Goal: Task Accomplishment & Management: Complete application form

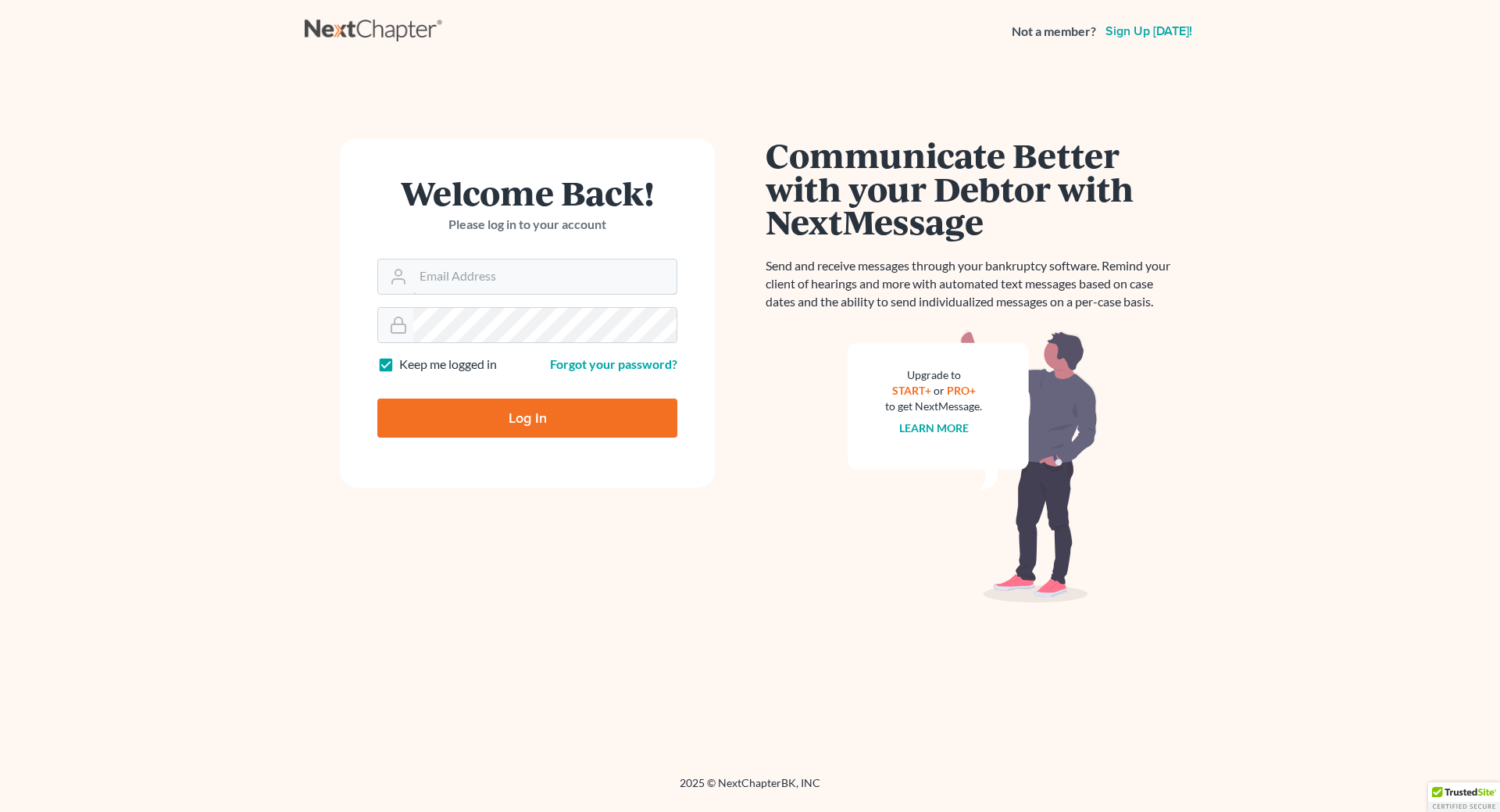
type input "cecilheaton@sbcglobal.net"
click at [544, 421] on input "Log In" at bounding box center [527, 417] width 300 height 39
type input "Thinking..."
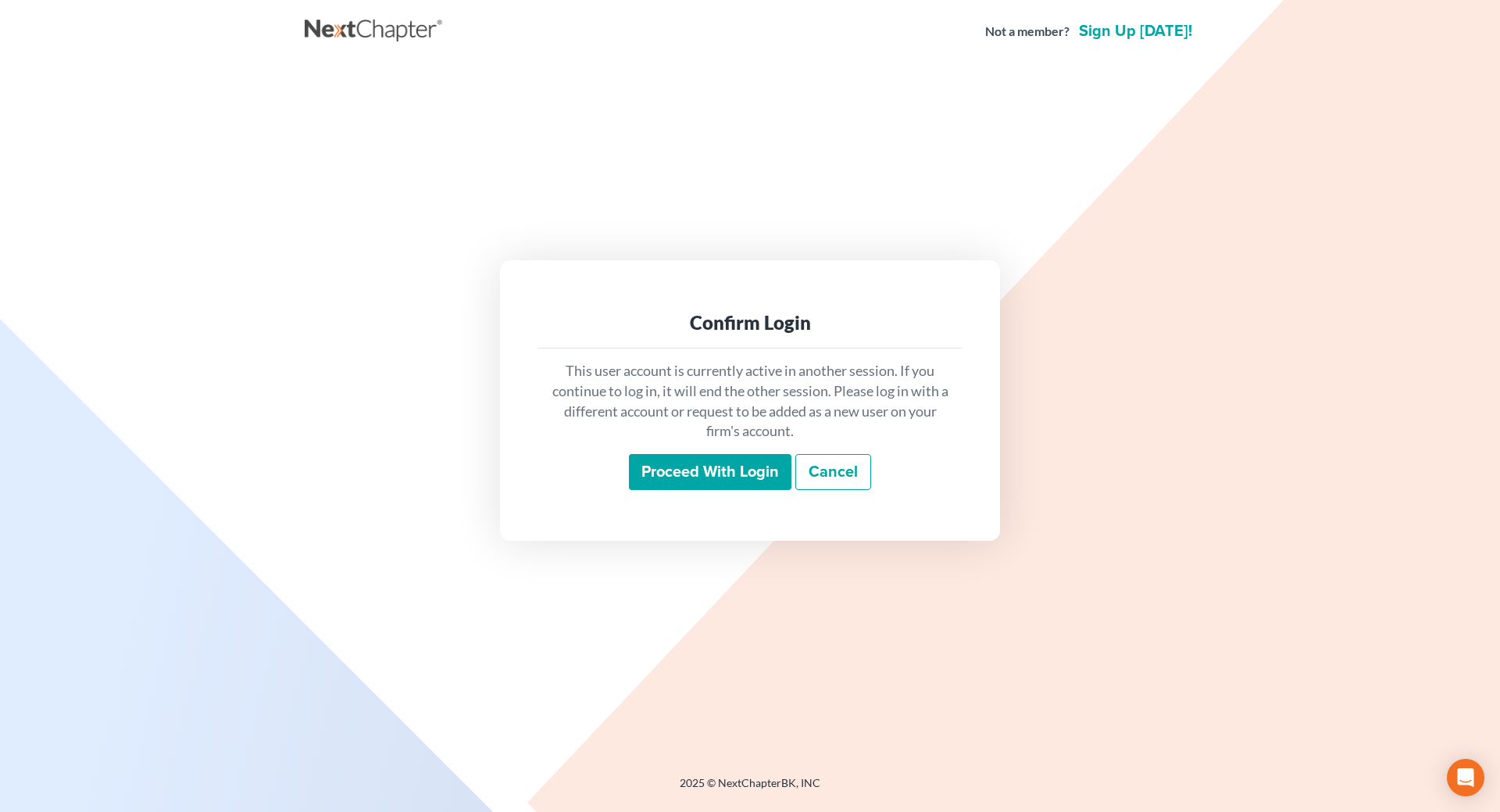
click at [700, 478] on input "Proceed with login" at bounding box center [710, 471] width 162 height 36
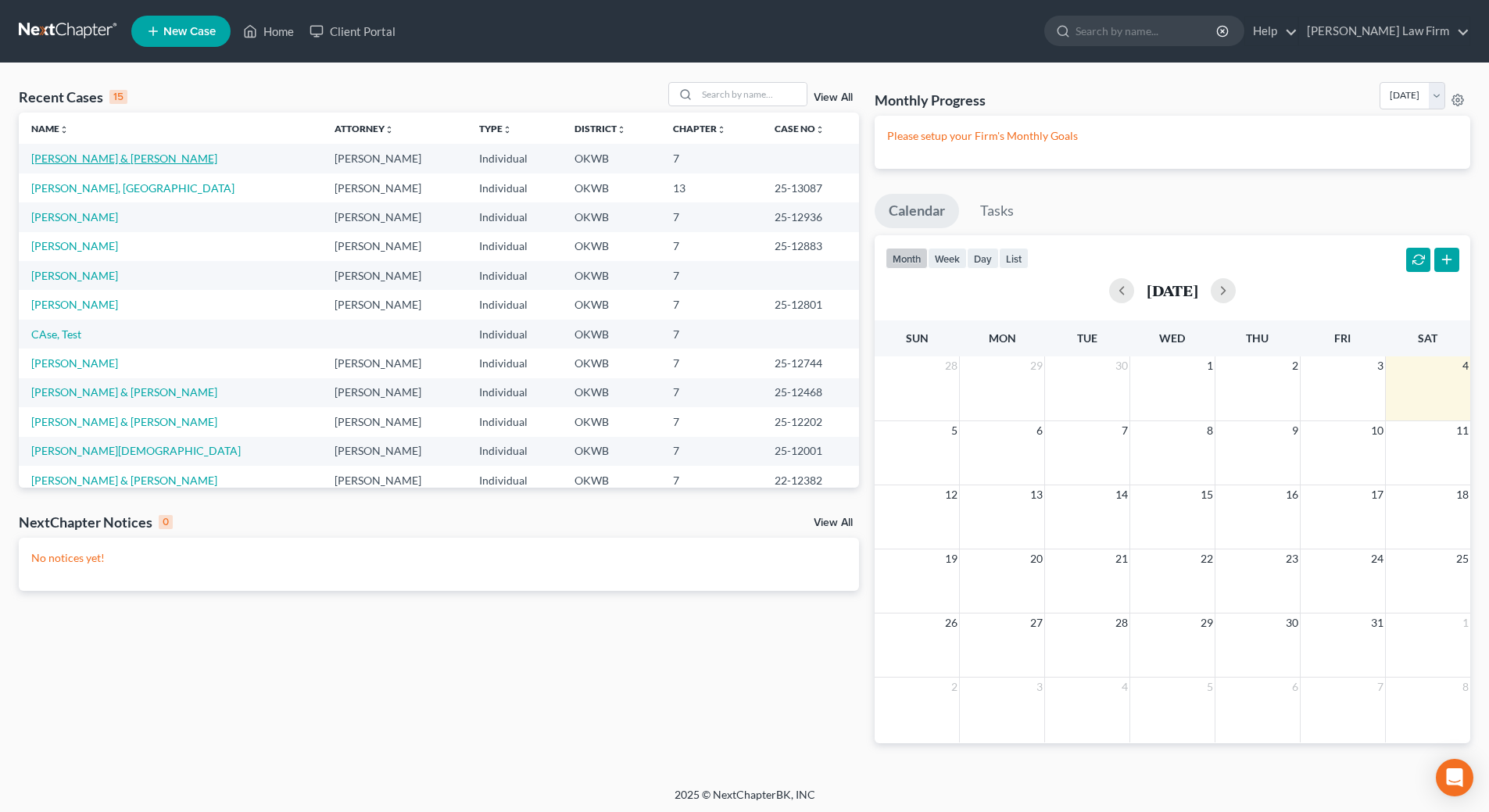
click at [78, 162] on link "Grider, Dustin & Thompson, Maci" at bounding box center [123, 158] width 186 height 13
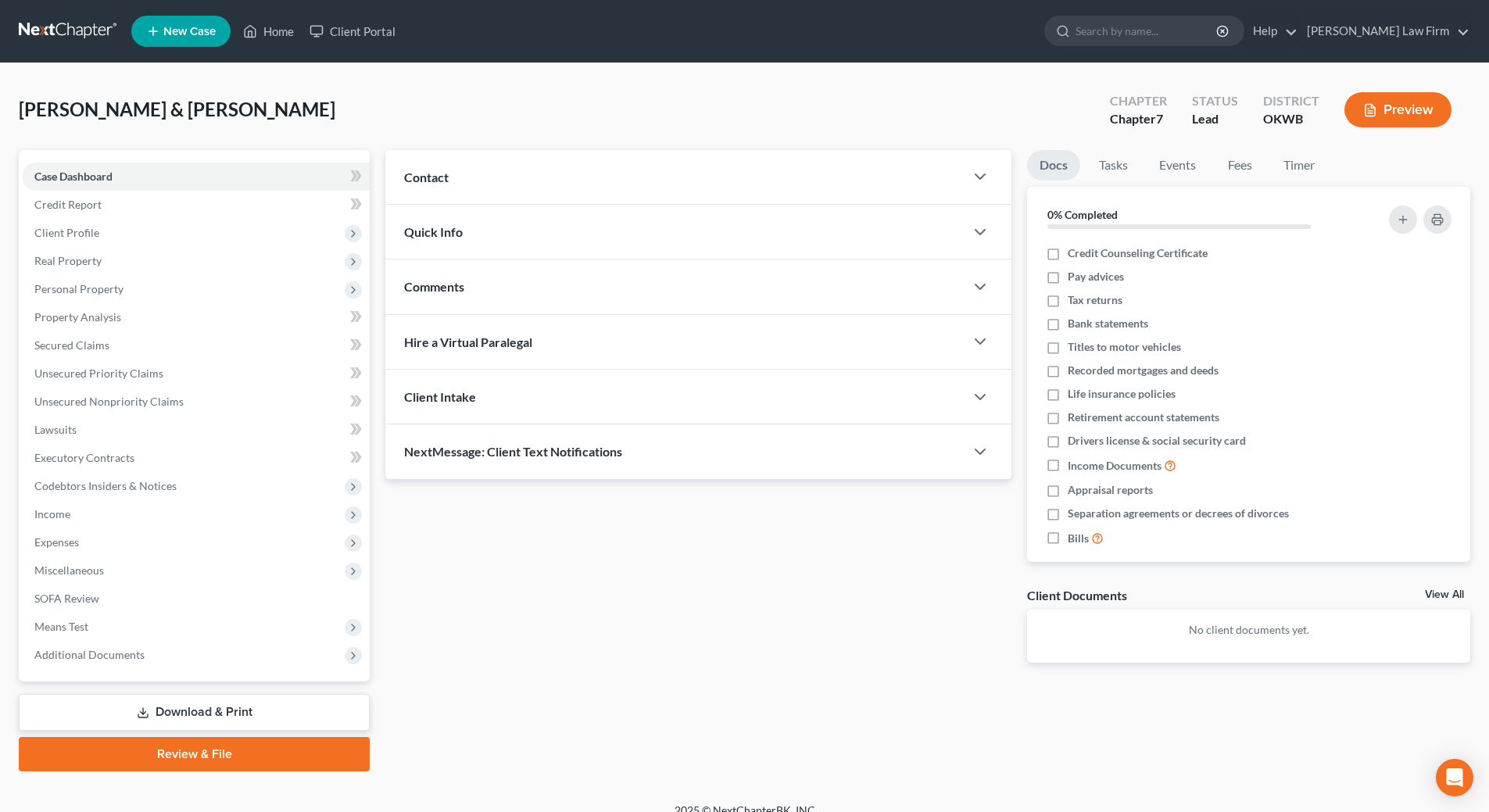
click at [228, 716] on link "Download & Print" at bounding box center [194, 712] width 351 height 37
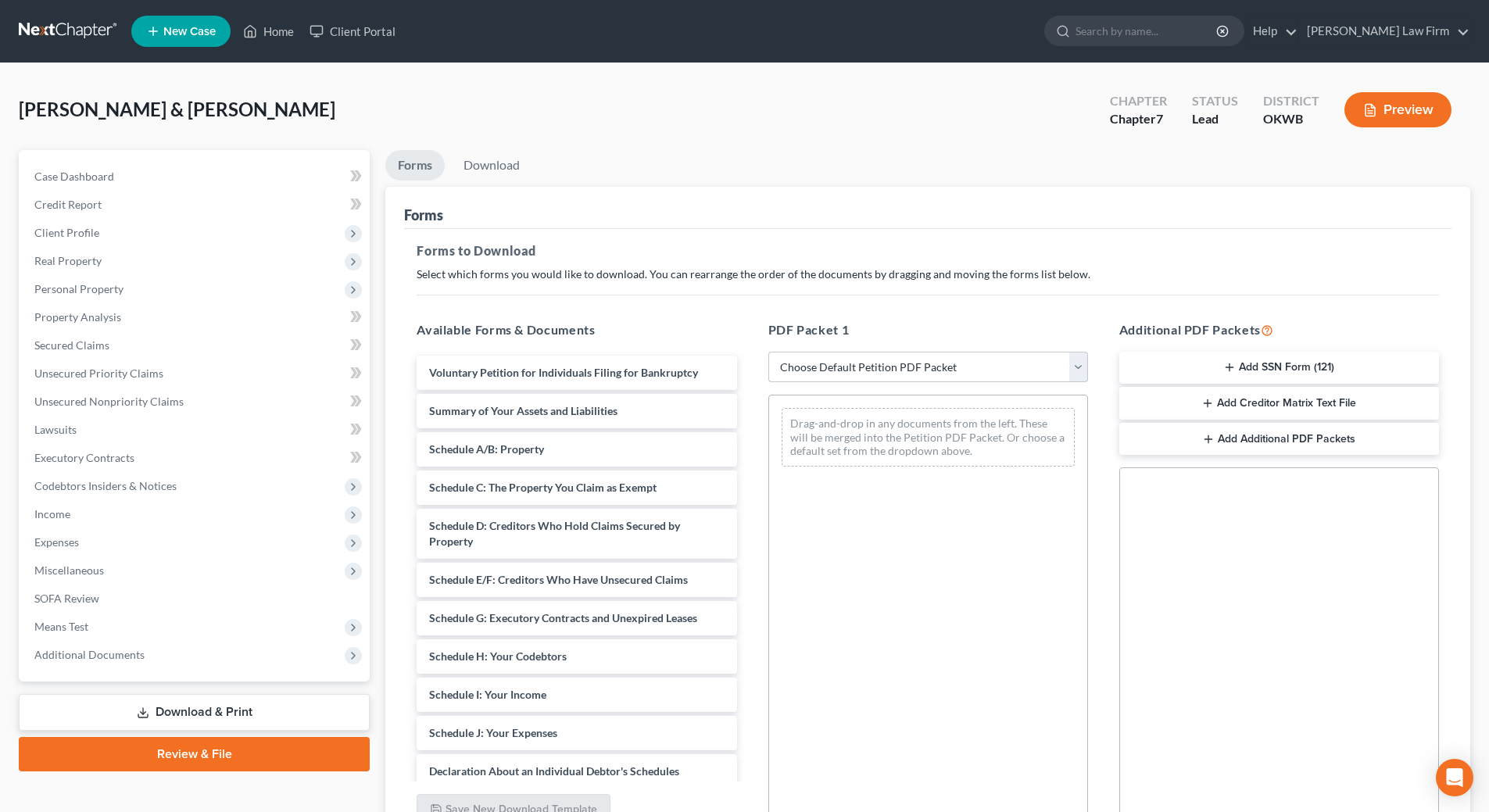
click at [899, 365] on select "Choose Default Petition PDF Packet Complete Bankruptcy Petition (all forms and …" at bounding box center [928, 366] width 320 height 31
select select "0"
click at [768, 351] on select "Choose Default Petition PDF Packet Complete Bankruptcy Petition (all forms and …" at bounding box center [928, 366] width 320 height 31
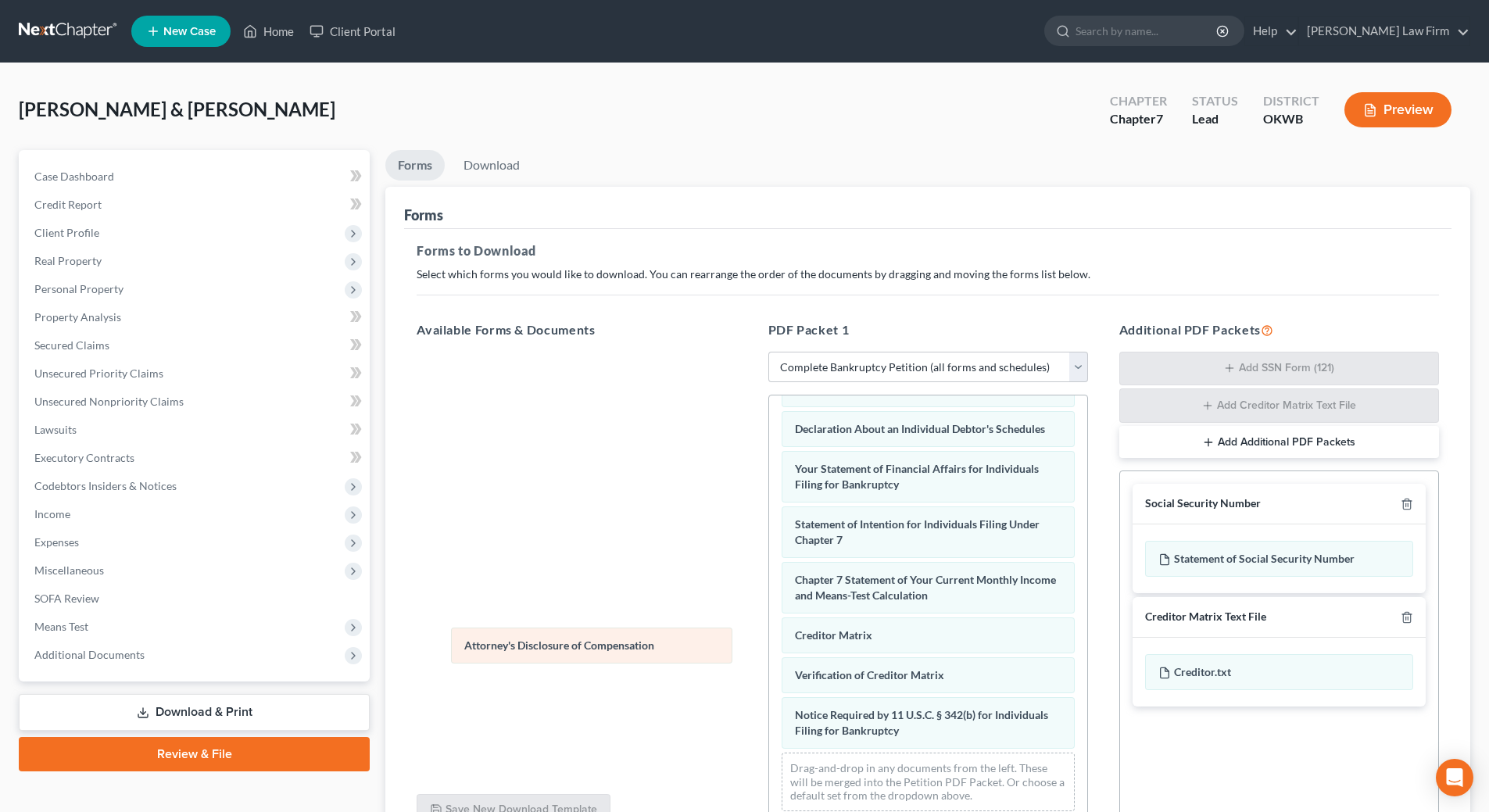
scroll to position [458, 0]
drag, startPoint x: 948, startPoint y: 731, endPoint x: 410, endPoint y: 557, distance: 565.4
click at [769, 557] on div "Attorney's Disclosure of Compensation Voluntary Petition for Individuals Filing…" at bounding box center [928, 388] width 318 height 870
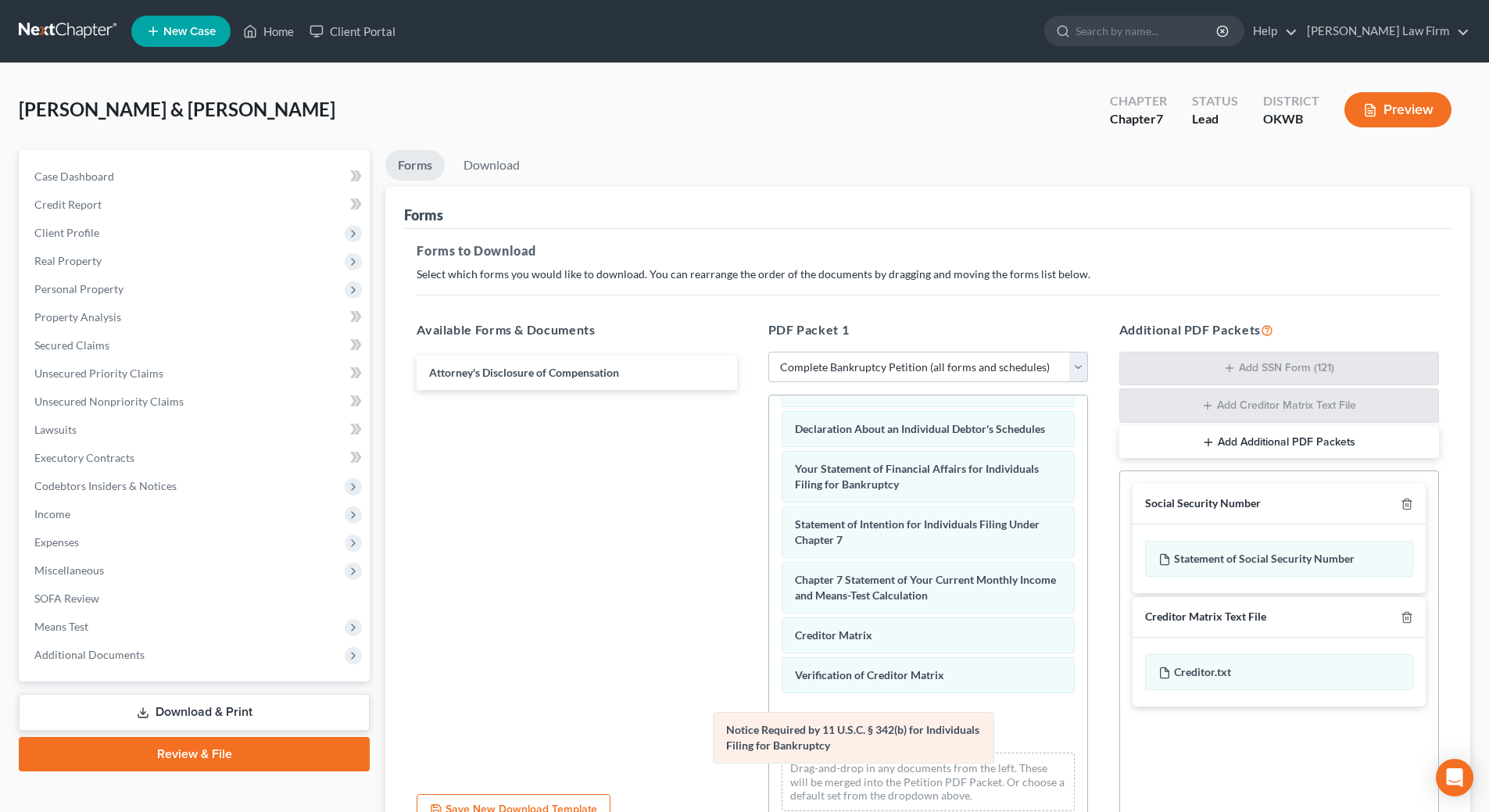
drag, startPoint x: 898, startPoint y: 729, endPoint x: 566, endPoint y: 565, distance: 370.3
click at [769, 585] on div "Notice Required by 11 U.S.C. § 342(b) for Individuals Filing for Bankruptcy Vol…" at bounding box center [928, 388] width 318 height 870
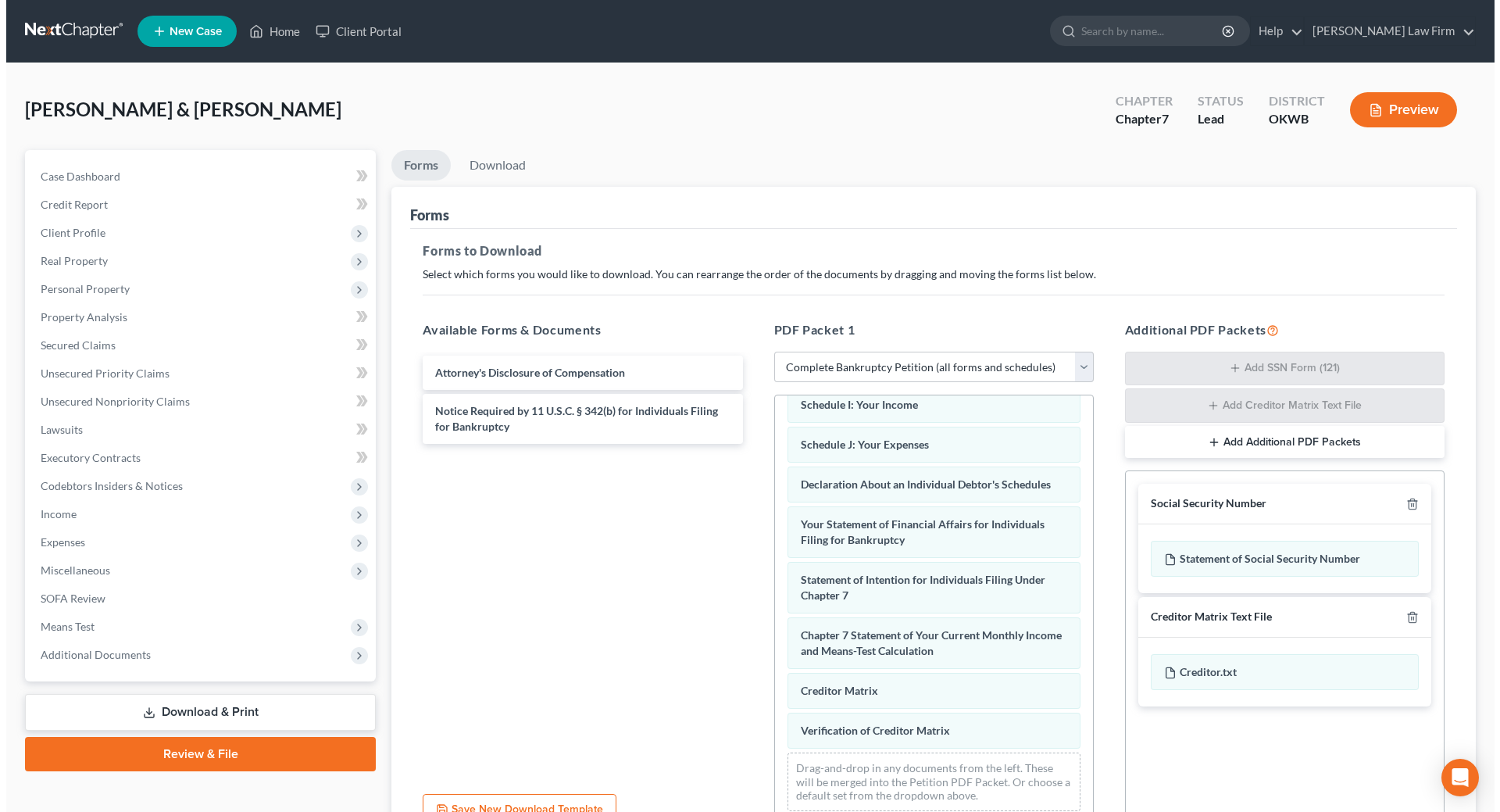
scroll to position [0, 0]
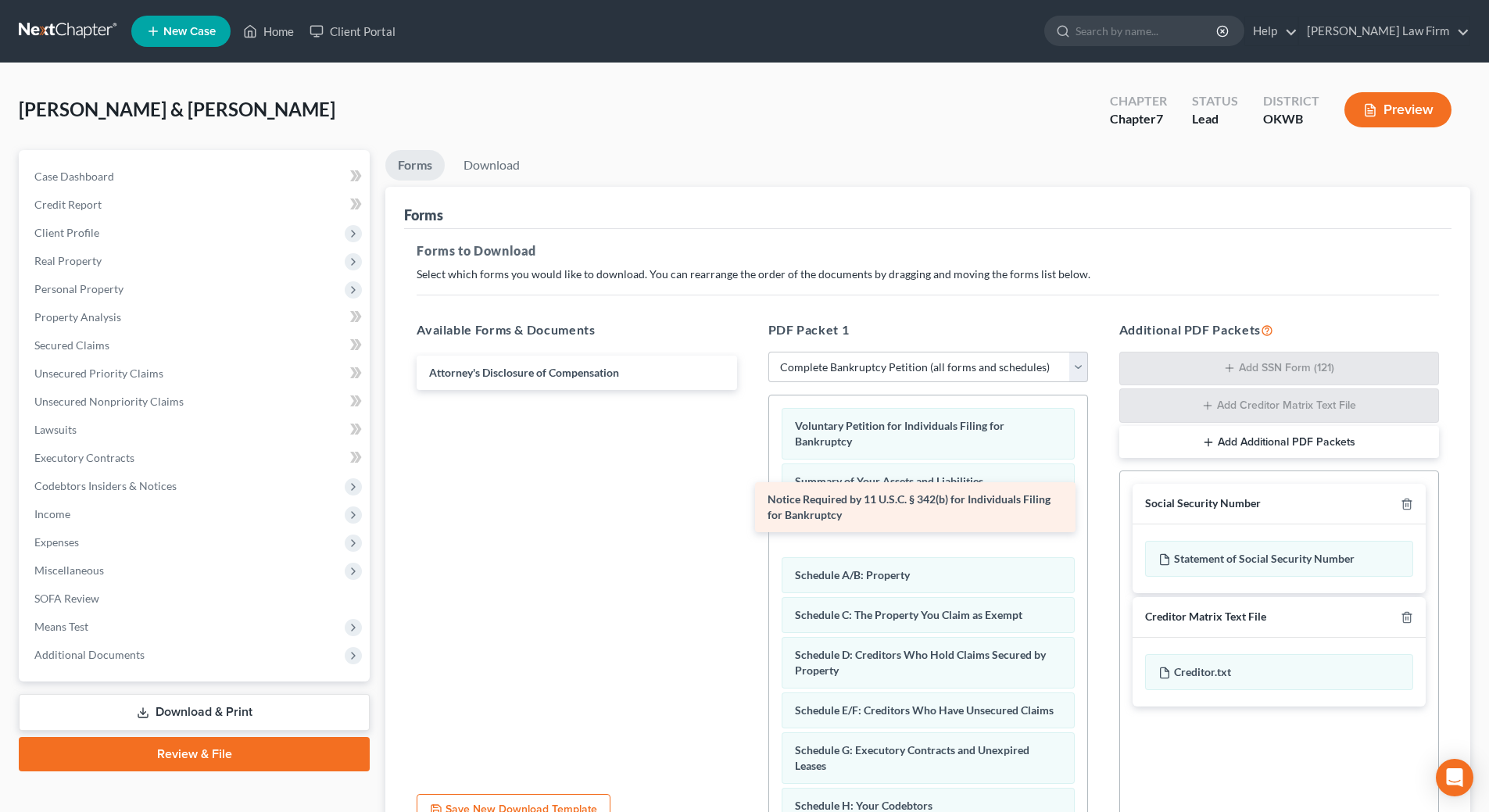
drag, startPoint x: 507, startPoint y: 423, endPoint x: 847, endPoint y: 509, distance: 350.7
click at [749, 390] on div "Notice Required by 11 U.S.C. § 342(b) for Individuals Filing for Bankruptcy Att…" at bounding box center [576, 373] width 344 height 34
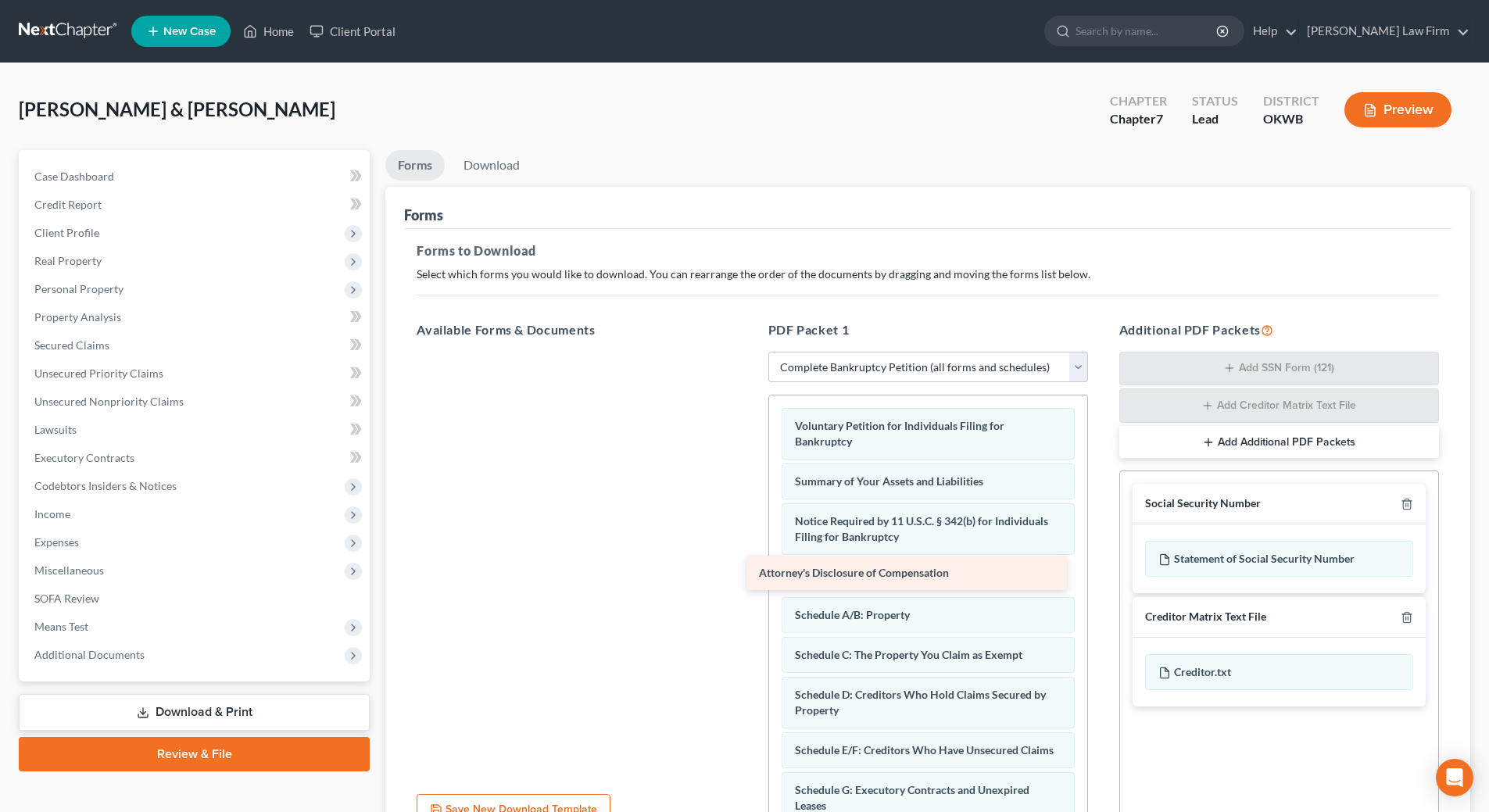
drag, startPoint x: 543, startPoint y: 370, endPoint x: 872, endPoint y: 571, distance: 385.5
click at [749, 351] on div "Attorney's Disclosure of Compensation Attorney's Disclosure of Compensation" at bounding box center [576, 351] width 344 height 0
click at [485, 162] on link "Download" at bounding box center [492, 165] width 81 height 31
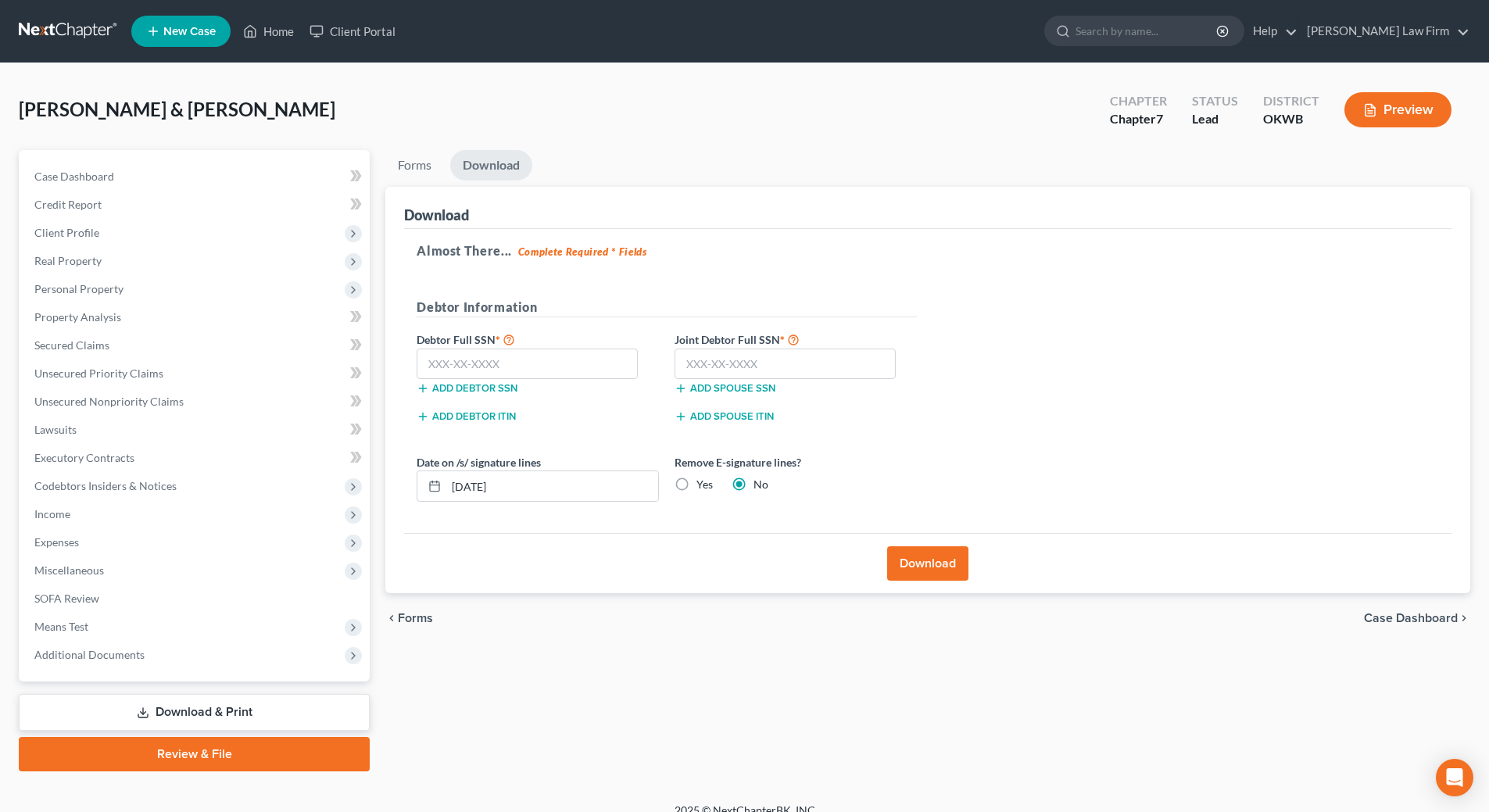
click at [696, 481] on label "Yes" at bounding box center [704, 484] width 17 height 16
click at [702, 481] on input "Yes" at bounding box center [707, 482] width 11 height 11
radio input "true"
radio input "false"
click at [585, 492] on input "10/04/2025" at bounding box center [552, 486] width 211 height 30
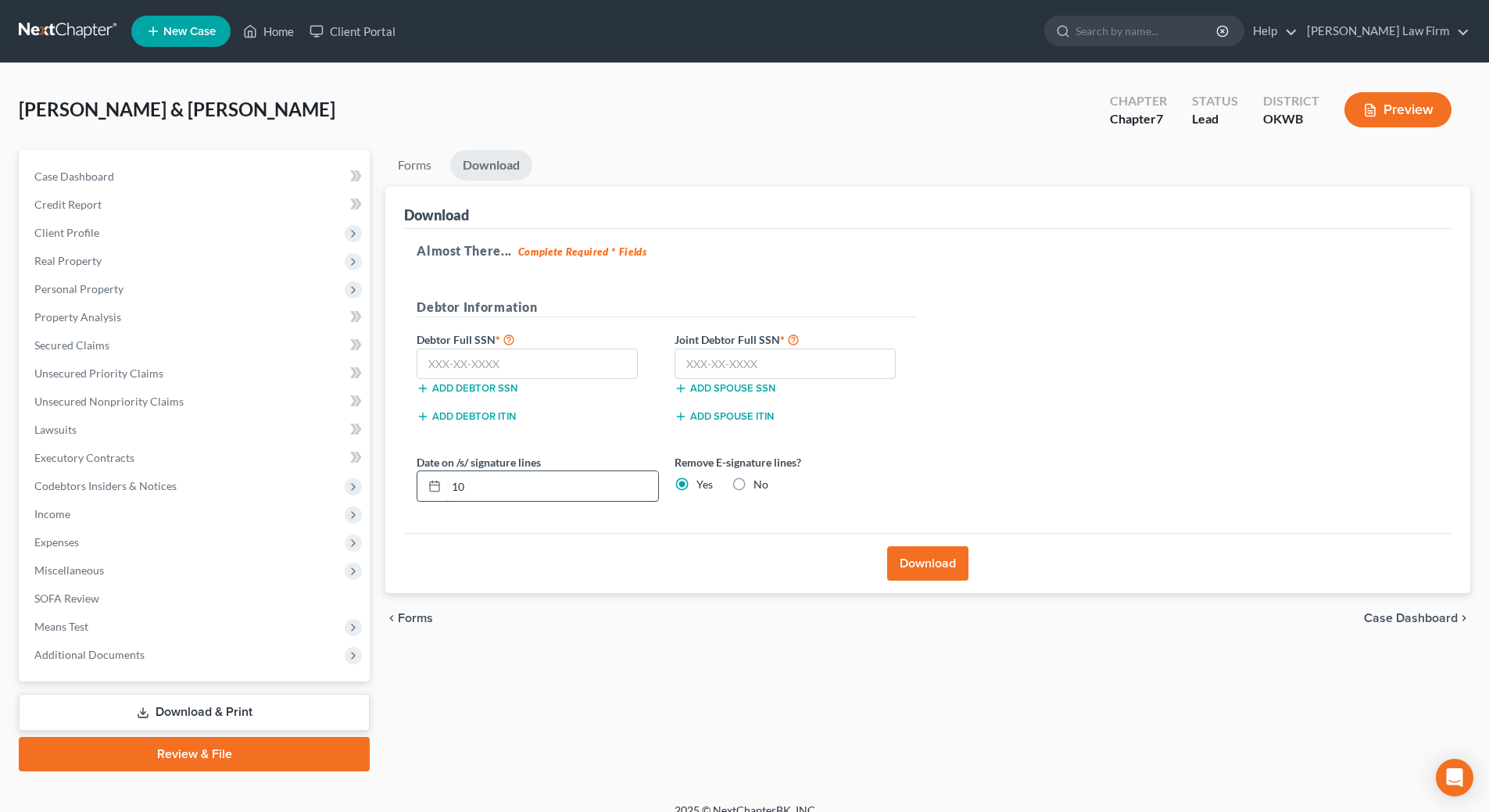
type input "1"
click at [526, 373] on input "text" at bounding box center [527, 364] width 221 height 31
type input "443-98-2966"
click at [767, 370] on input "text" at bounding box center [784, 364] width 221 height 31
type input "440-08-5718"
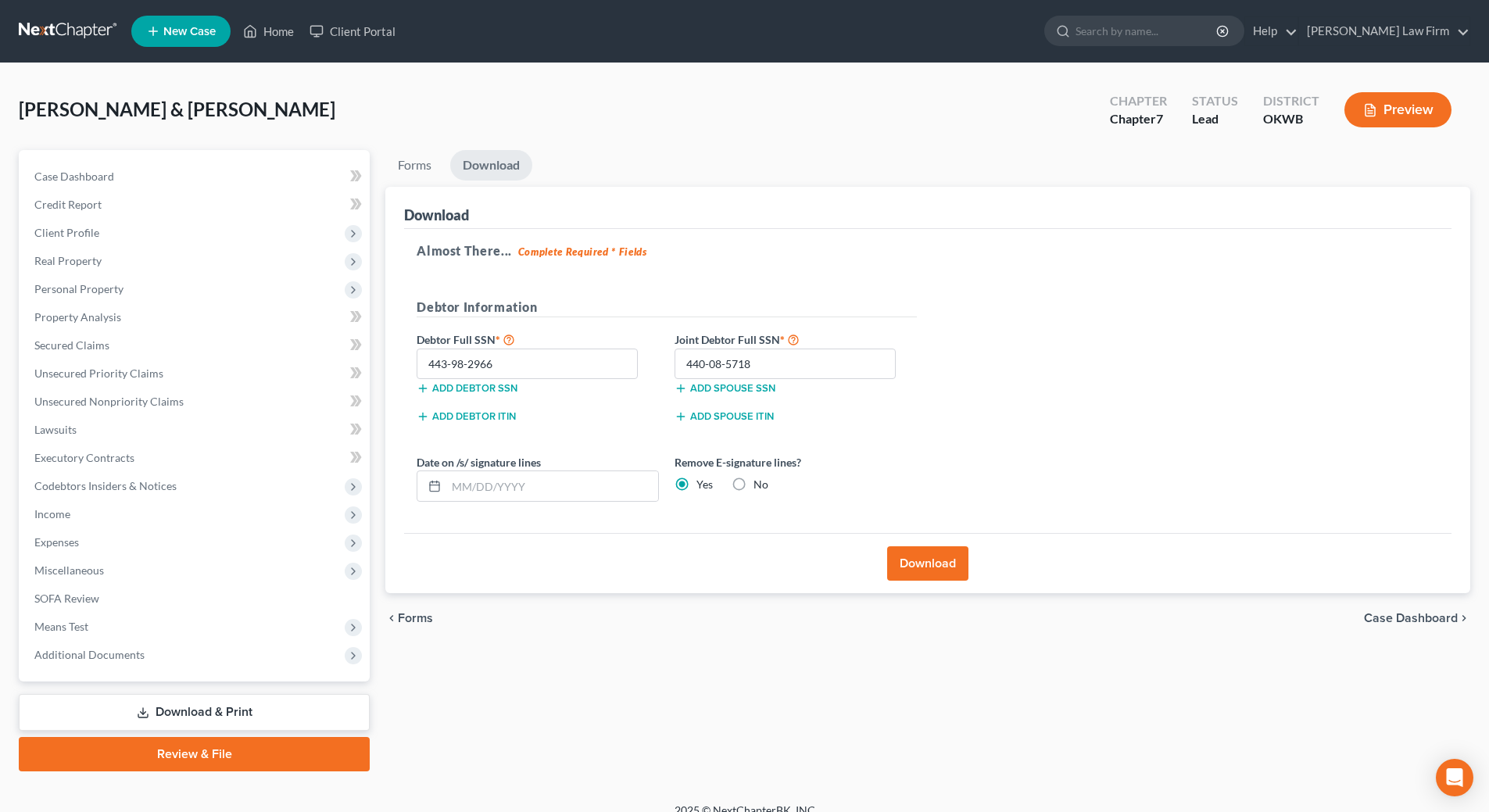
click at [903, 570] on button "Download" at bounding box center [928, 563] width 81 height 34
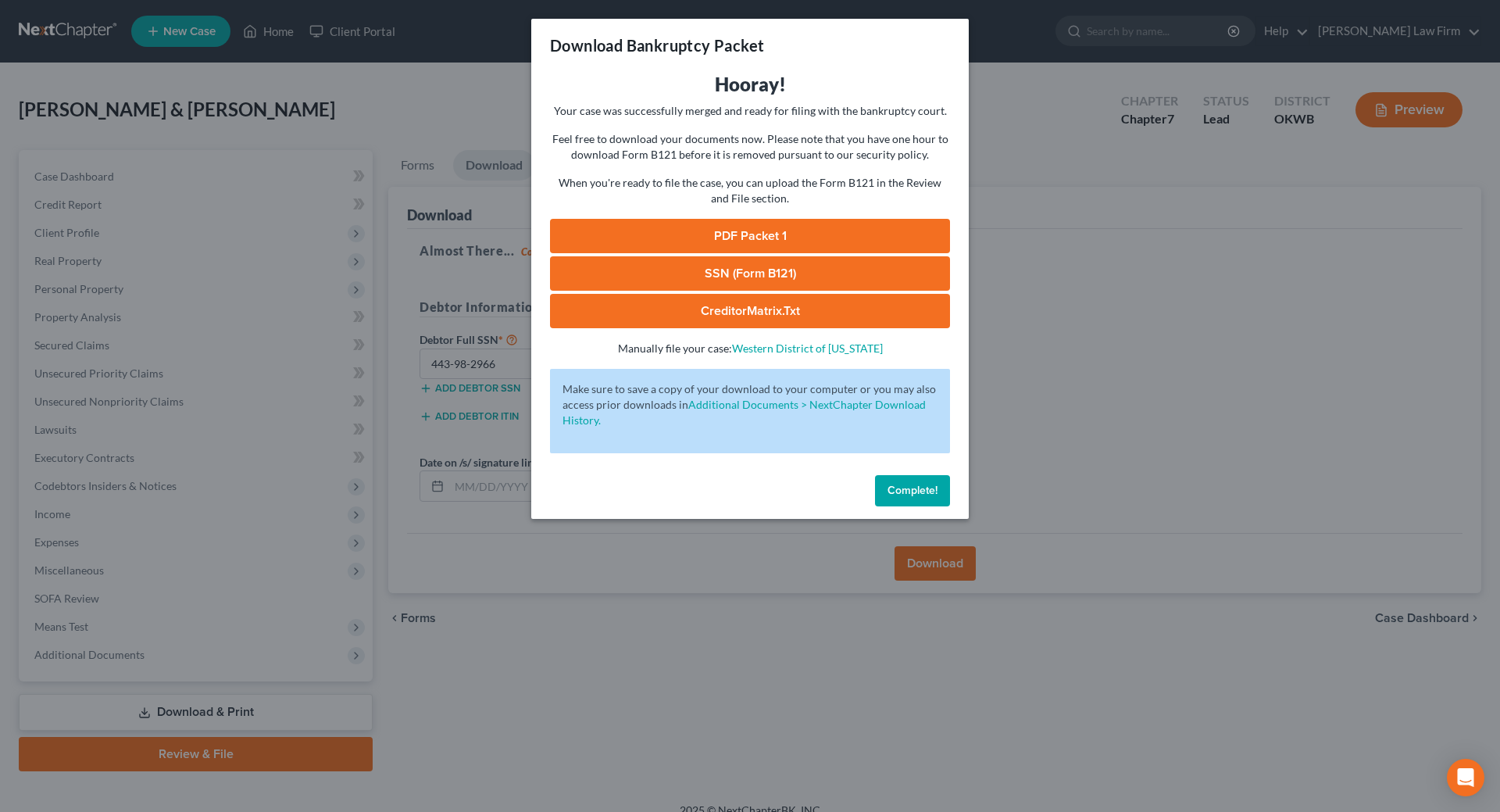
click at [735, 279] on link "SSN (Form B121)" at bounding box center [750, 273] width 400 height 34
click at [782, 245] on link "PDF Packet 1" at bounding box center [750, 235] width 400 height 34
click at [905, 494] on span "Complete!" at bounding box center [913, 490] width 50 height 13
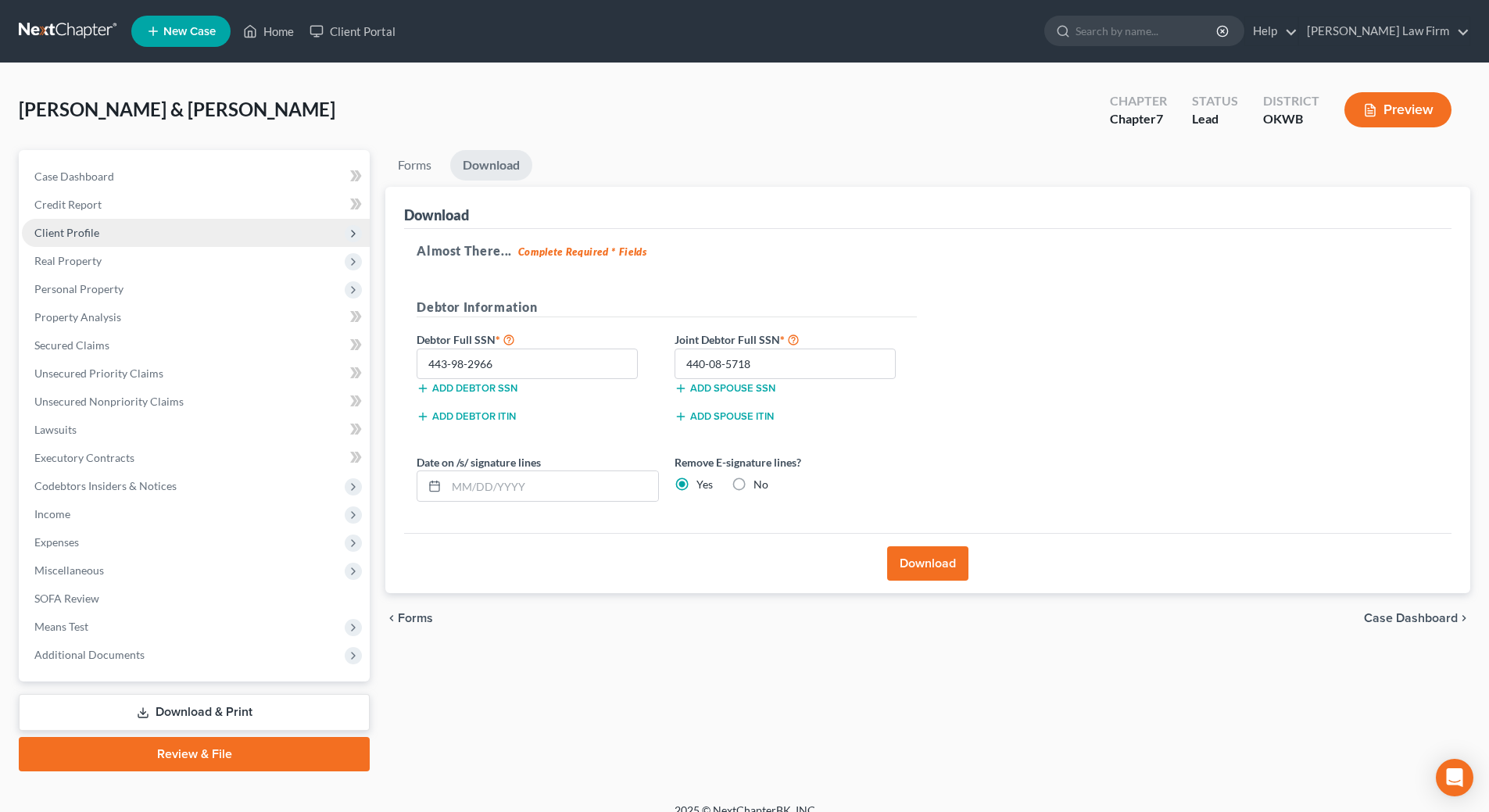
click at [69, 233] on span "Client Profile" at bounding box center [67, 232] width 65 height 13
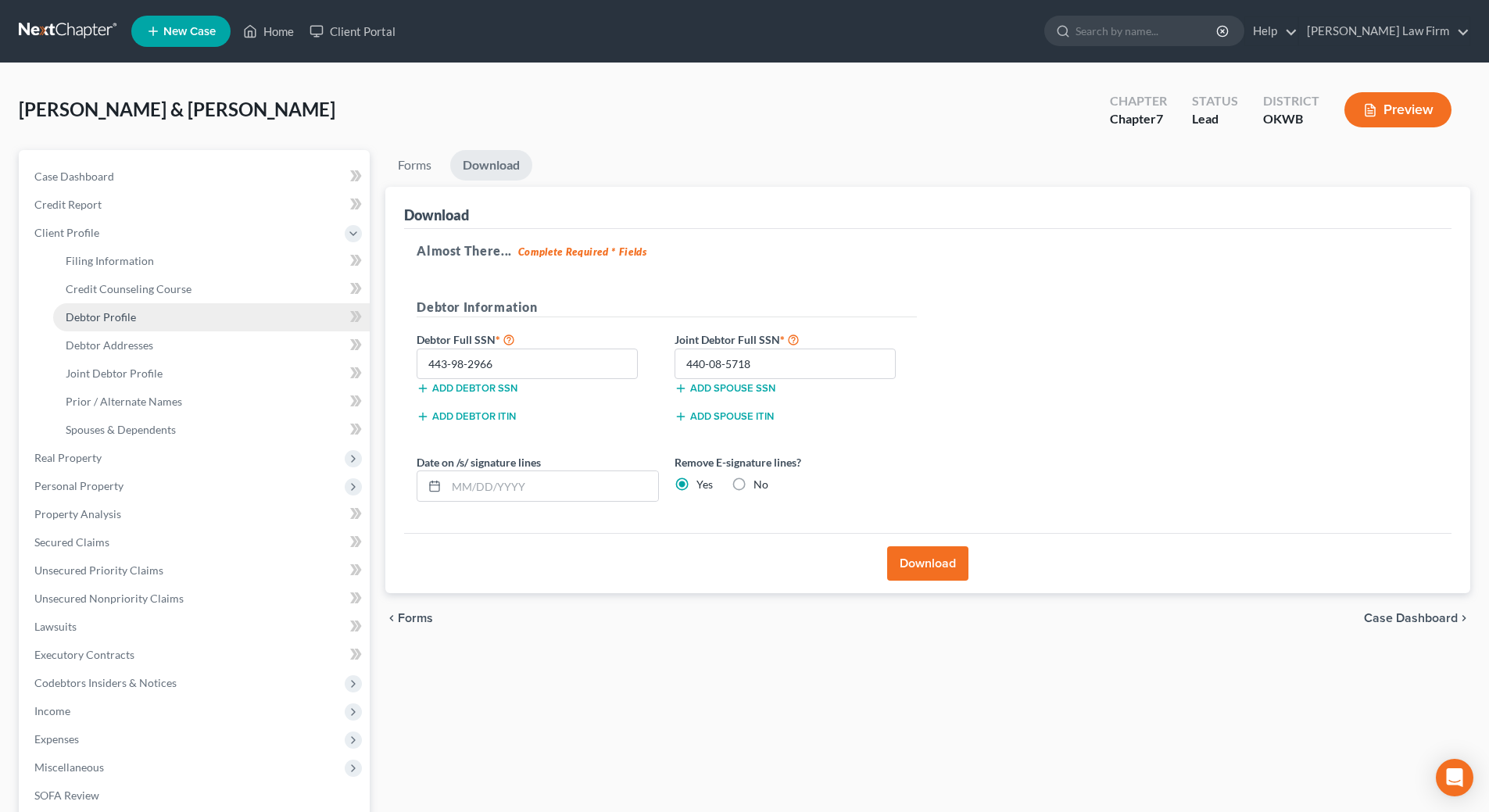
click at [96, 321] on span "Debtor Profile" at bounding box center [101, 316] width 70 height 13
select select "1"
select select "3"
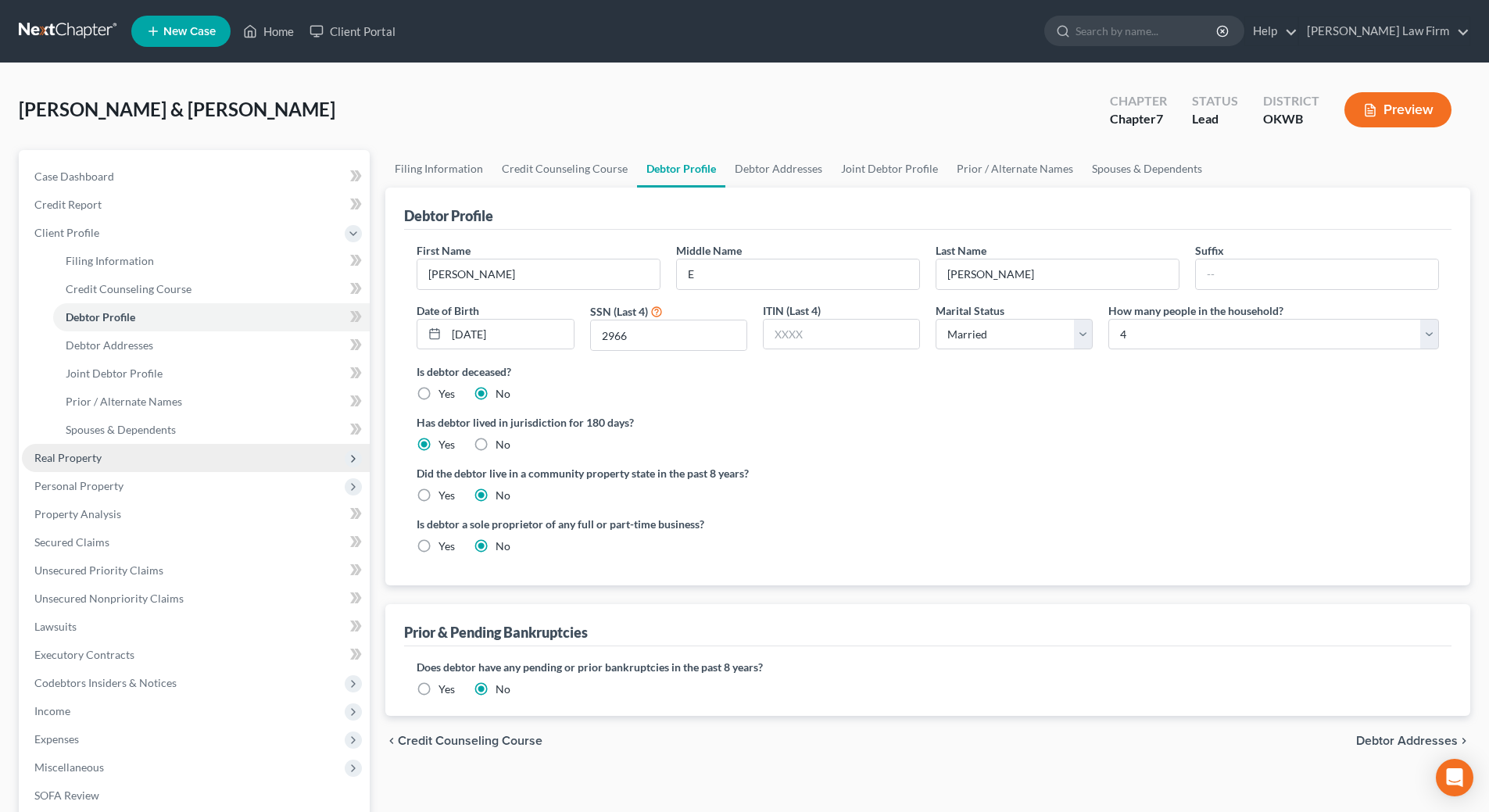
click at [83, 460] on span "Real Property" at bounding box center [68, 457] width 67 height 13
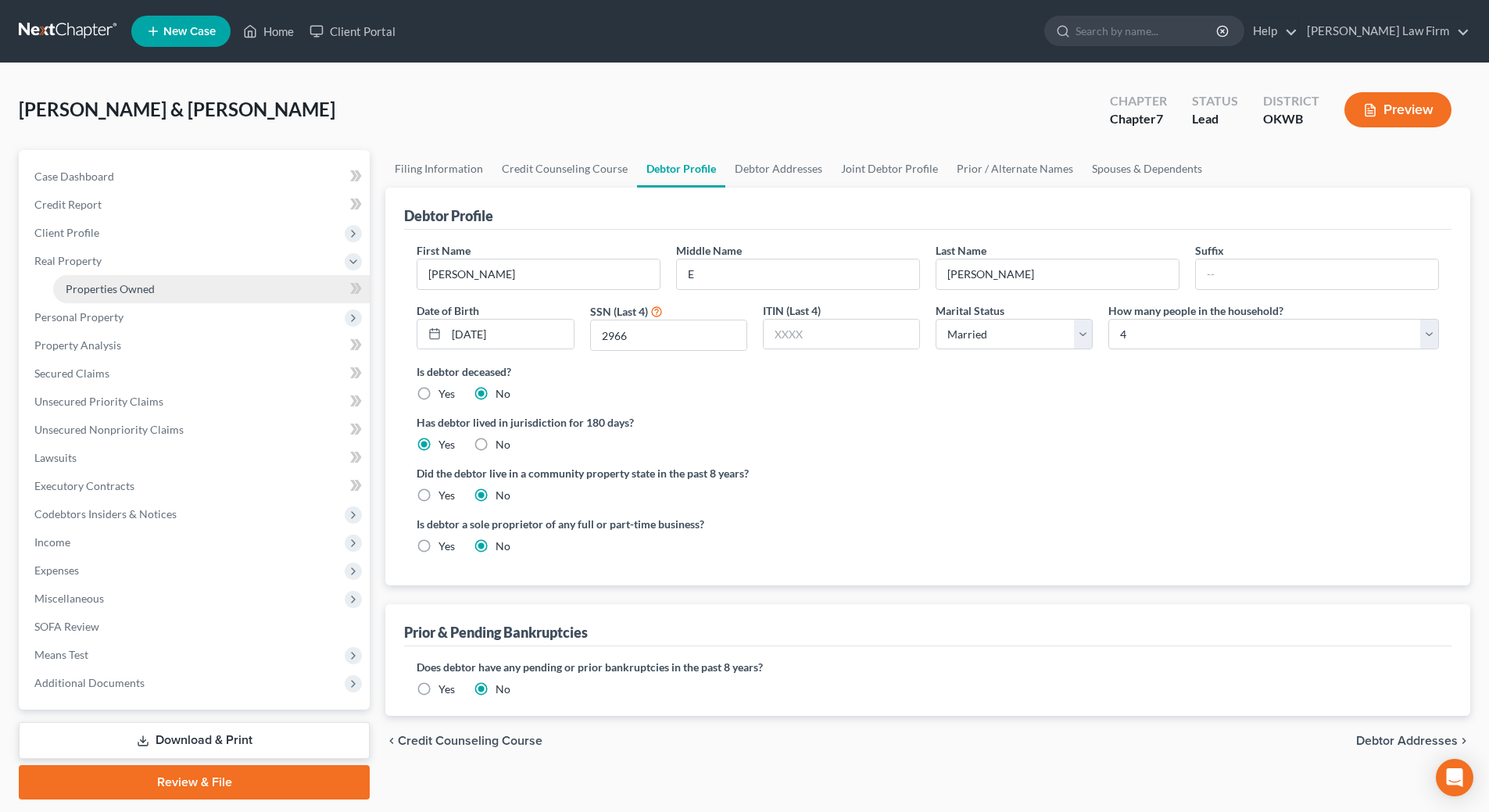
click at [86, 292] on span "Properties Owned" at bounding box center [110, 288] width 89 height 13
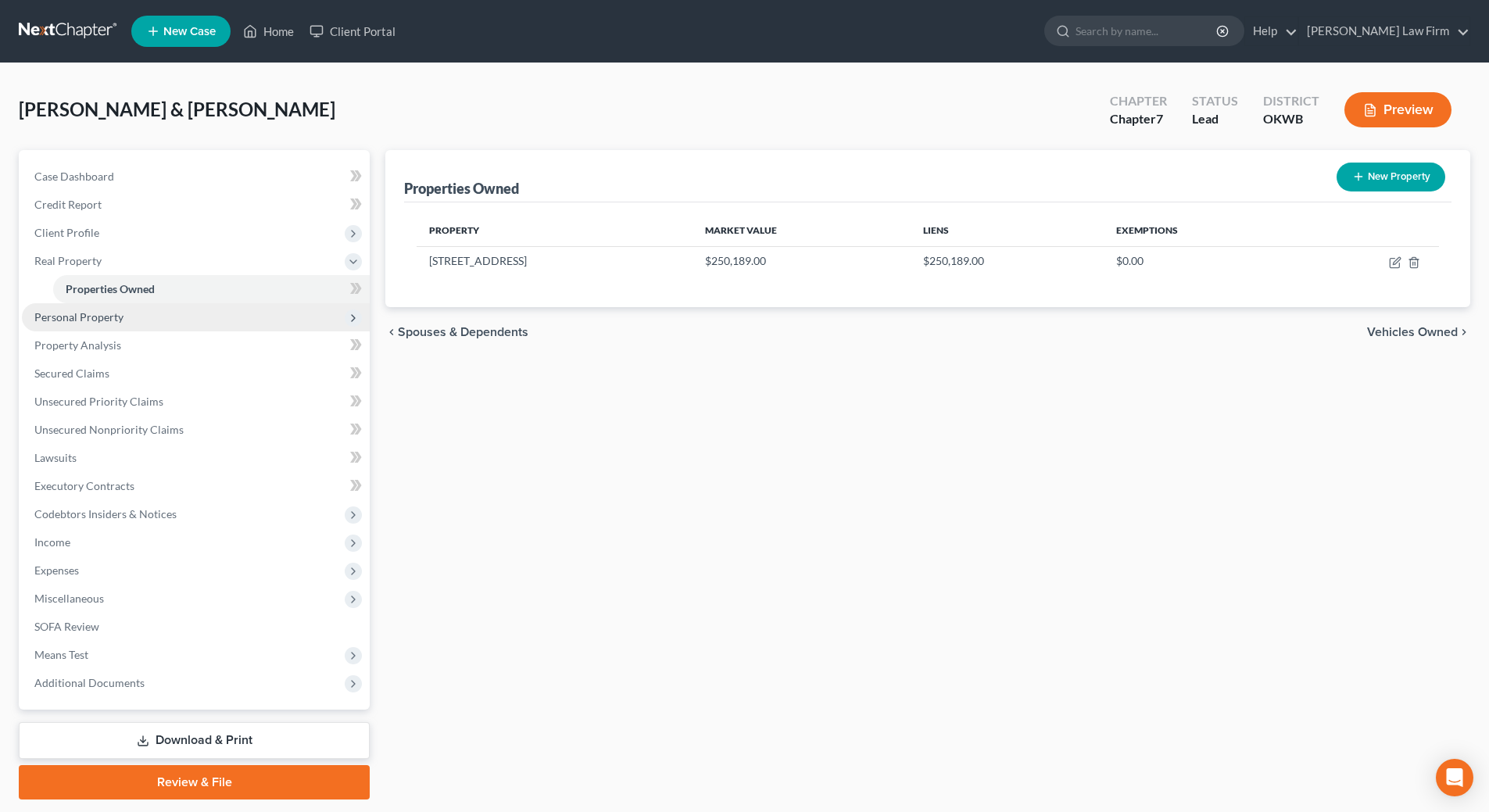
click at [73, 317] on span "Personal Property" at bounding box center [78, 316] width 89 height 13
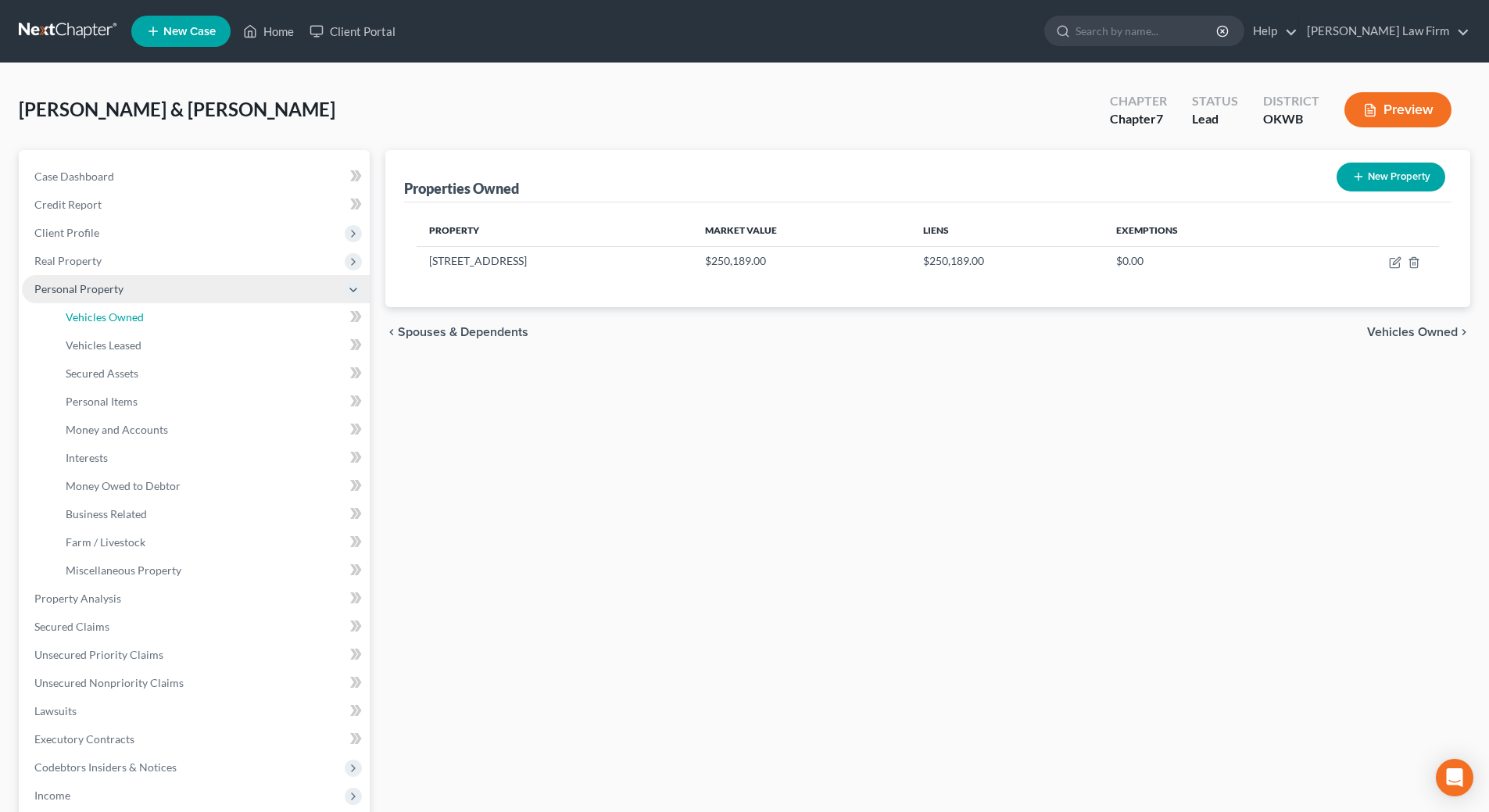
click at [73, 317] on span "Vehicles Owned" at bounding box center [105, 316] width 78 height 13
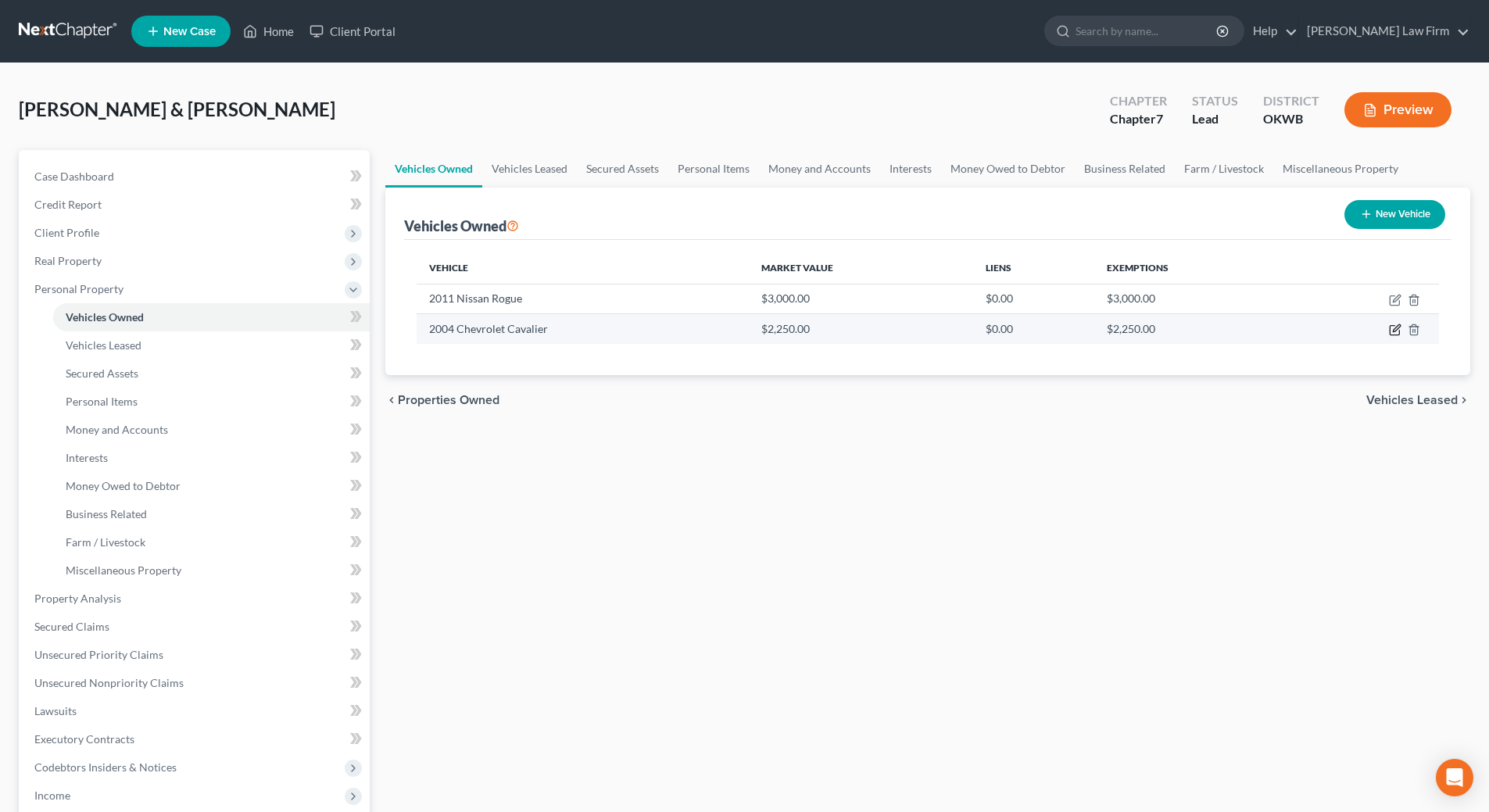
click at [1397, 328] on icon "button" at bounding box center [1395, 329] width 12 height 12
select select "0"
select select "22"
select select "3"
select select "0"
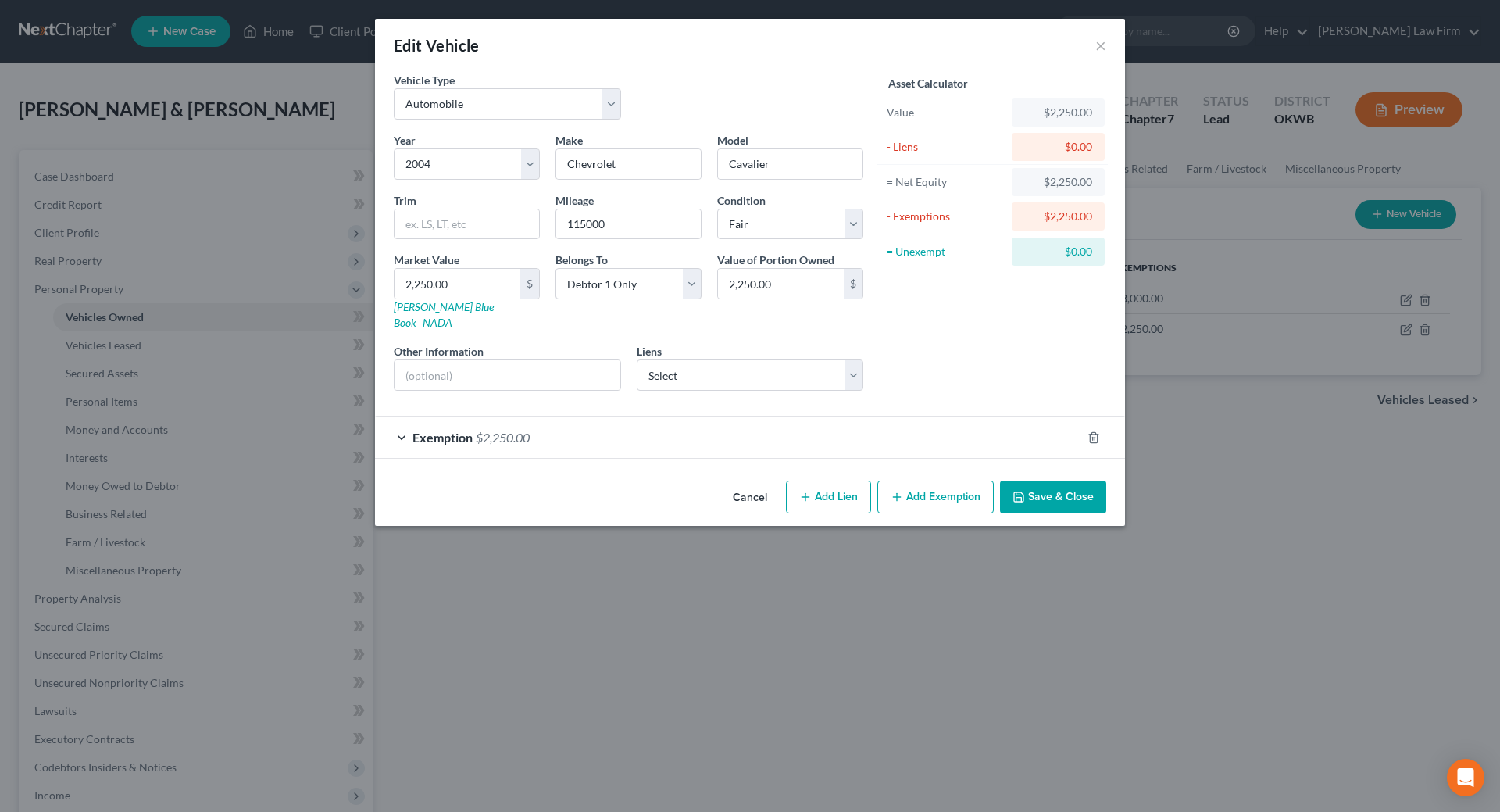
click at [397, 428] on div "Exemption $2,250.00" at bounding box center [728, 437] width 706 height 41
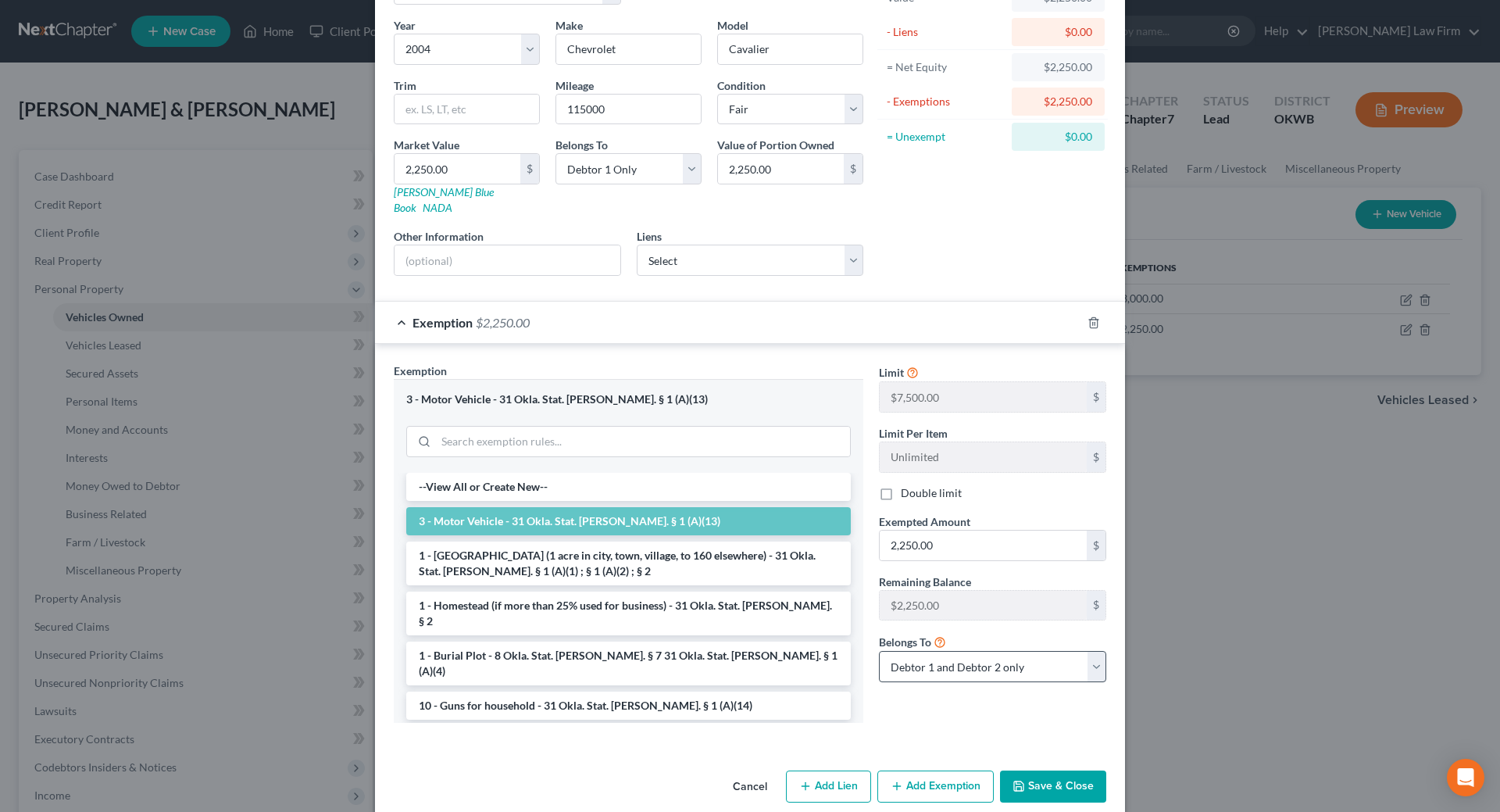
scroll to position [121, 0]
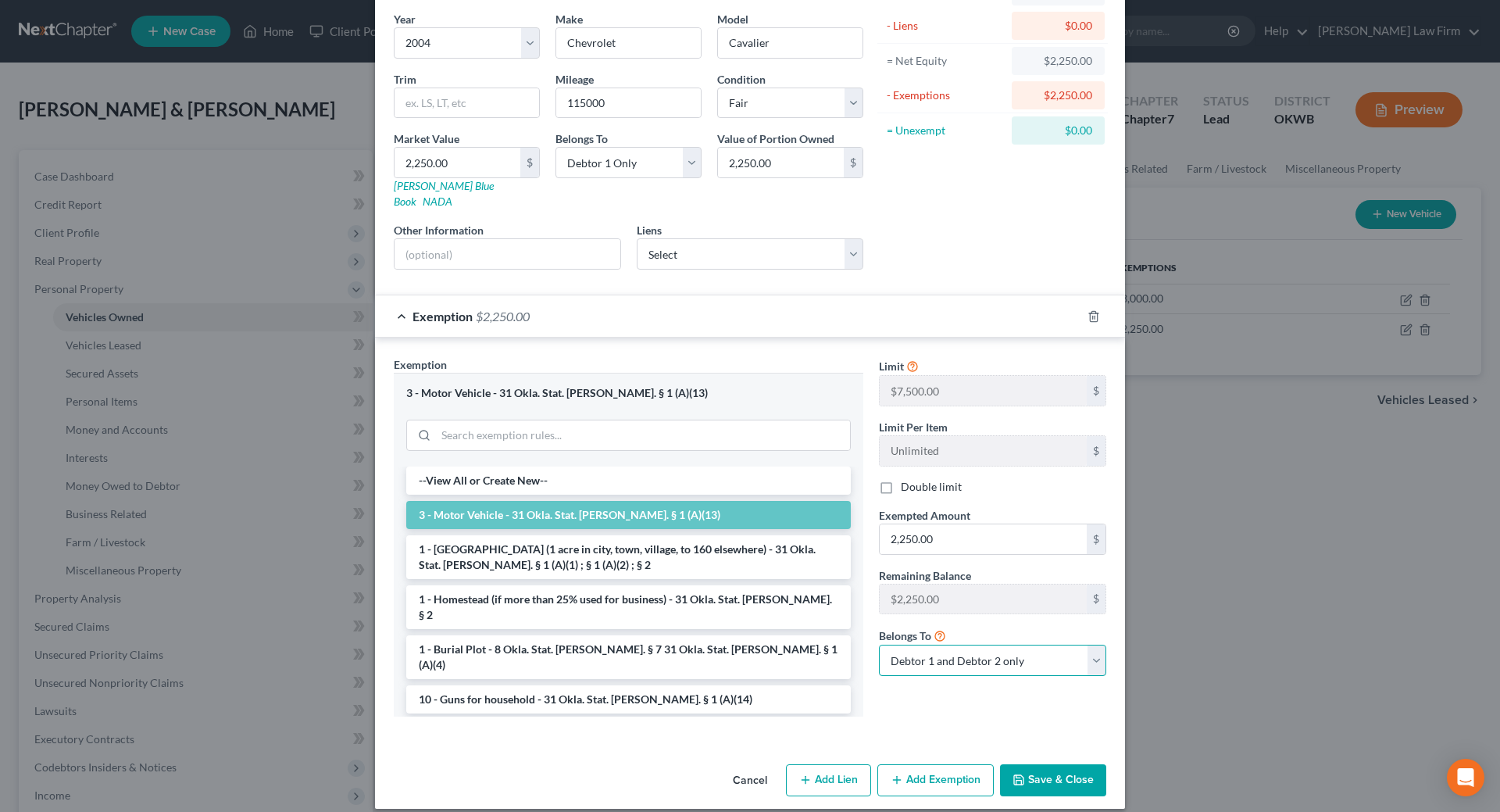
click at [1032, 650] on select "Debtor 1 only Debtor 2 only Debtor 1 and Debtor 2 only" at bounding box center [993, 660] width 227 height 31
click at [879, 645] on select "Debtor 1 only Debtor 2 only Debtor 1 and Debtor 2 only" at bounding box center [993, 660] width 227 height 31
click at [1023, 766] on button "Save & Close" at bounding box center [1053, 780] width 107 height 33
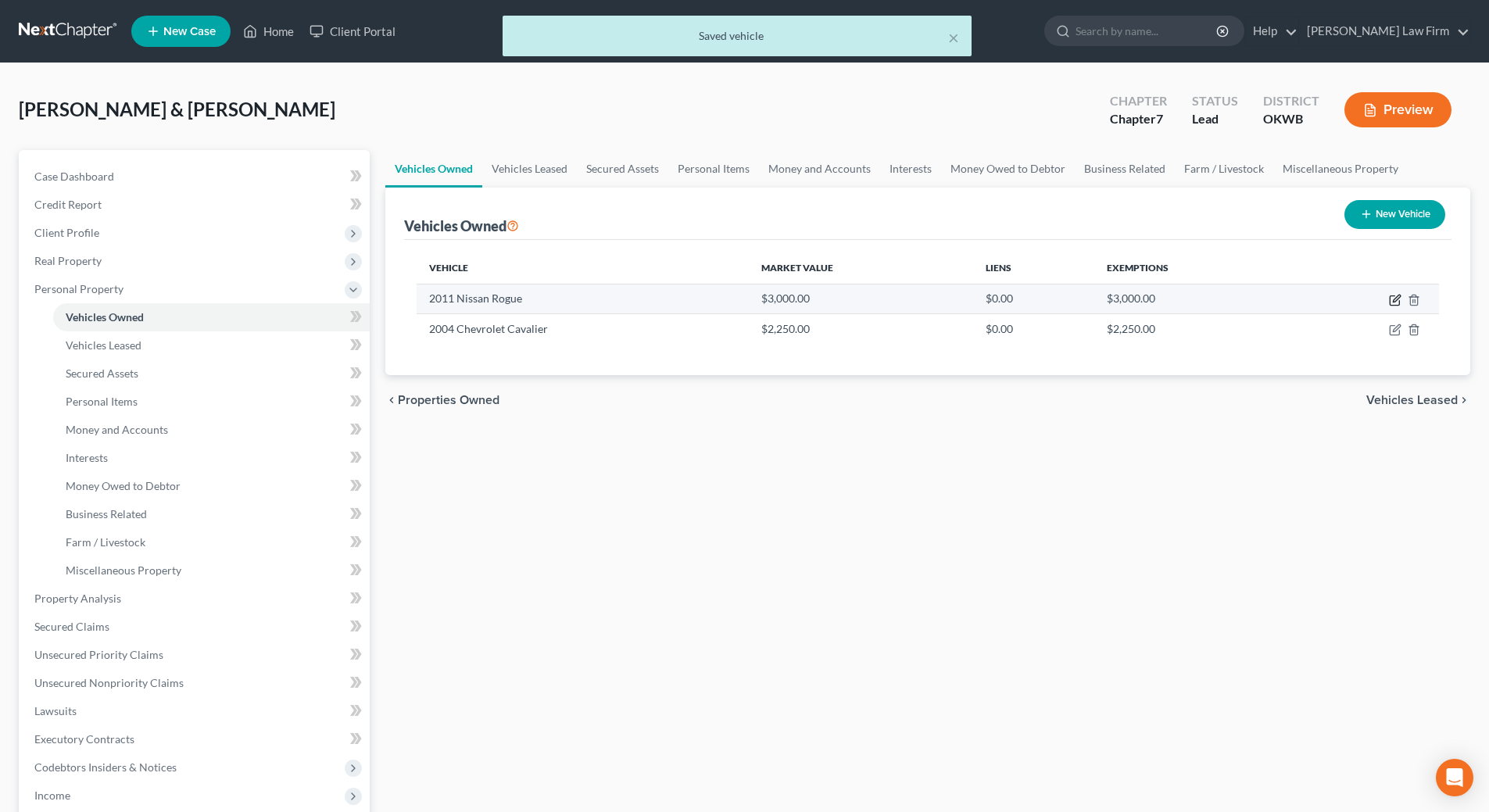
click at [1396, 304] on icon "button" at bounding box center [1395, 300] width 12 height 12
select select "0"
select select "15"
select select "3"
select select "1"
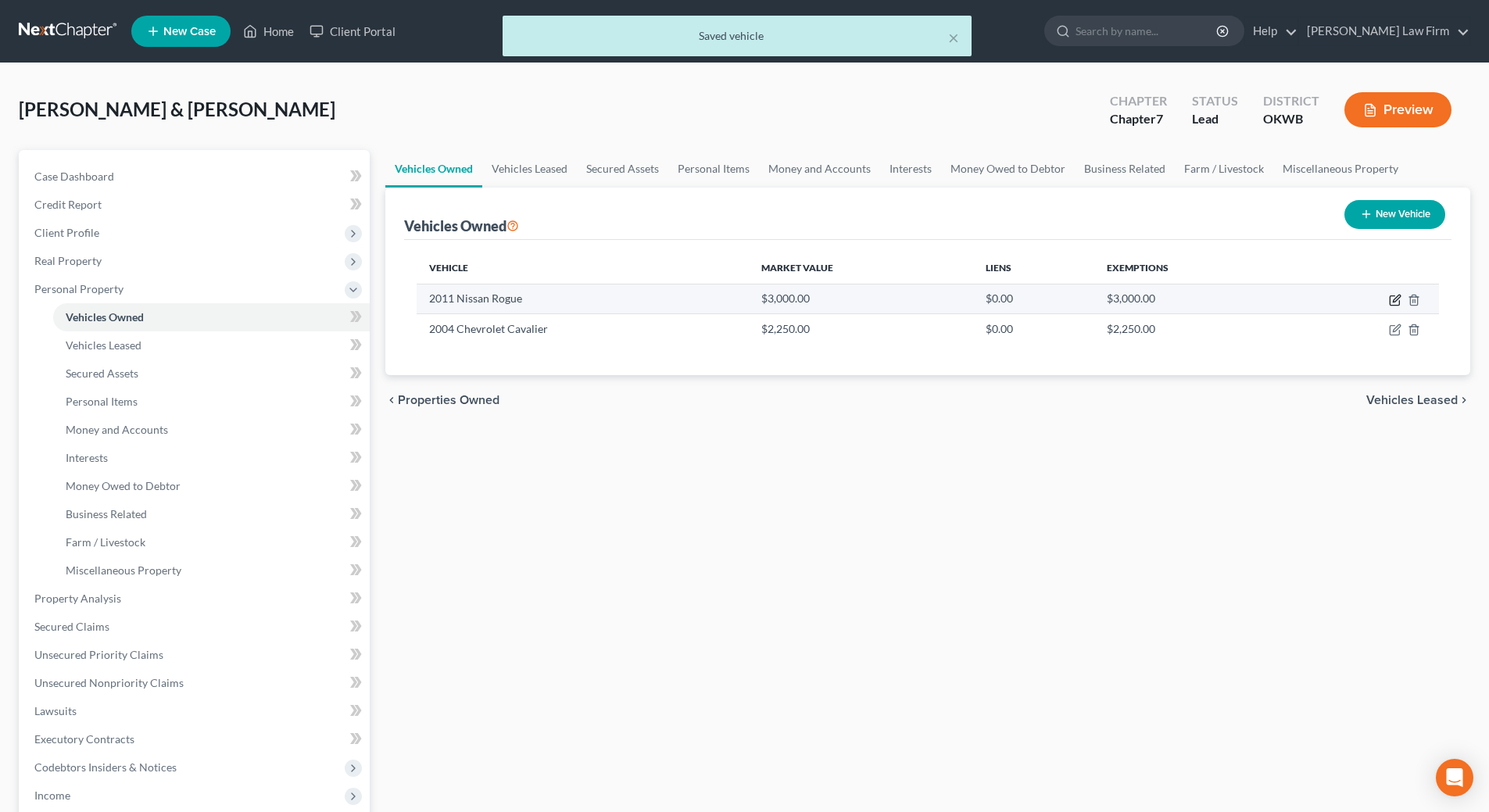
select select "2"
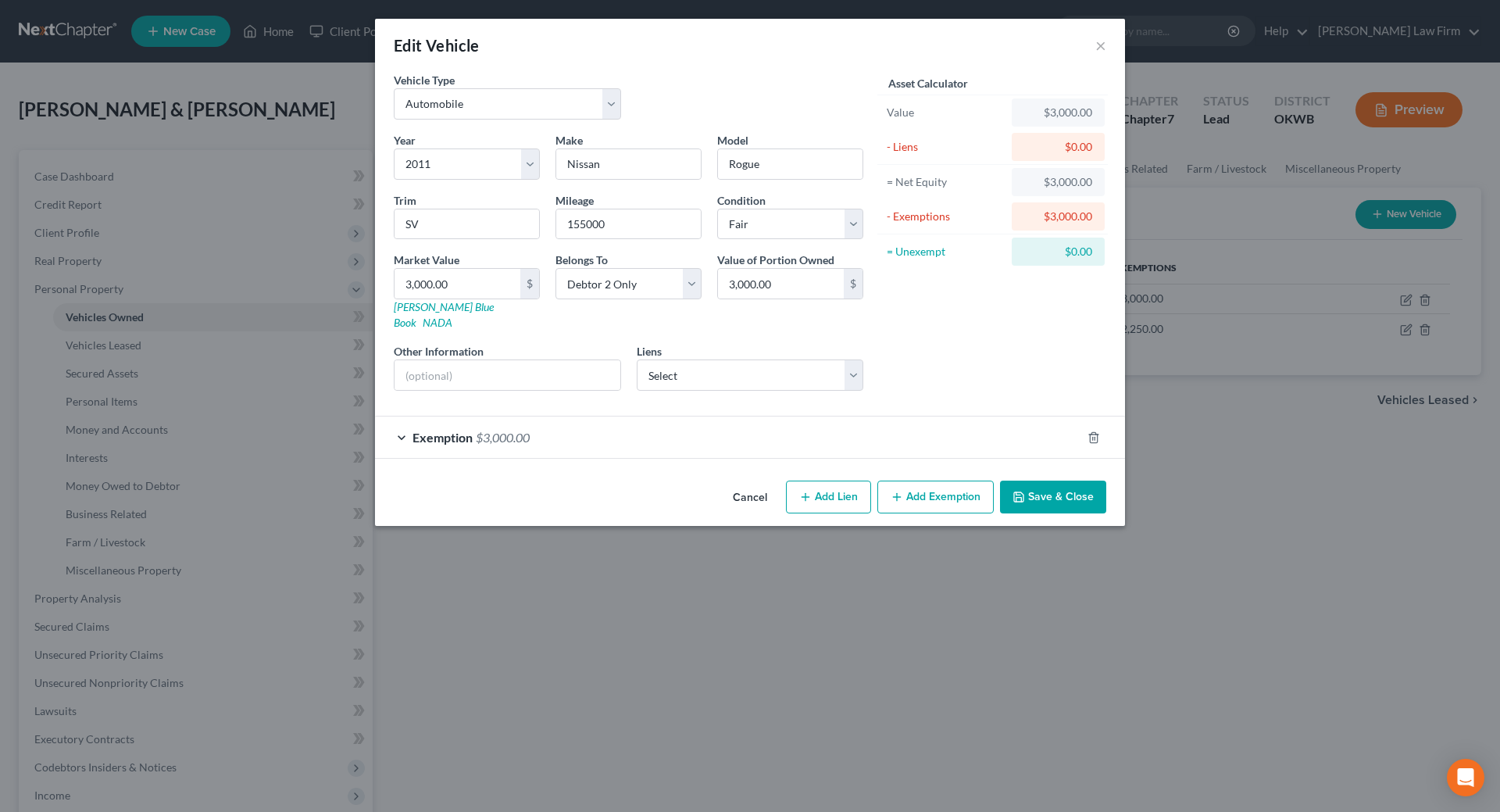
click at [401, 420] on div "Exemption $3,000.00" at bounding box center [728, 437] width 706 height 41
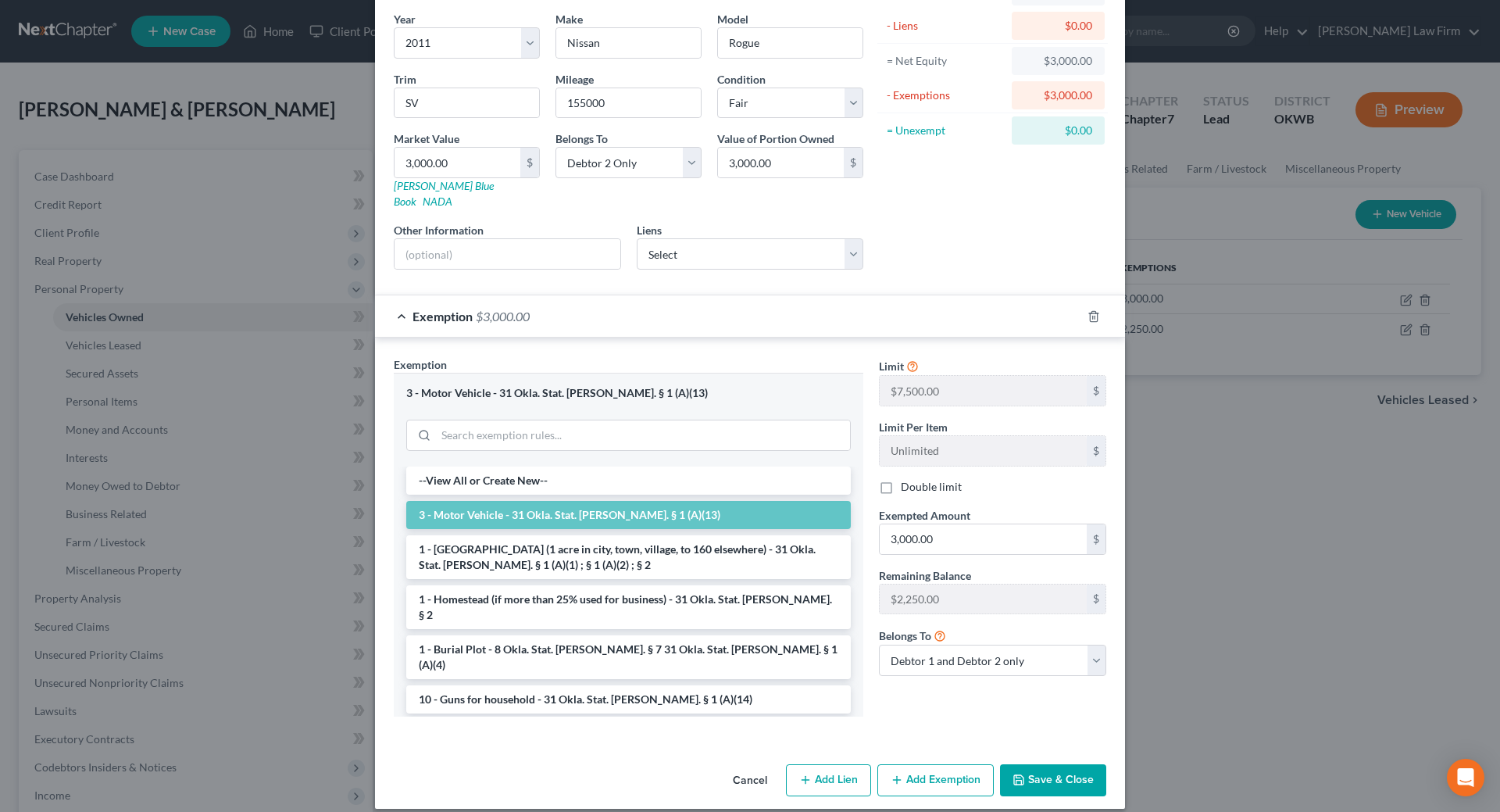
click at [1047, 768] on button "Save & Close" at bounding box center [1053, 780] width 107 height 33
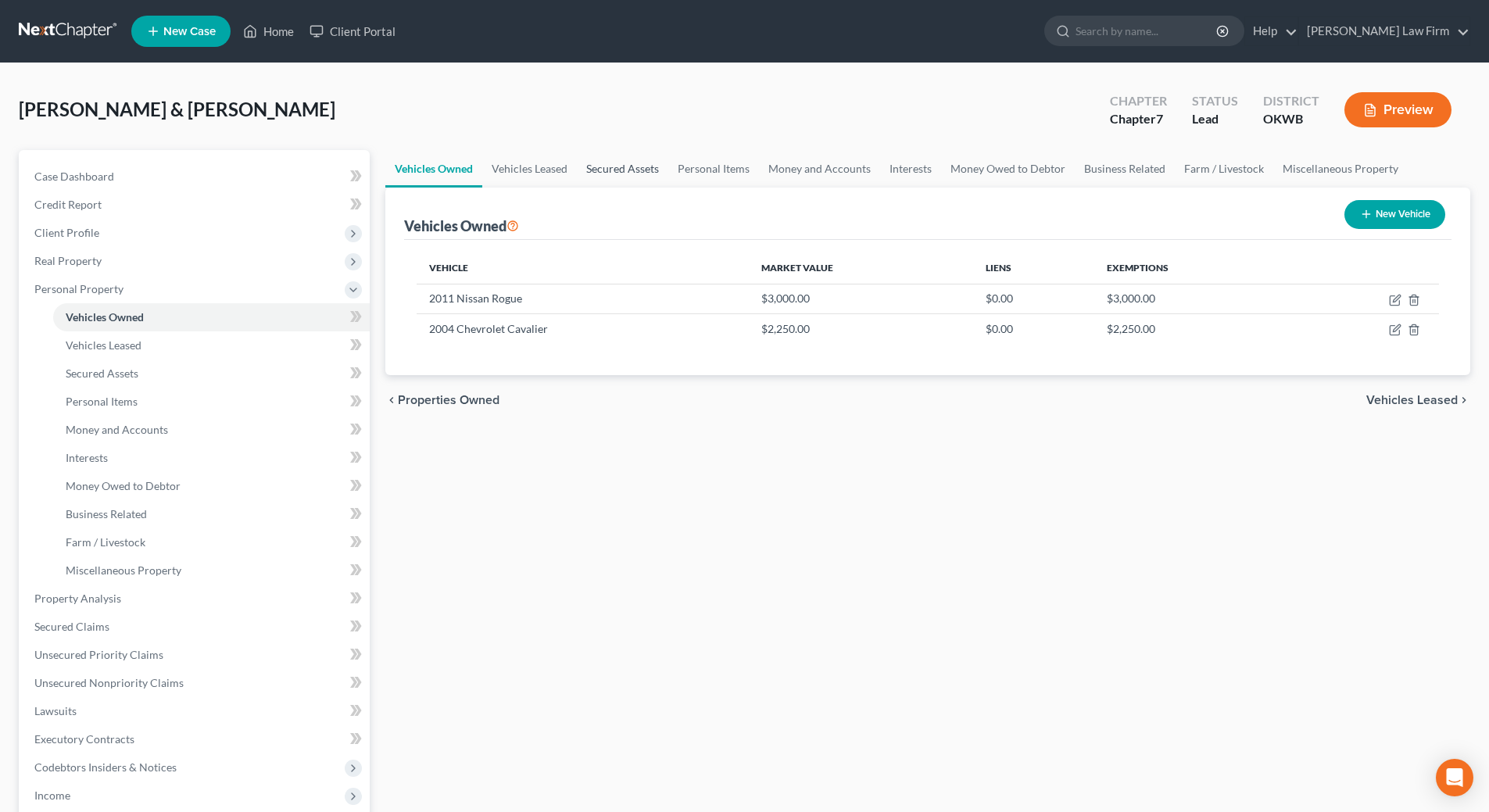
click at [636, 168] on link "Secured Assets" at bounding box center [623, 168] width 92 height 38
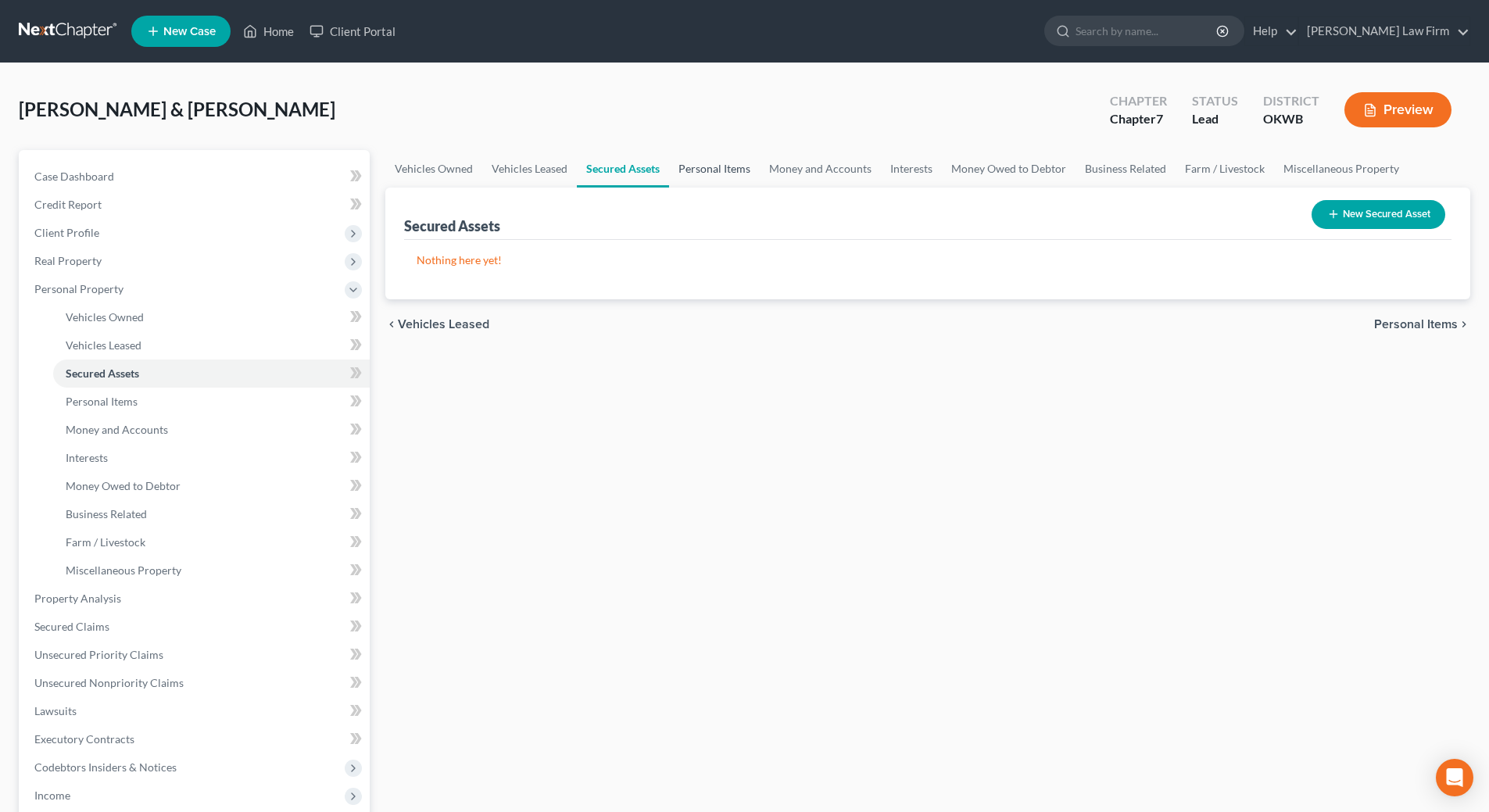
click at [720, 169] on link "Personal Items" at bounding box center [714, 168] width 91 height 38
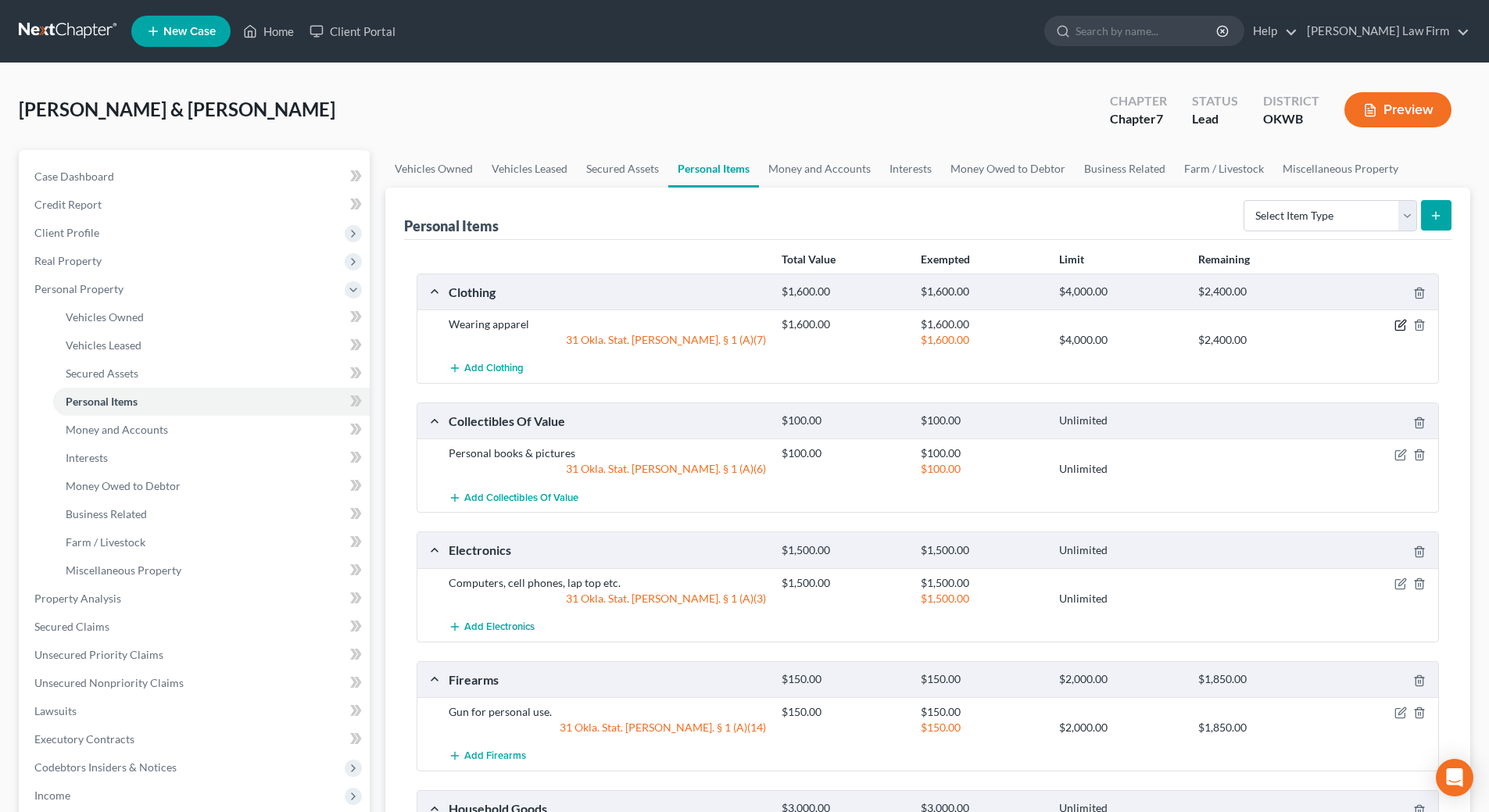
click at [1403, 327] on icon "button" at bounding box center [1400, 325] width 12 height 12
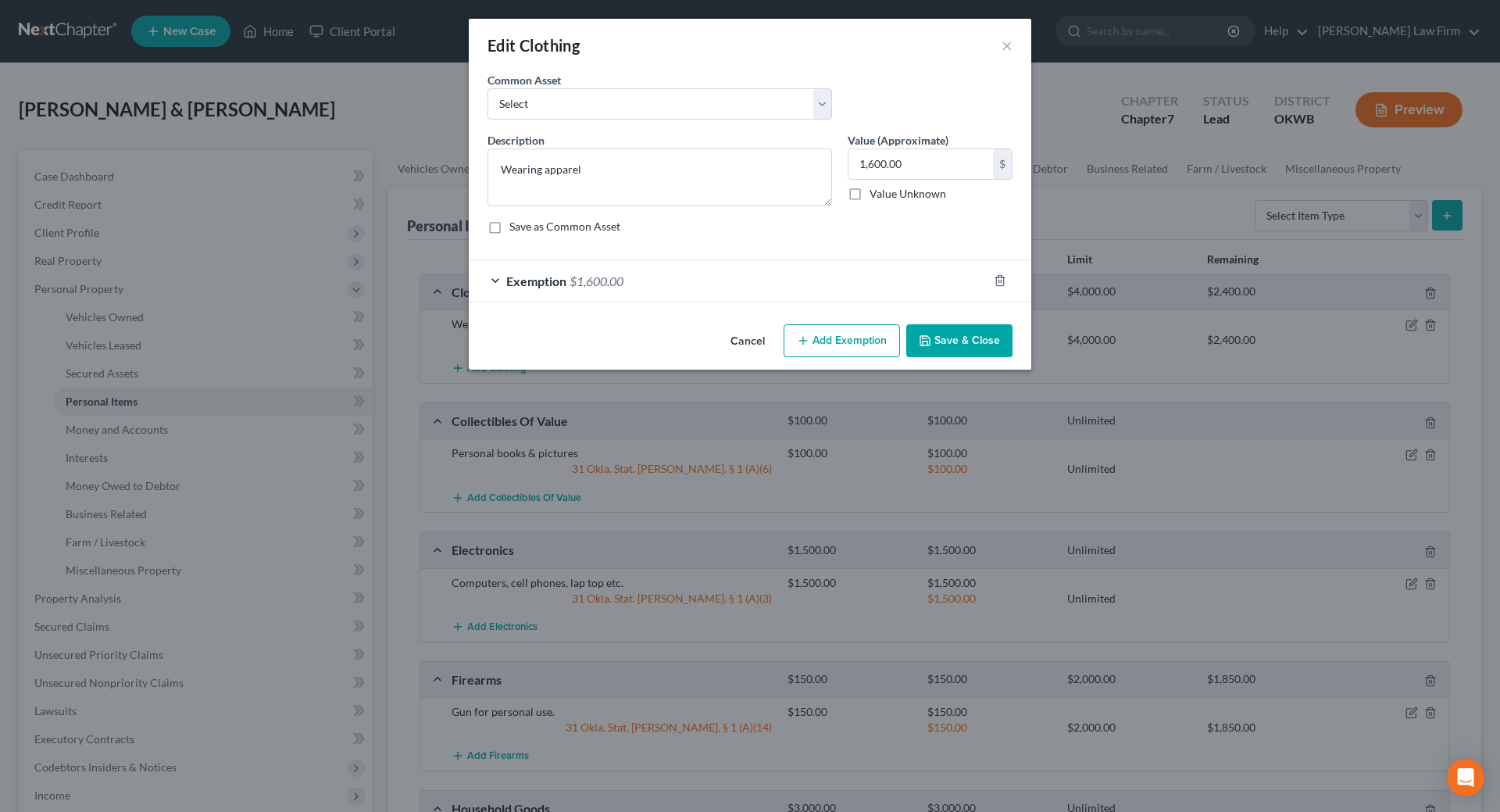
click at [495, 279] on div "Exemption $1,600.00" at bounding box center [728, 280] width 519 height 41
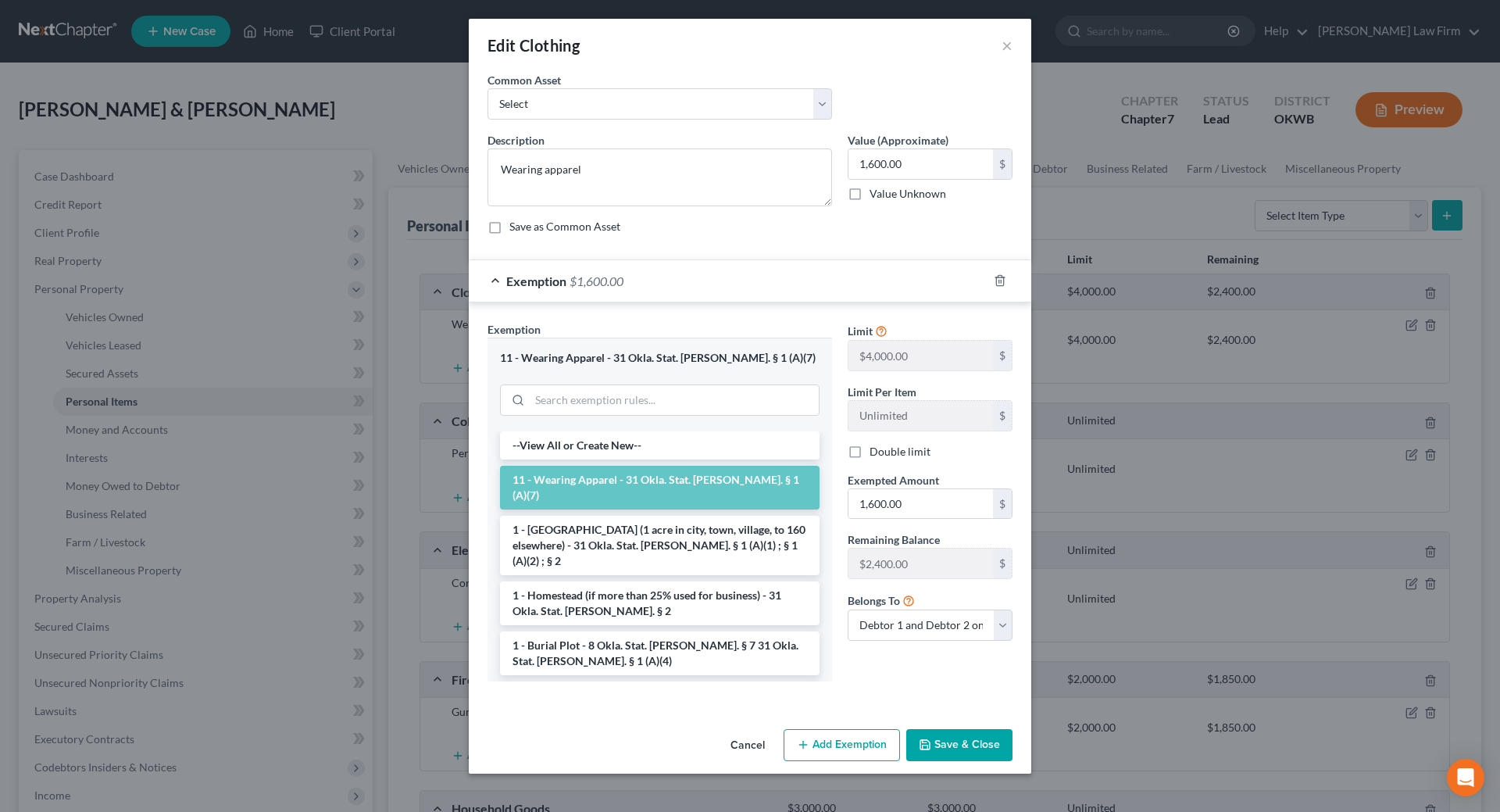
click at [969, 752] on button "Save & Close" at bounding box center [959, 745] width 107 height 33
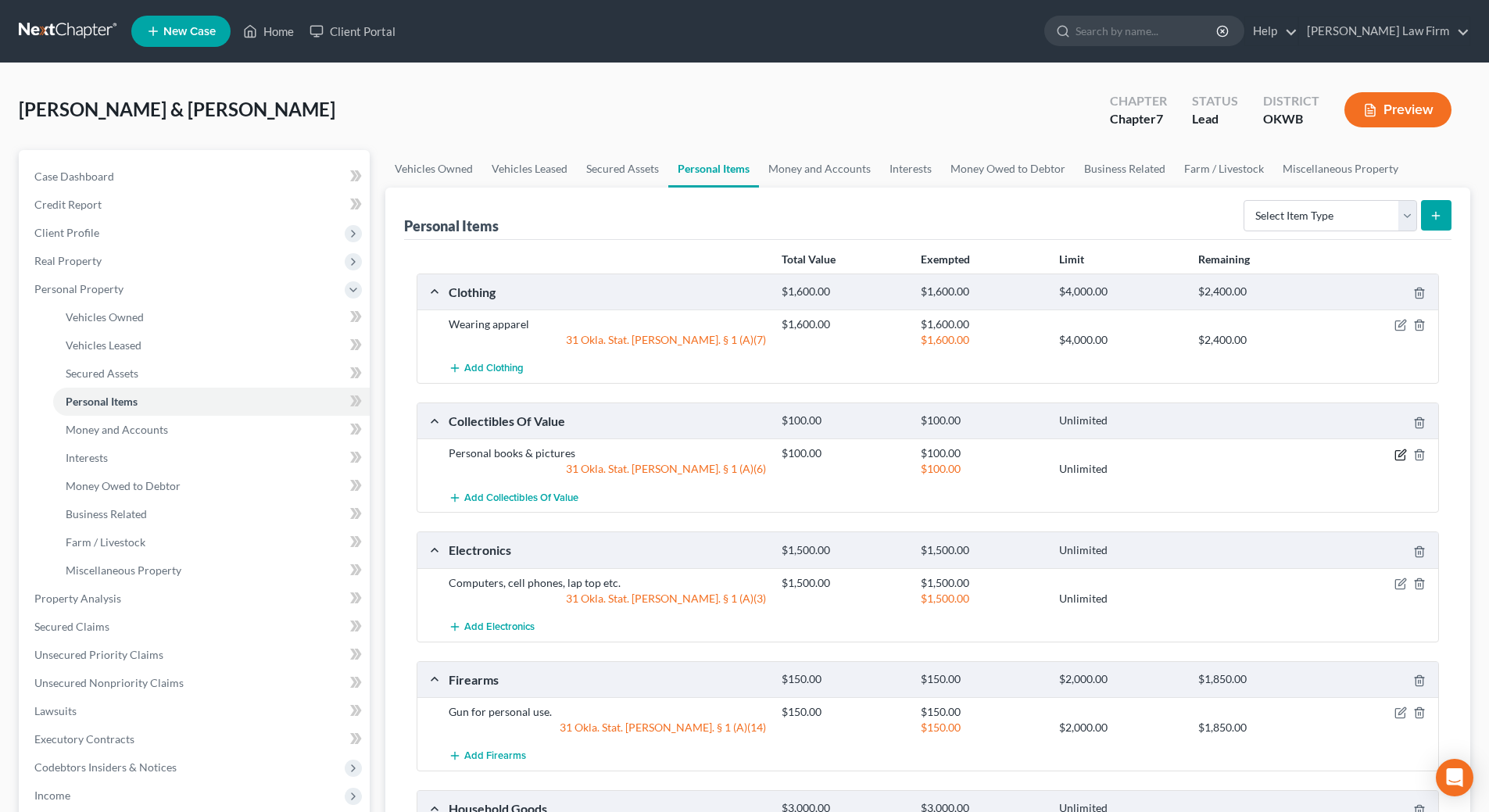
click at [1401, 458] on icon "button" at bounding box center [1400, 454] width 12 height 12
select select "2"
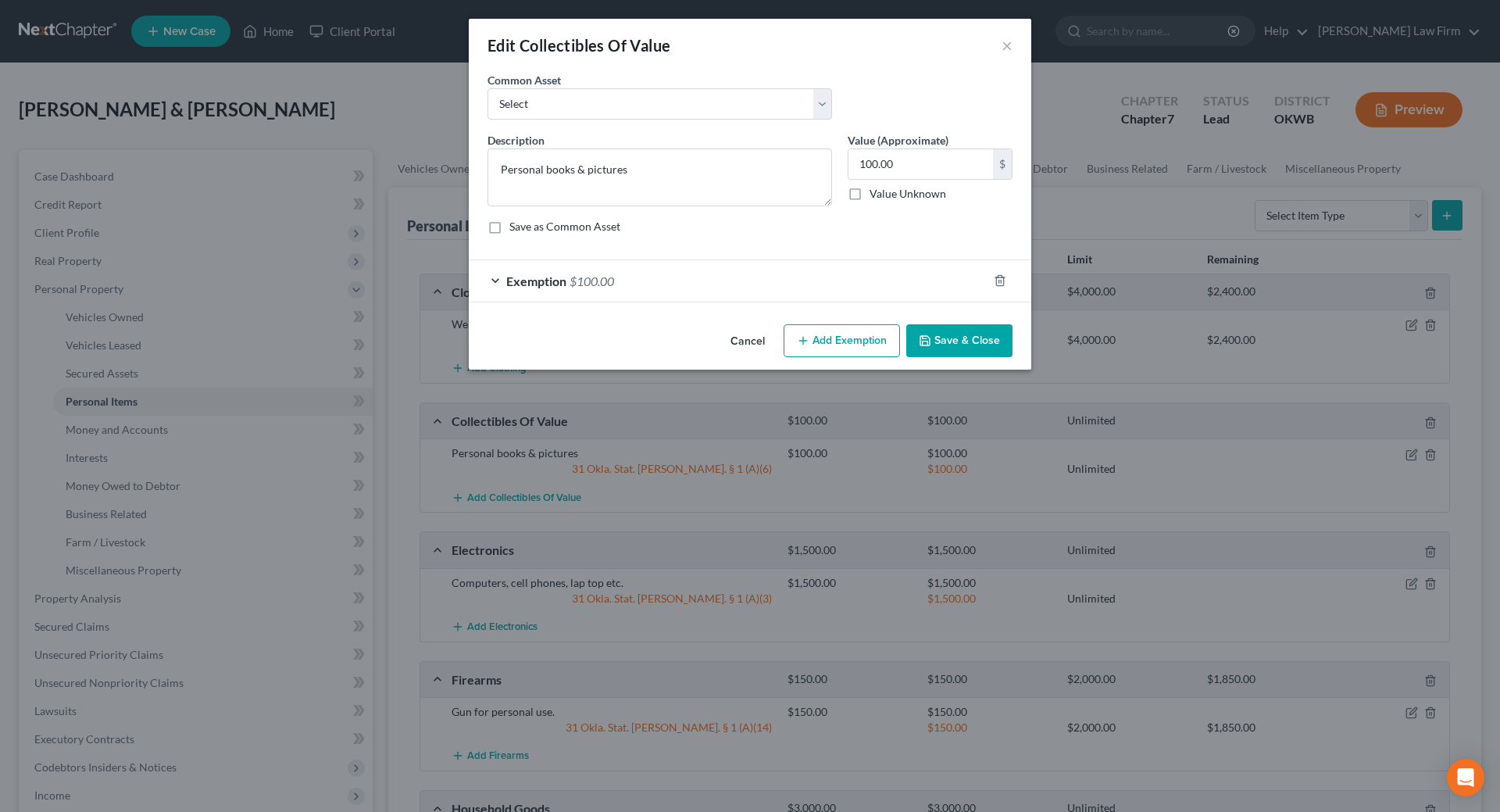
click at [499, 277] on div "Exemption $100.00" at bounding box center [728, 280] width 519 height 41
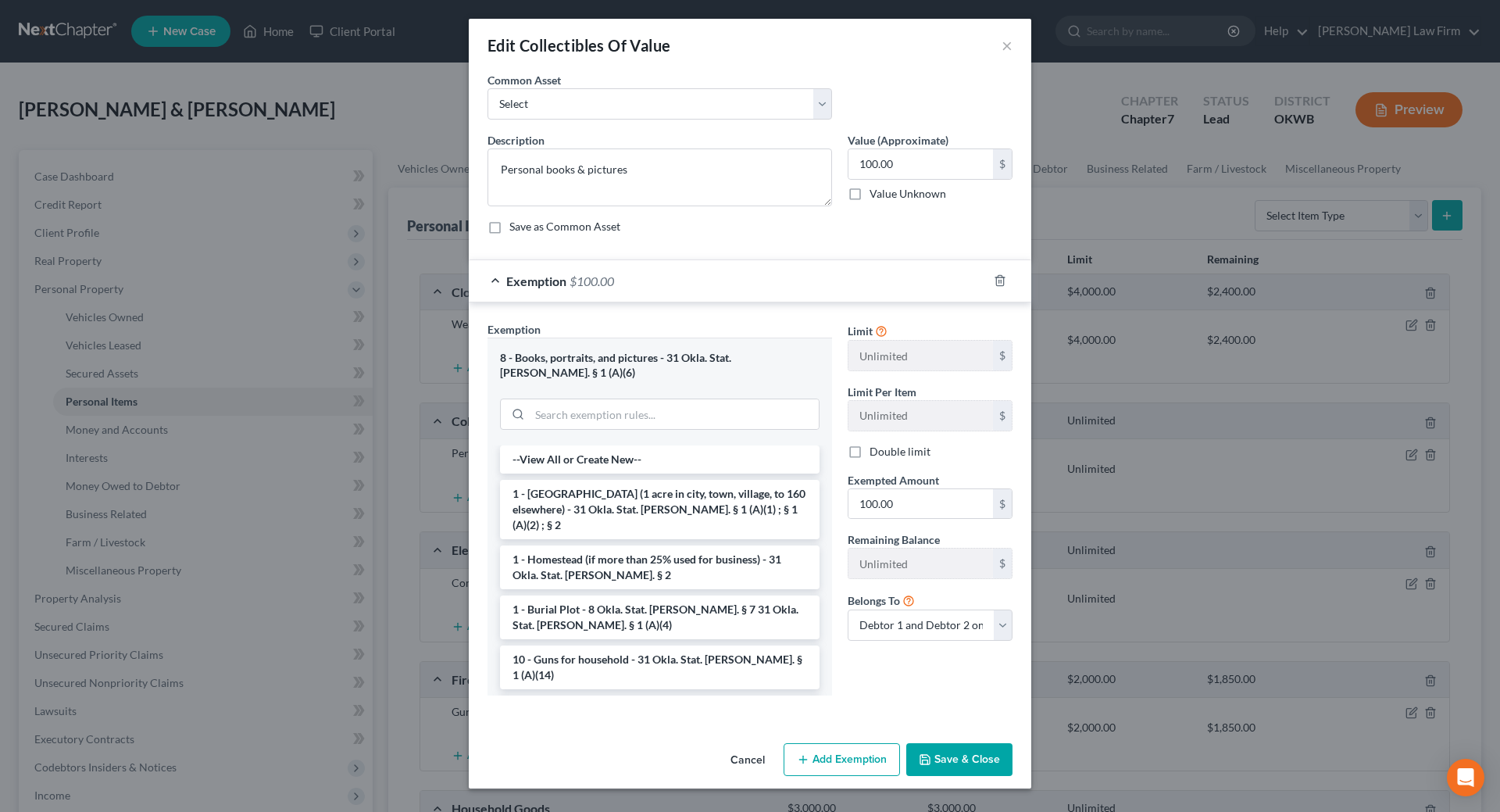
click at [963, 743] on button "Save & Close" at bounding box center [959, 759] width 107 height 33
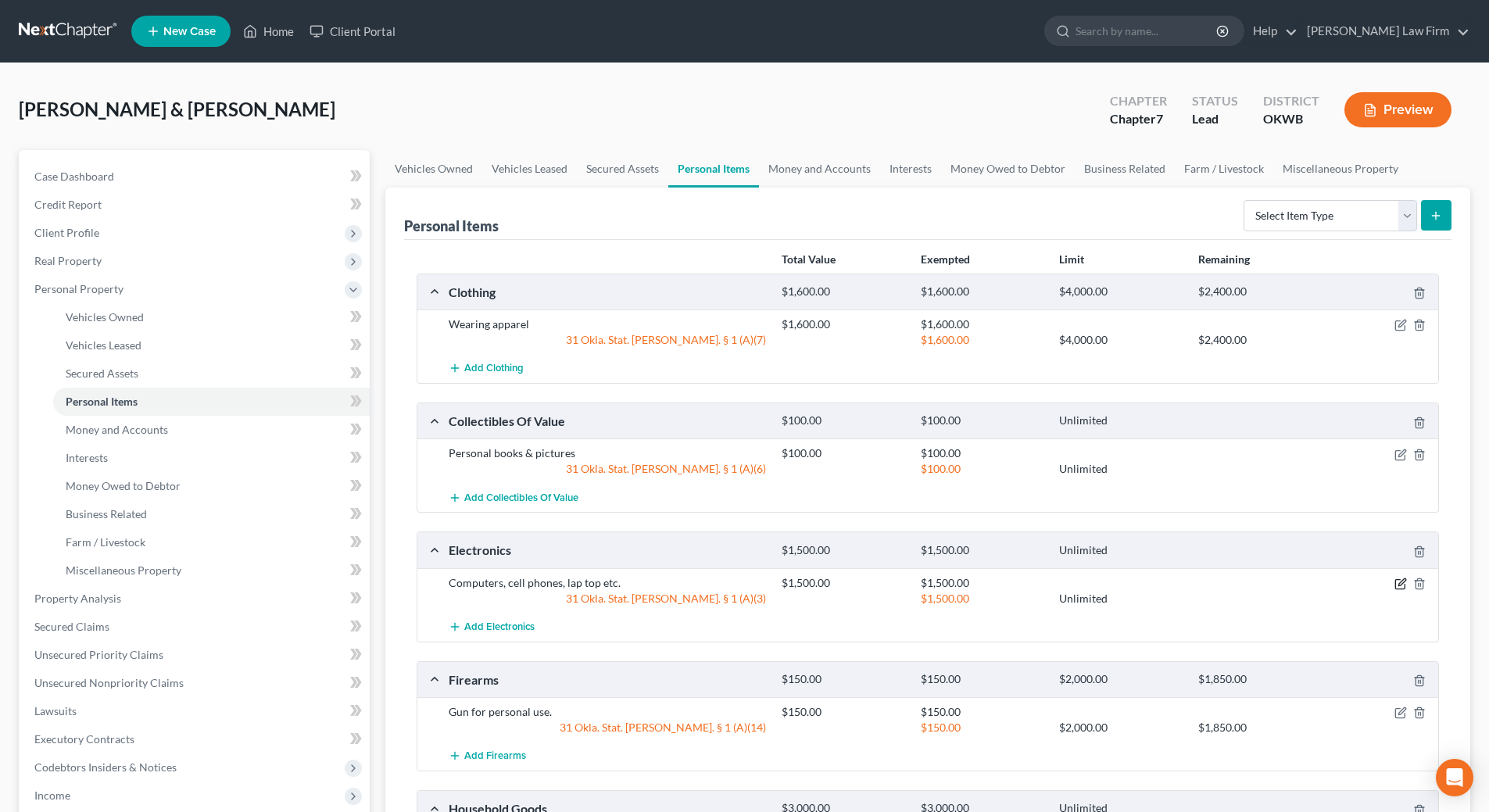
click at [1396, 580] on icon "button" at bounding box center [1400, 584] width 12 height 12
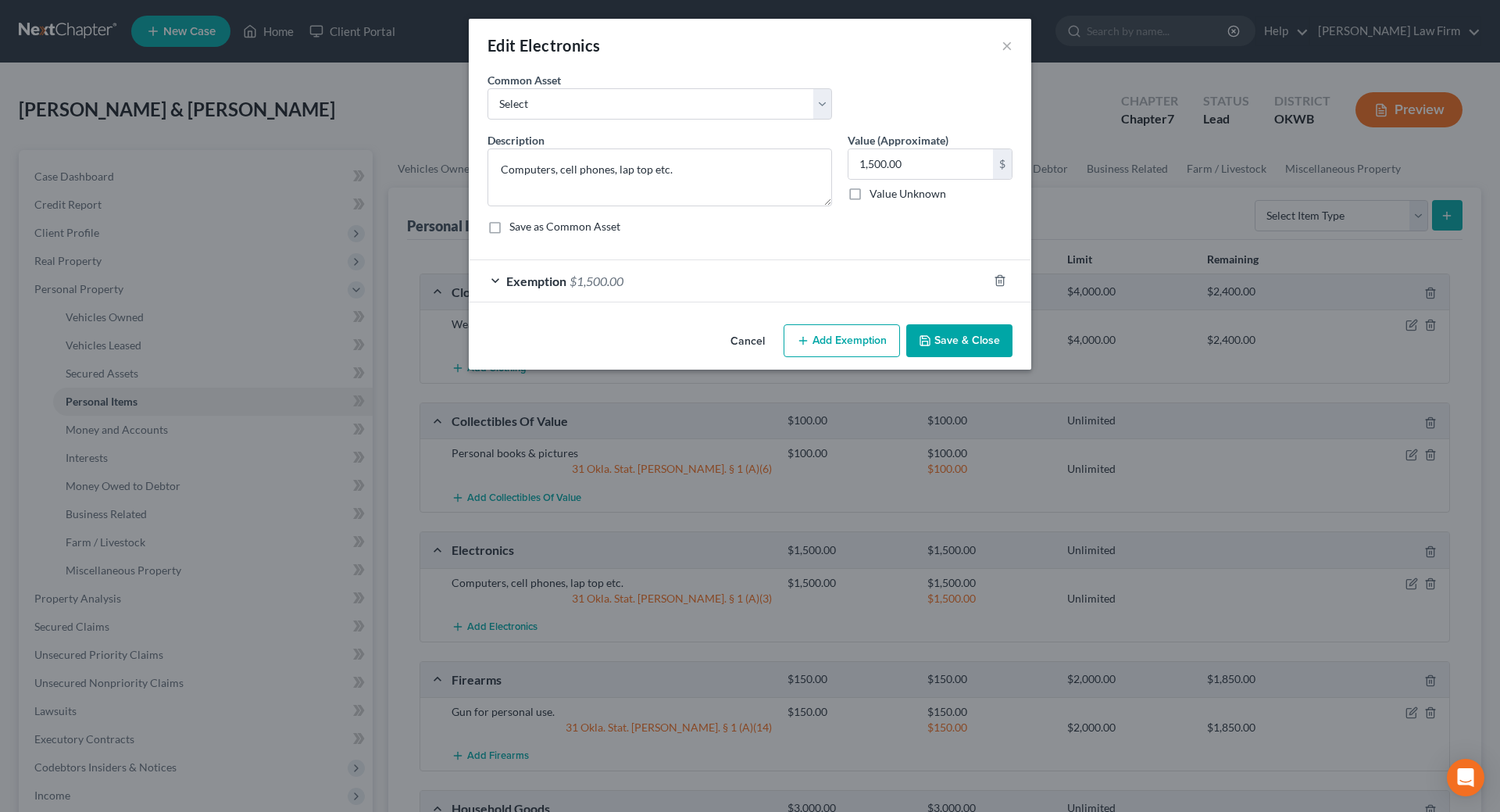
click at [512, 277] on span "Exemption" at bounding box center [536, 280] width 60 height 15
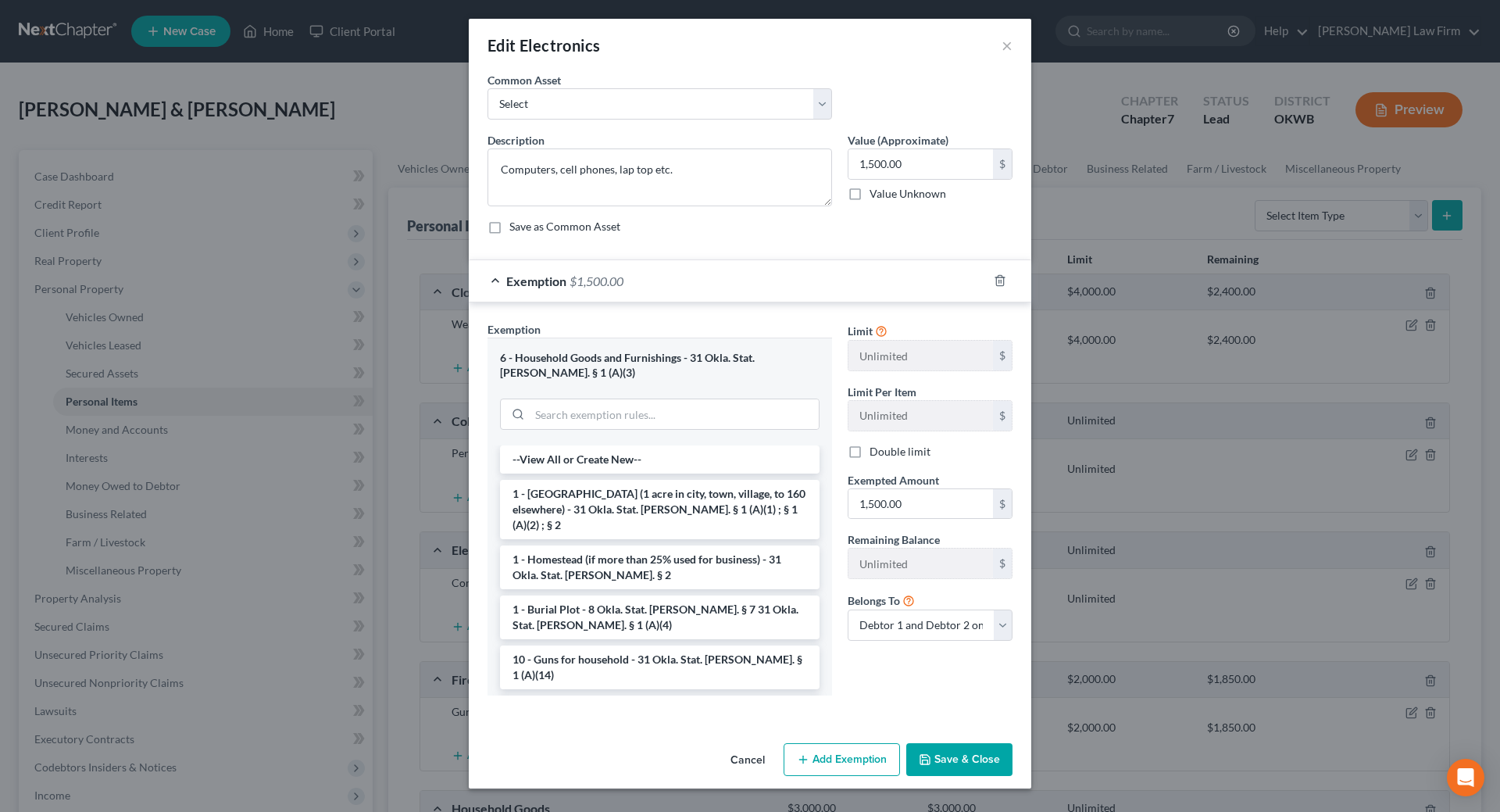
click at [1004, 759] on button "Save & Close" at bounding box center [959, 759] width 107 height 33
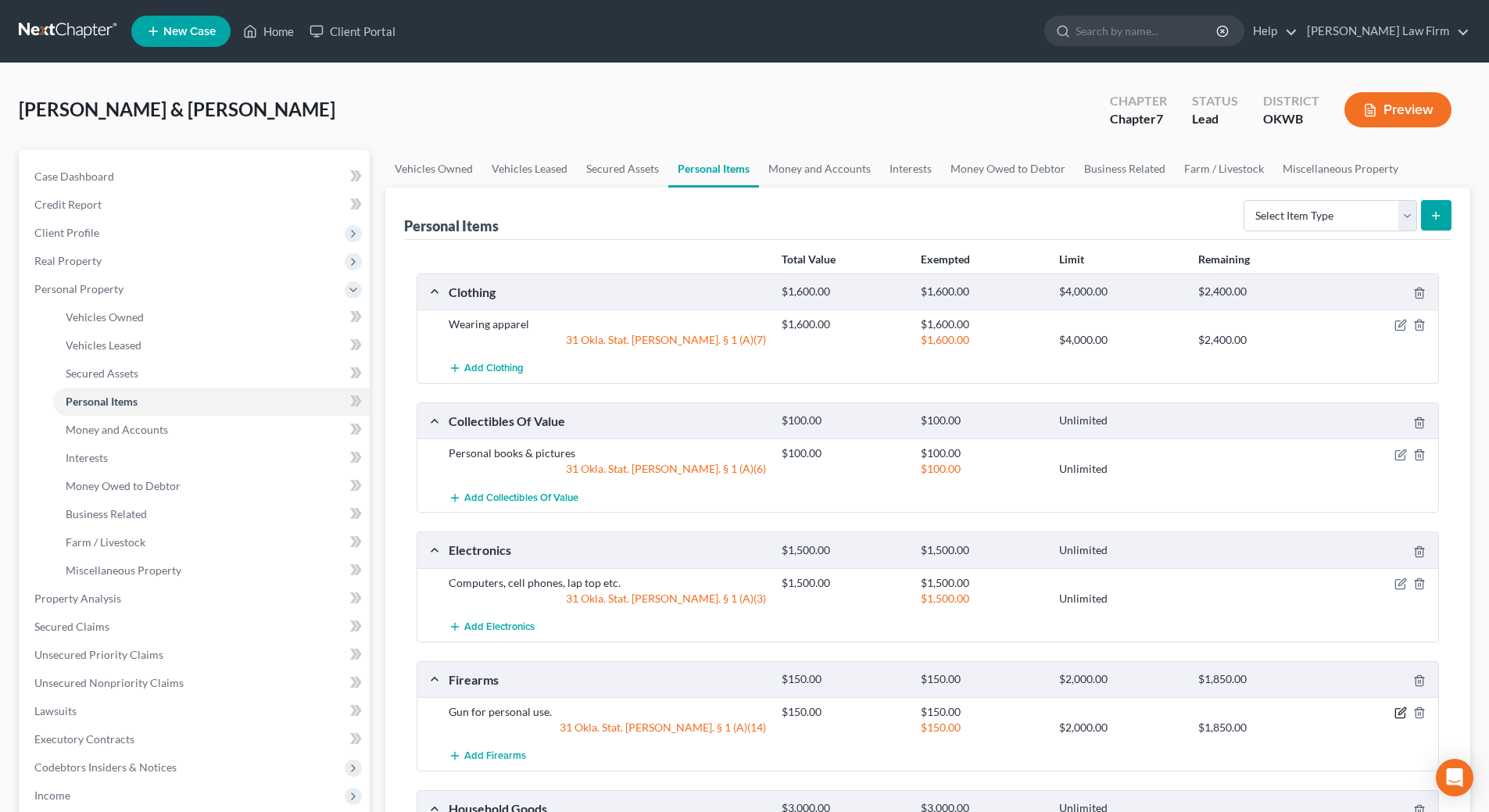
click at [1403, 716] on icon "button" at bounding box center [1400, 712] width 12 height 12
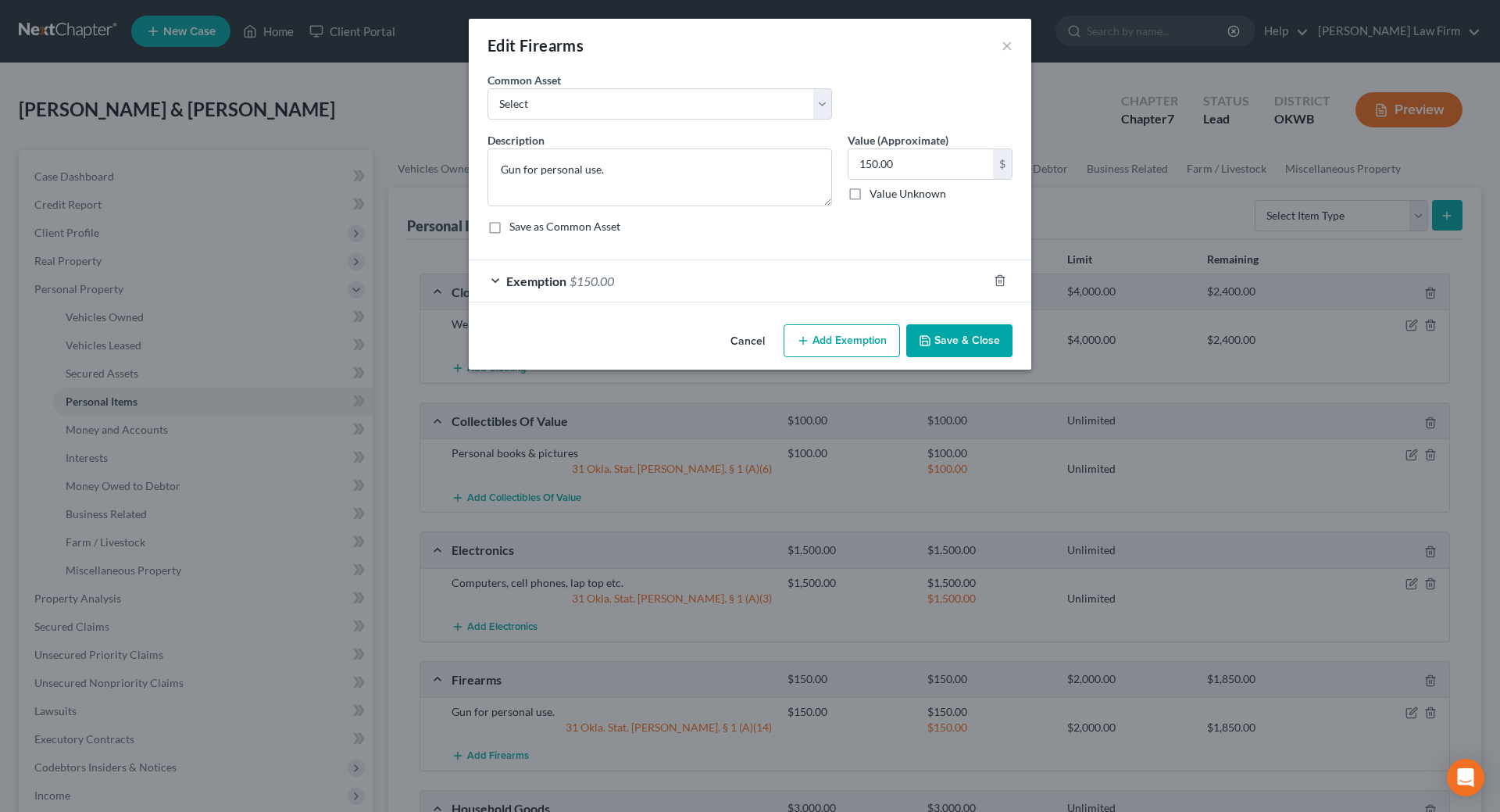
click at [494, 281] on div "Exemption $150.00" at bounding box center [728, 280] width 519 height 41
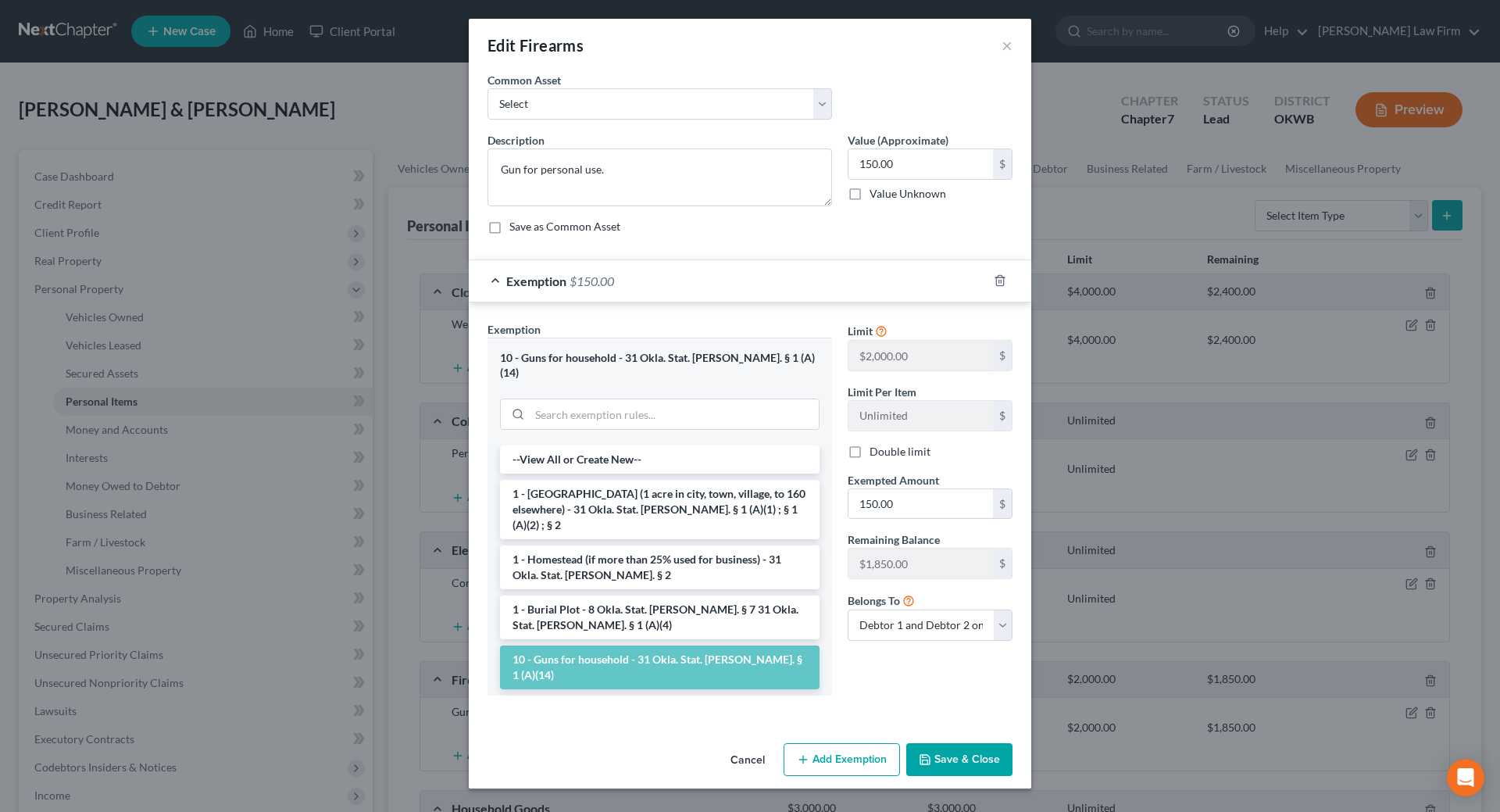
click at [958, 749] on button "Save & Close" at bounding box center [959, 759] width 107 height 33
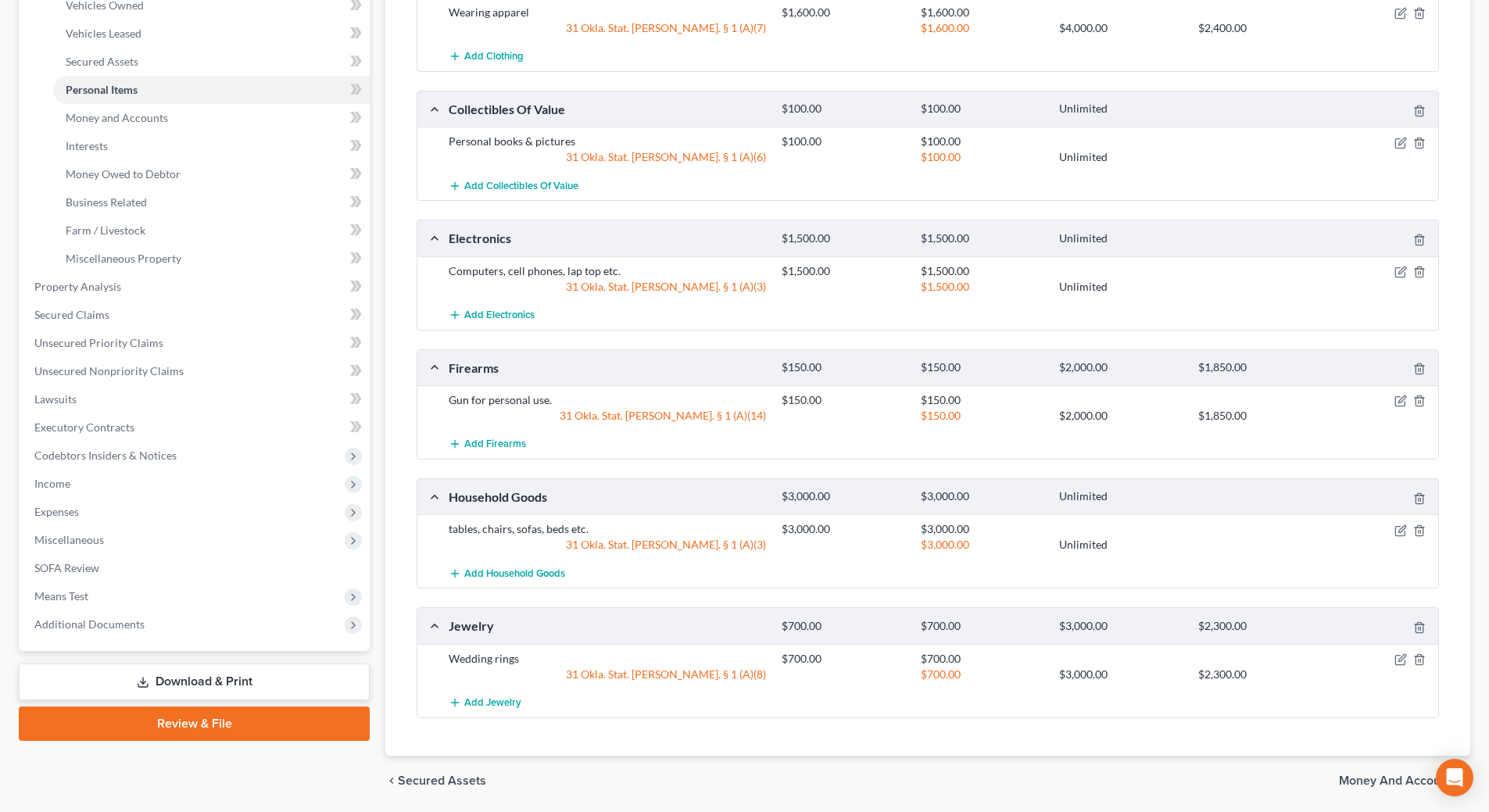
scroll to position [313, 0]
click at [1397, 400] on icon "button" at bounding box center [1400, 400] width 12 height 12
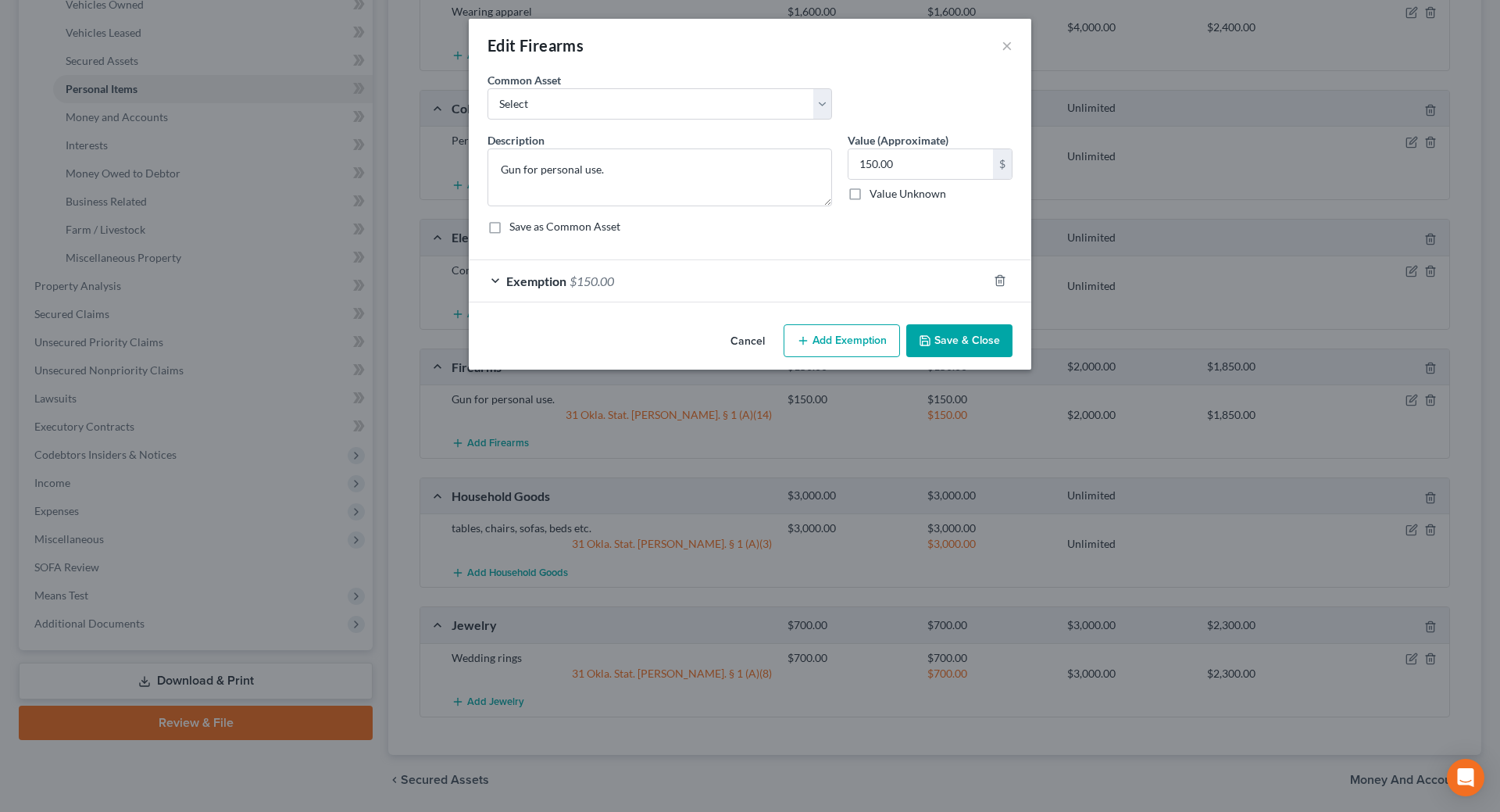
click at [499, 283] on div "Exemption $150.00" at bounding box center [728, 280] width 519 height 41
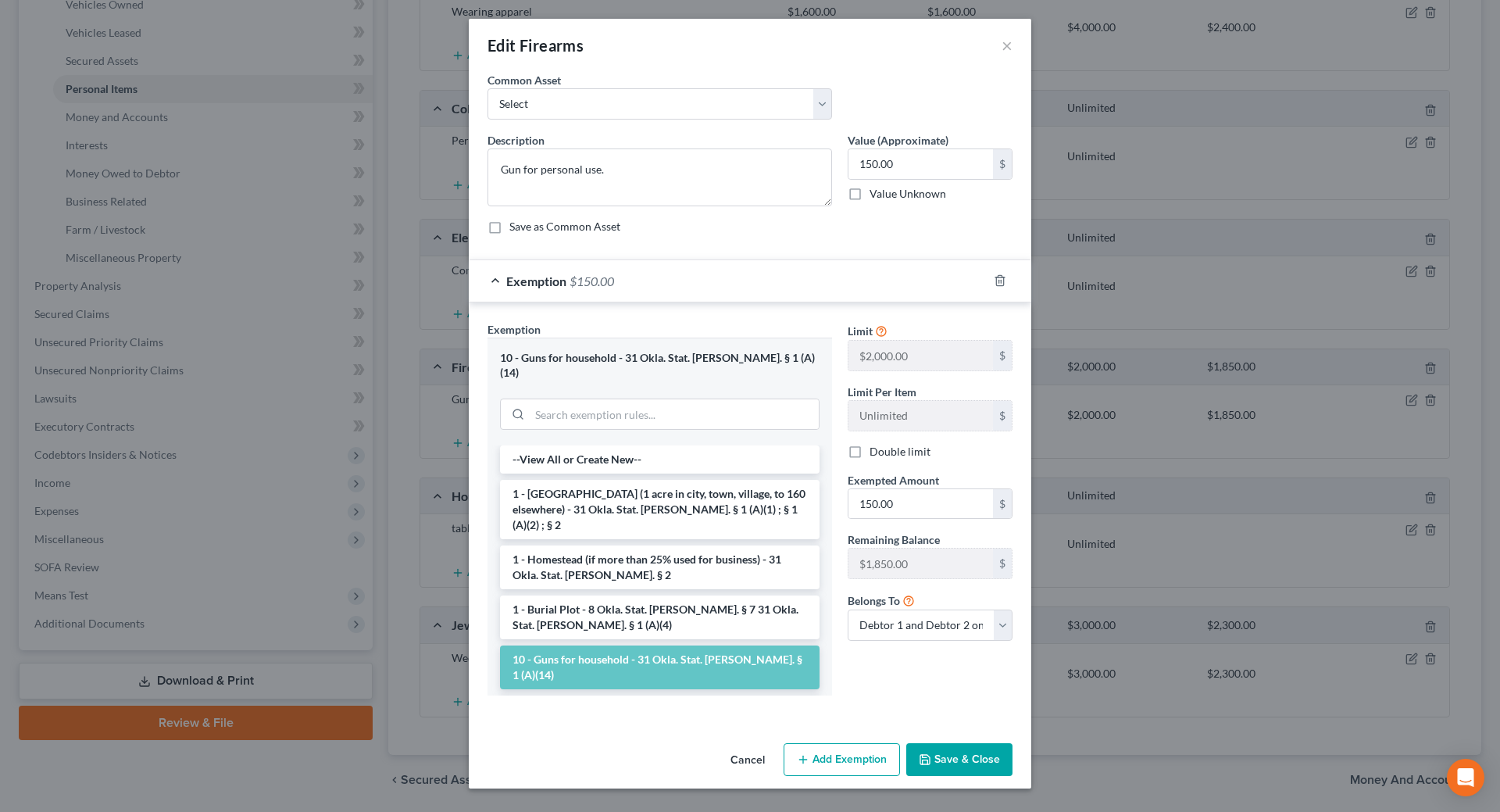
click at [958, 750] on button "Save & Close" at bounding box center [959, 759] width 107 height 33
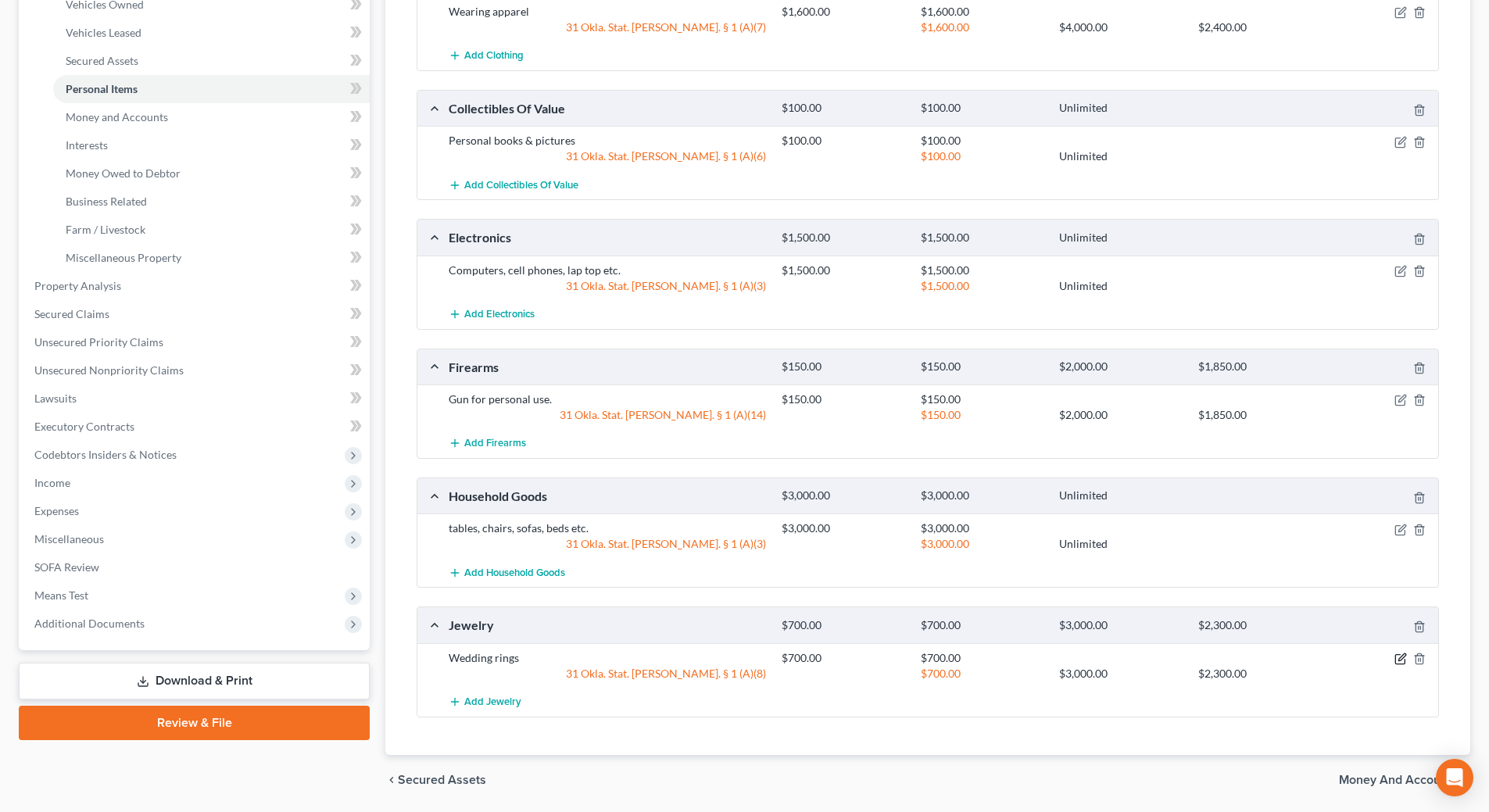
click at [1397, 659] on icon "button" at bounding box center [1400, 659] width 12 height 12
select select "2"
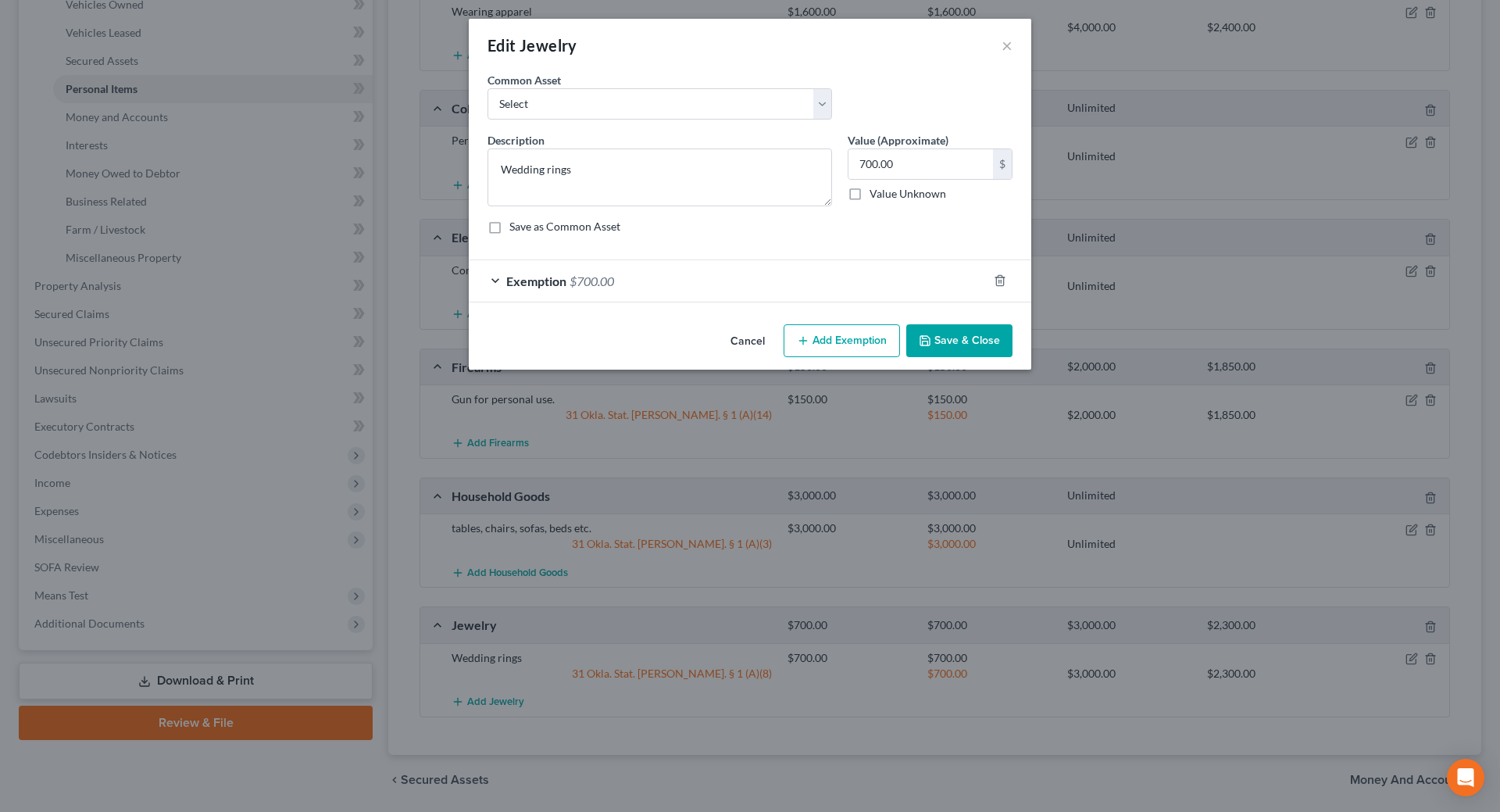
click at [496, 284] on div "Exemption $700.00" at bounding box center [728, 280] width 519 height 41
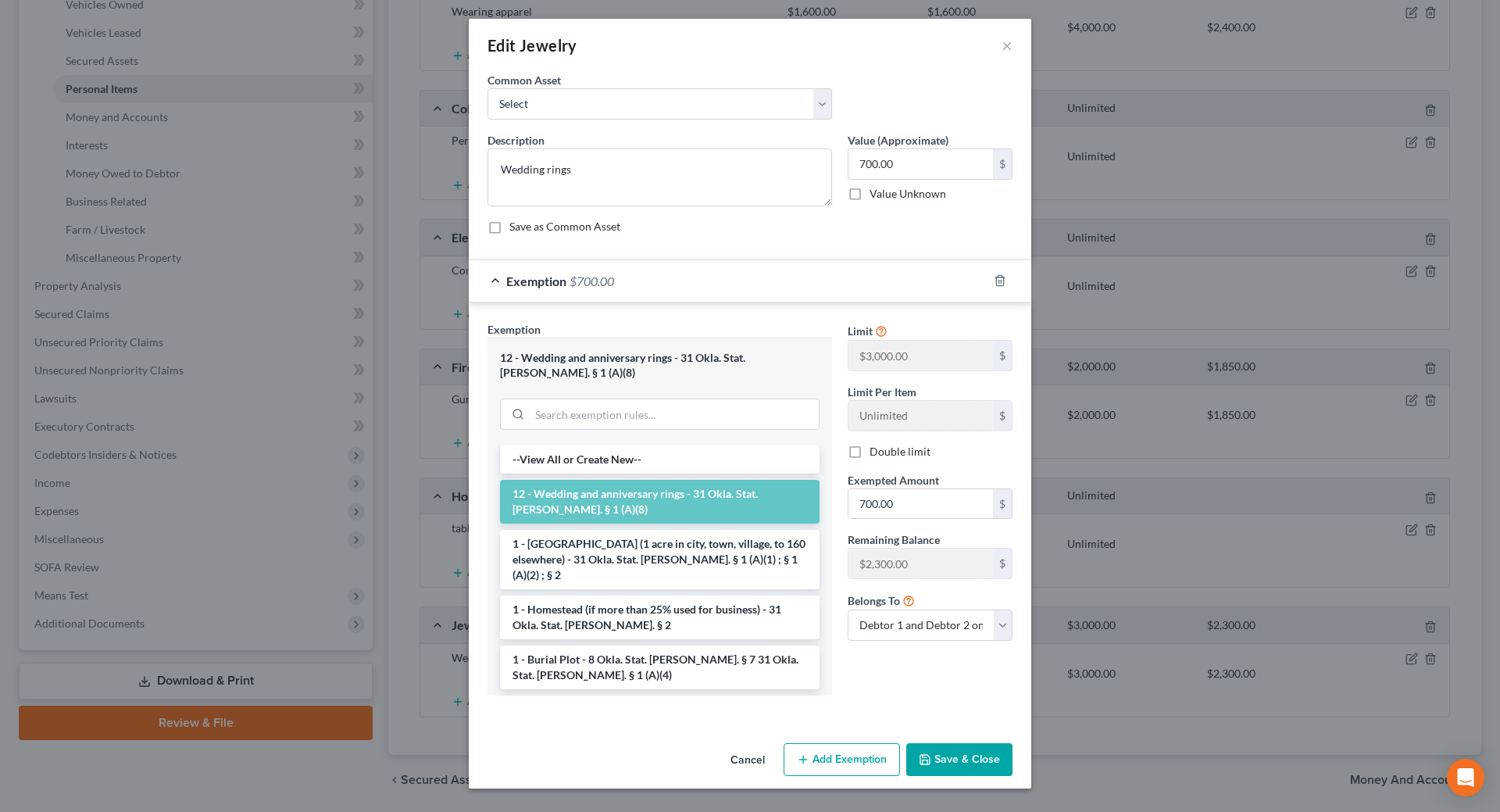
click at [955, 745] on button "Save & Close" at bounding box center [959, 759] width 107 height 33
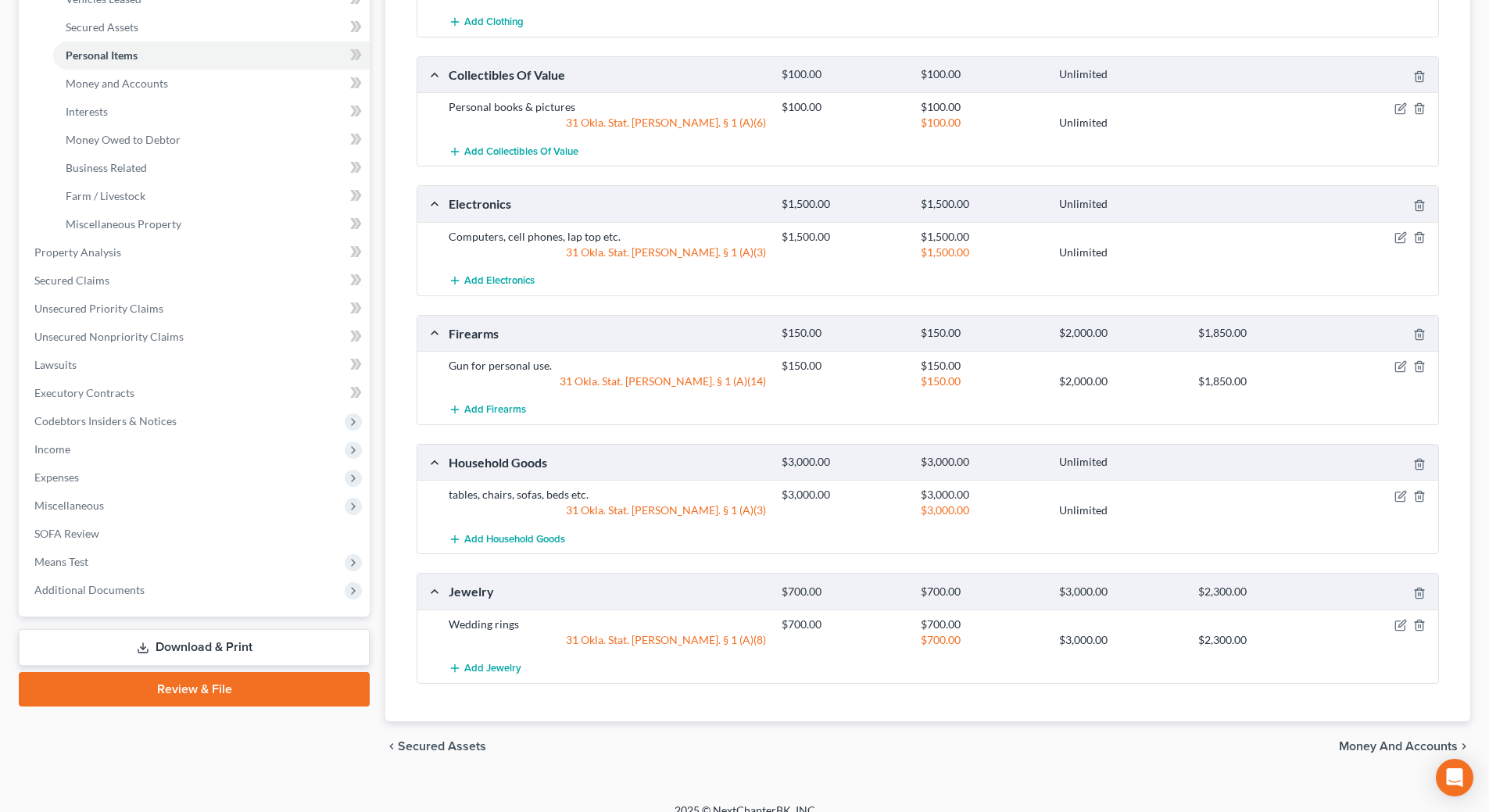
scroll to position [365, 0]
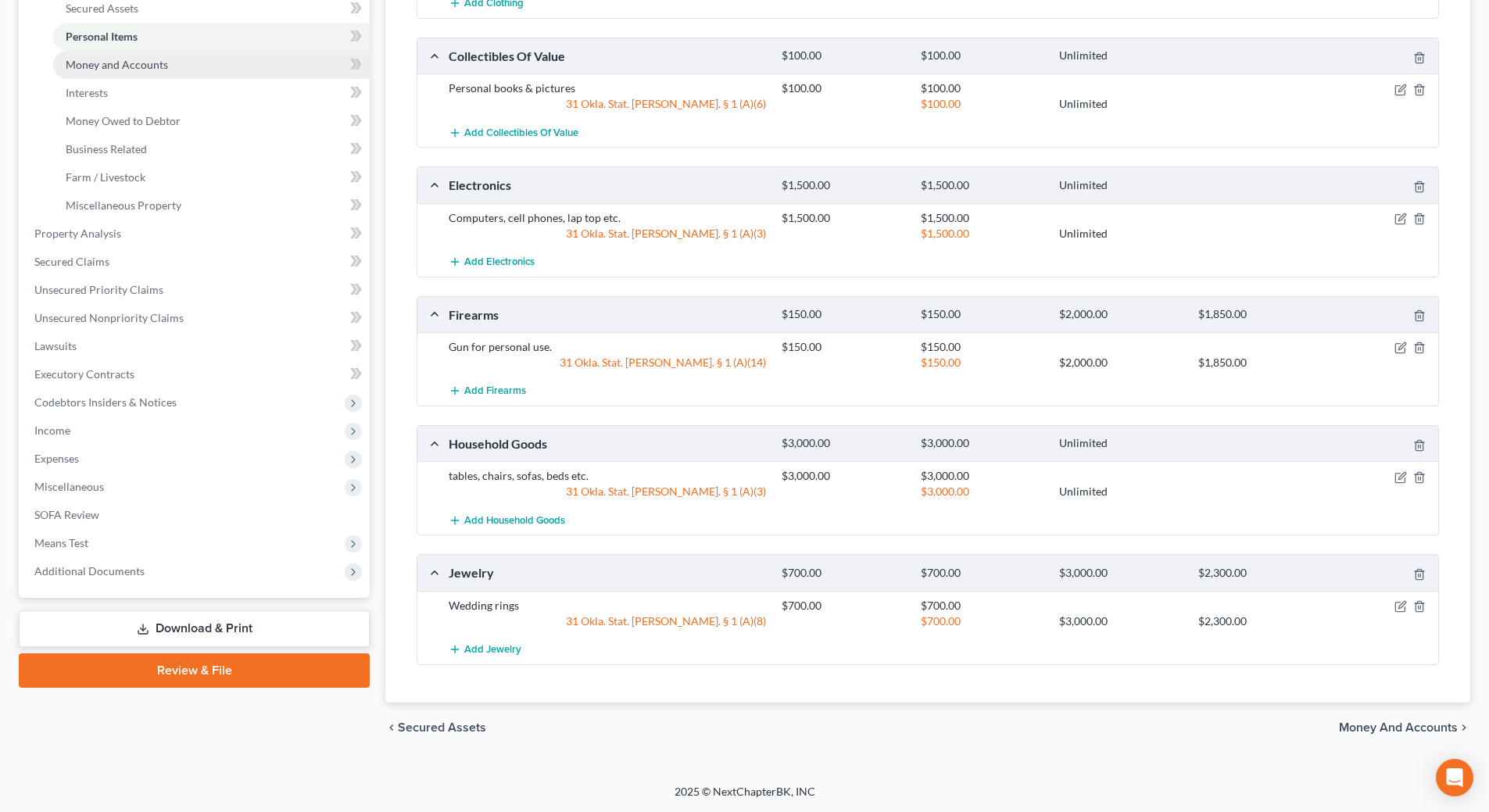
click at [140, 65] on span "Money and Accounts" at bounding box center [117, 64] width 102 height 13
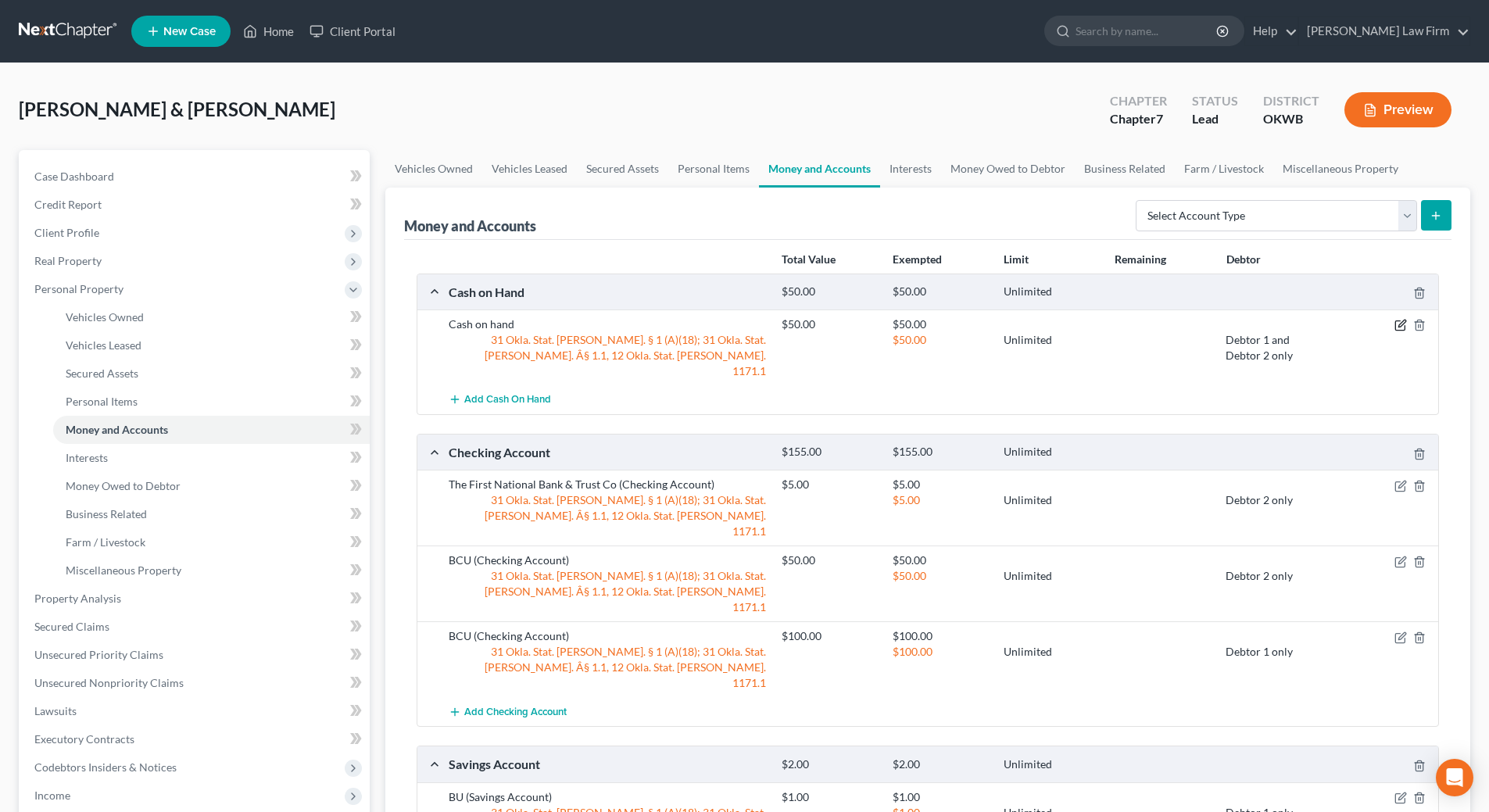
click at [1395, 328] on icon "button" at bounding box center [1399, 326] width 10 height 10
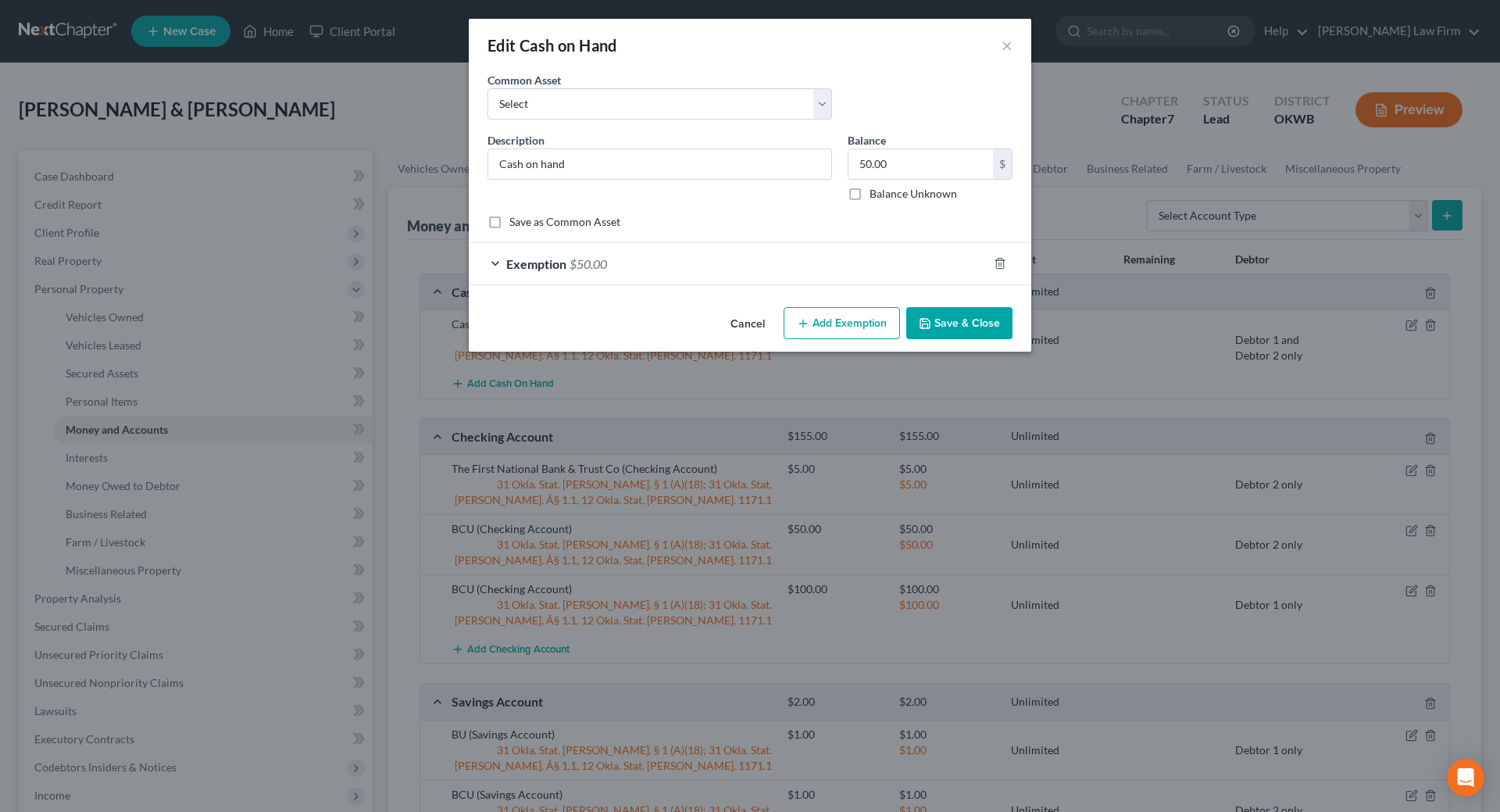
click at [491, 268] on div "Exemption $50.00" at bounding box center [728, 263] width 519 height 41
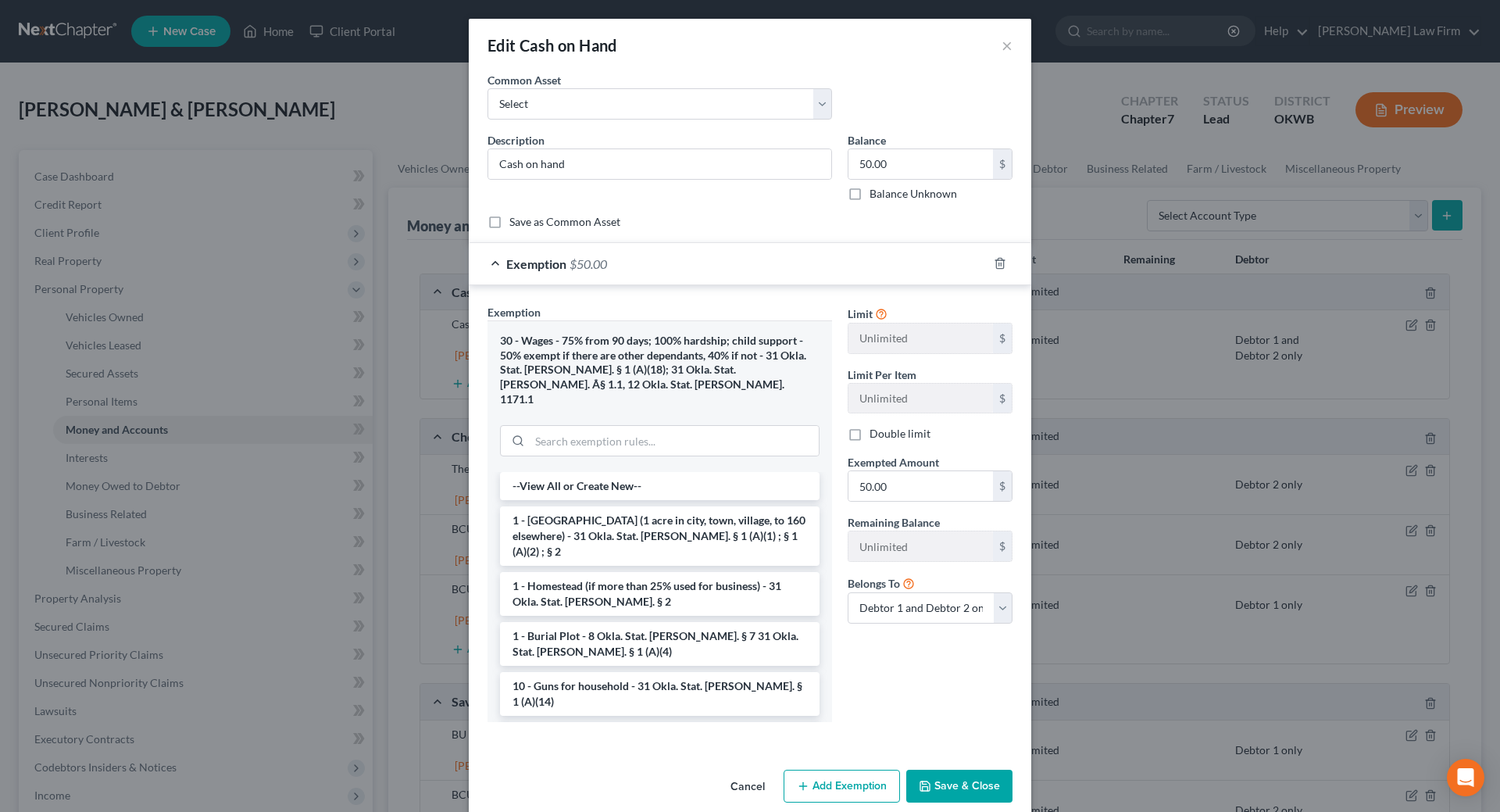
click at [957, 770] on button "Save & Close" at bounding box center [959, 786] width 107 height 33
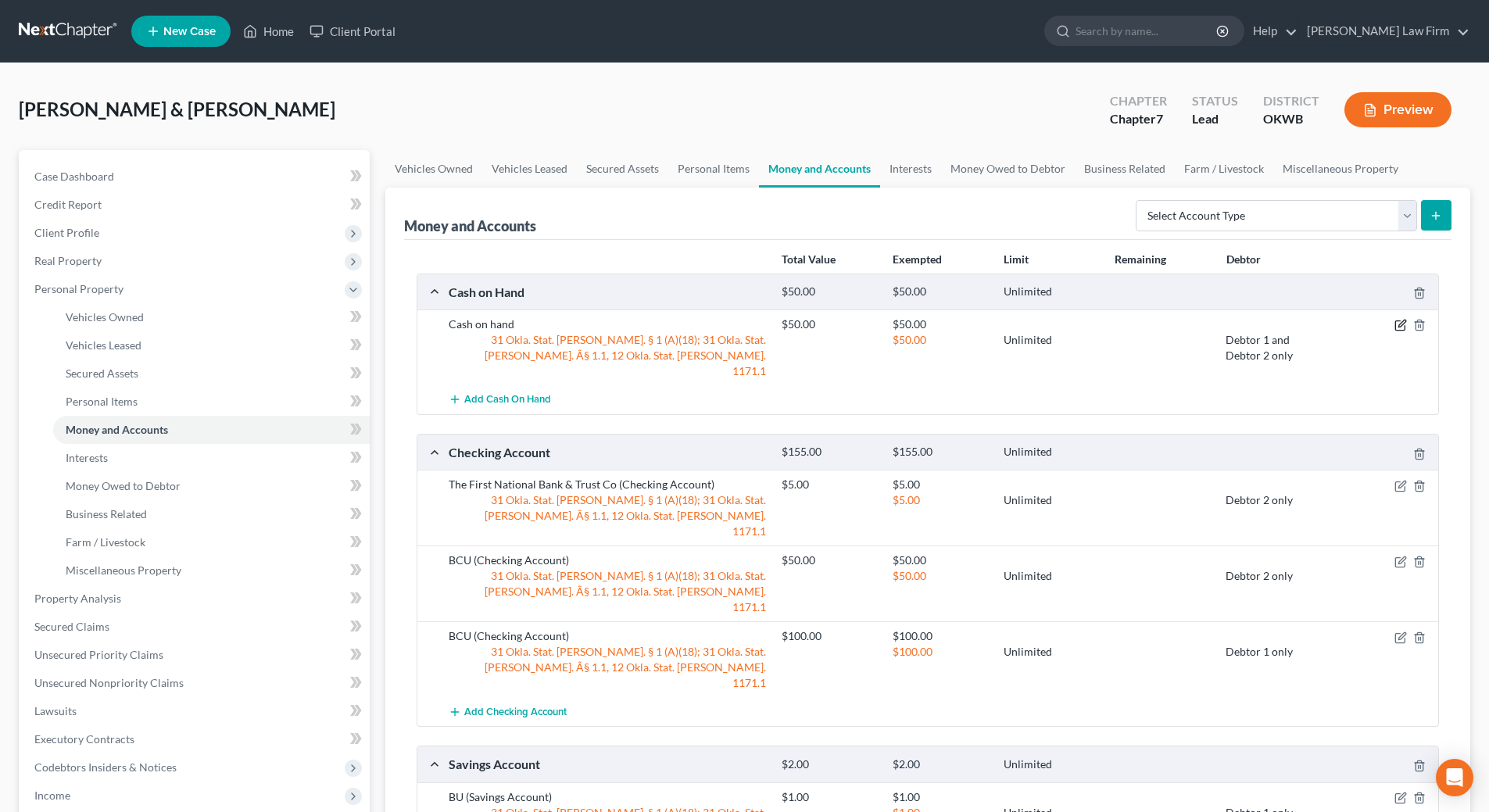
click at [1396, 324] on icon "button" at bounding box center [1400, 325] width 12 height 12
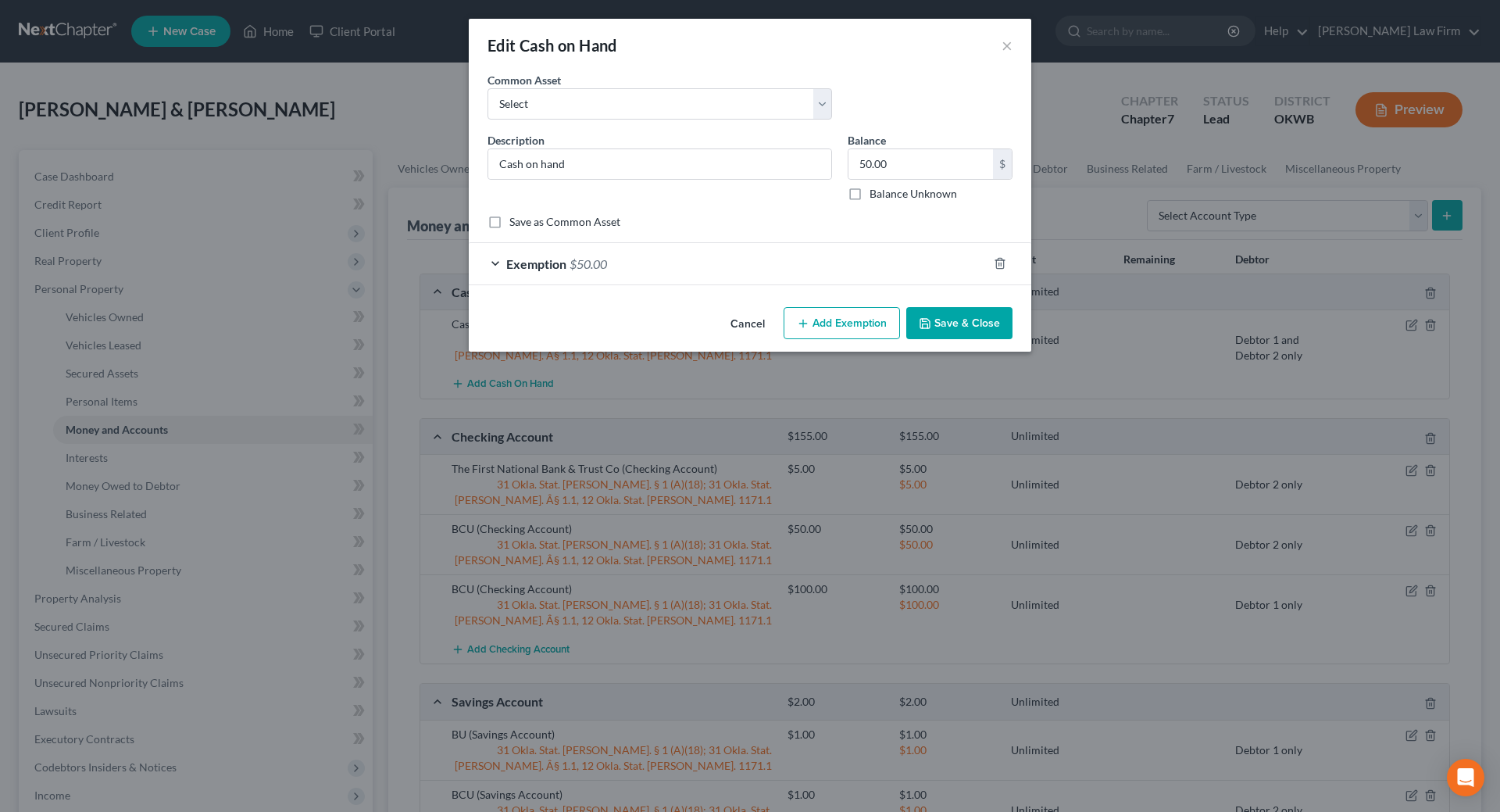
click at [930, 324] on icon "button" at bounding box center [925, 323] width 12 height 12
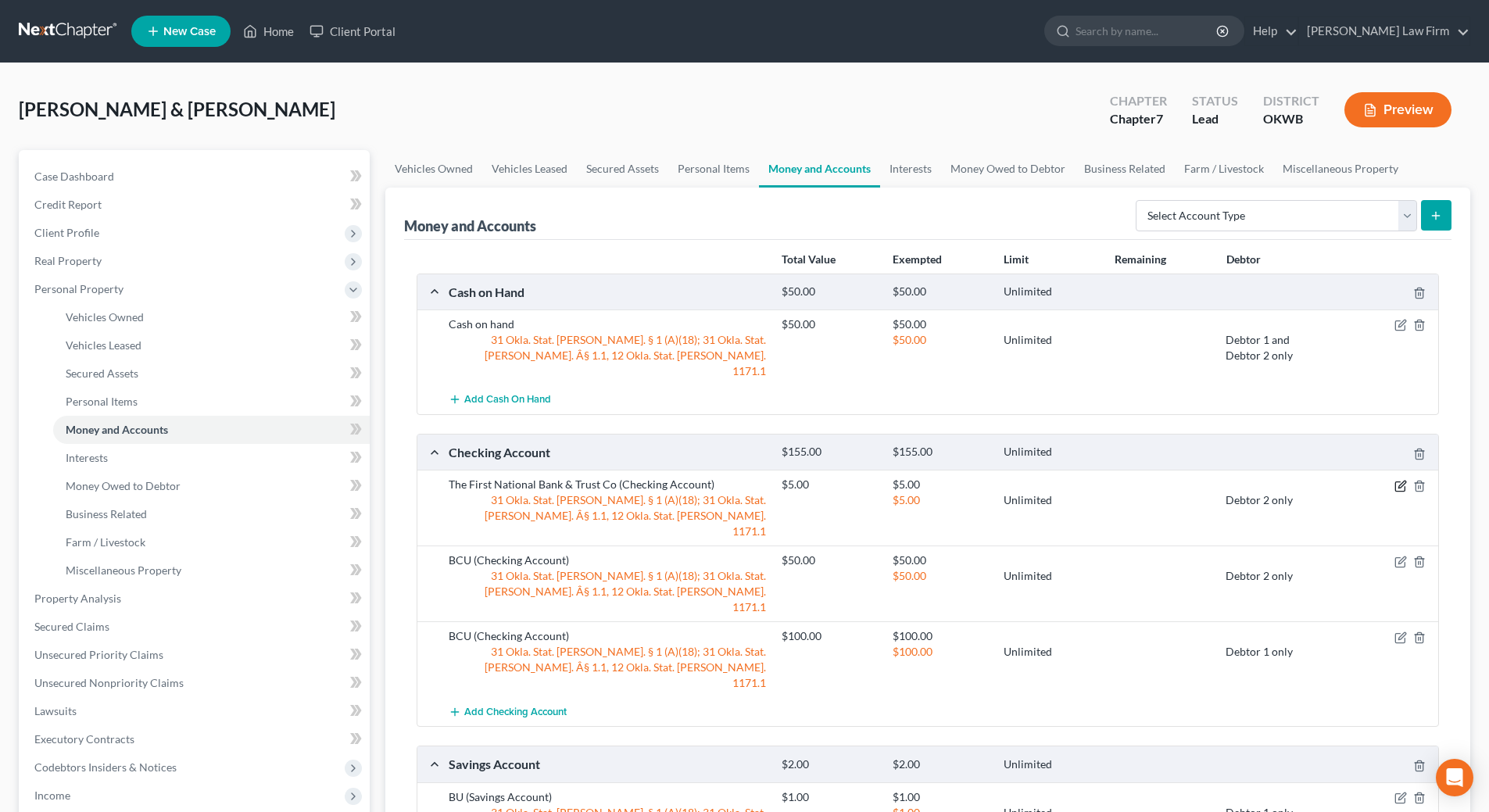
click at [1398, 480] on icon "button" at bounding box center [1400, 486] width 12 height 12
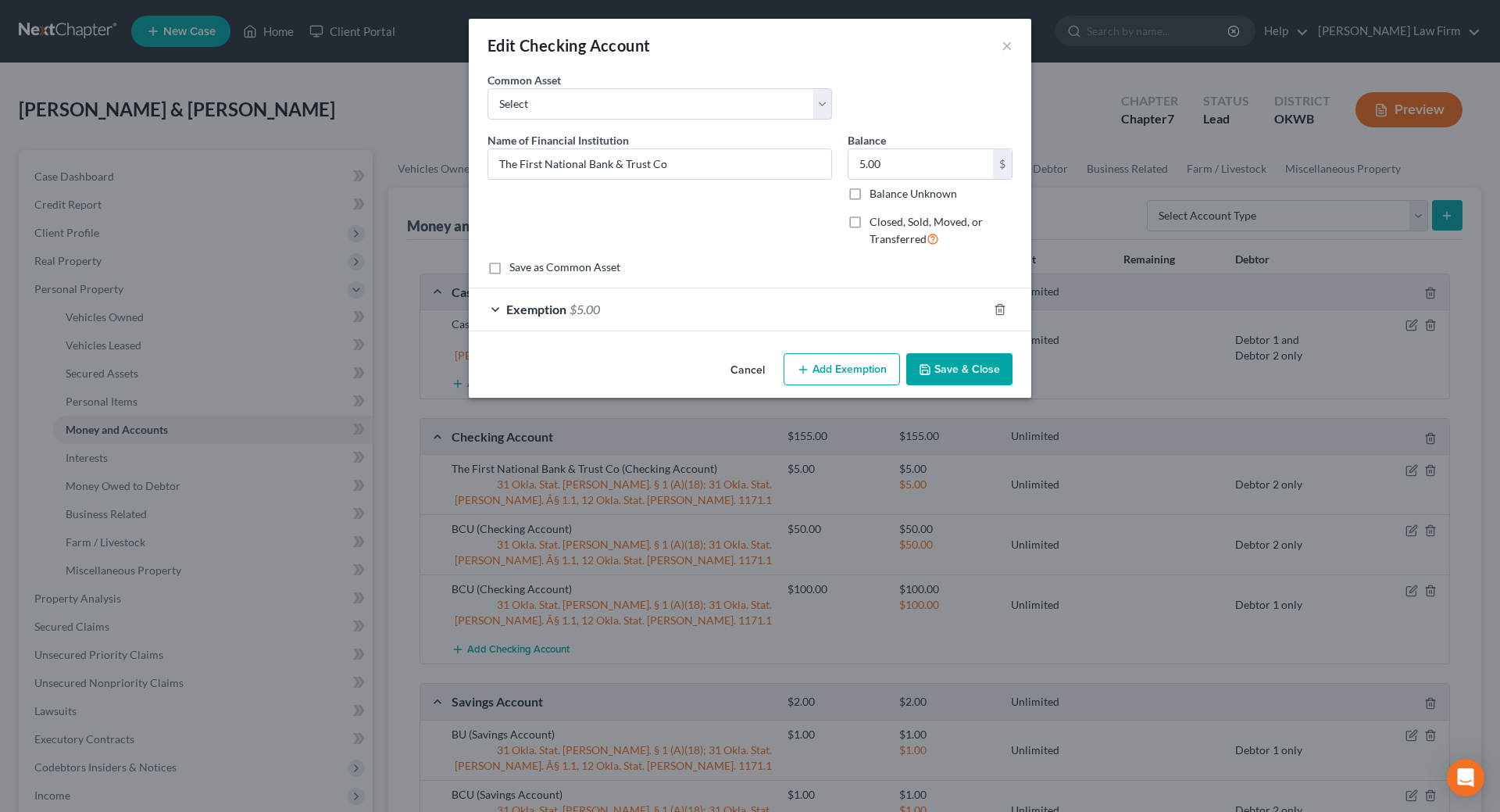
click at [494, 315] on div "Exemption $5.00" at bounding box center [728, 308] width 519 height 41
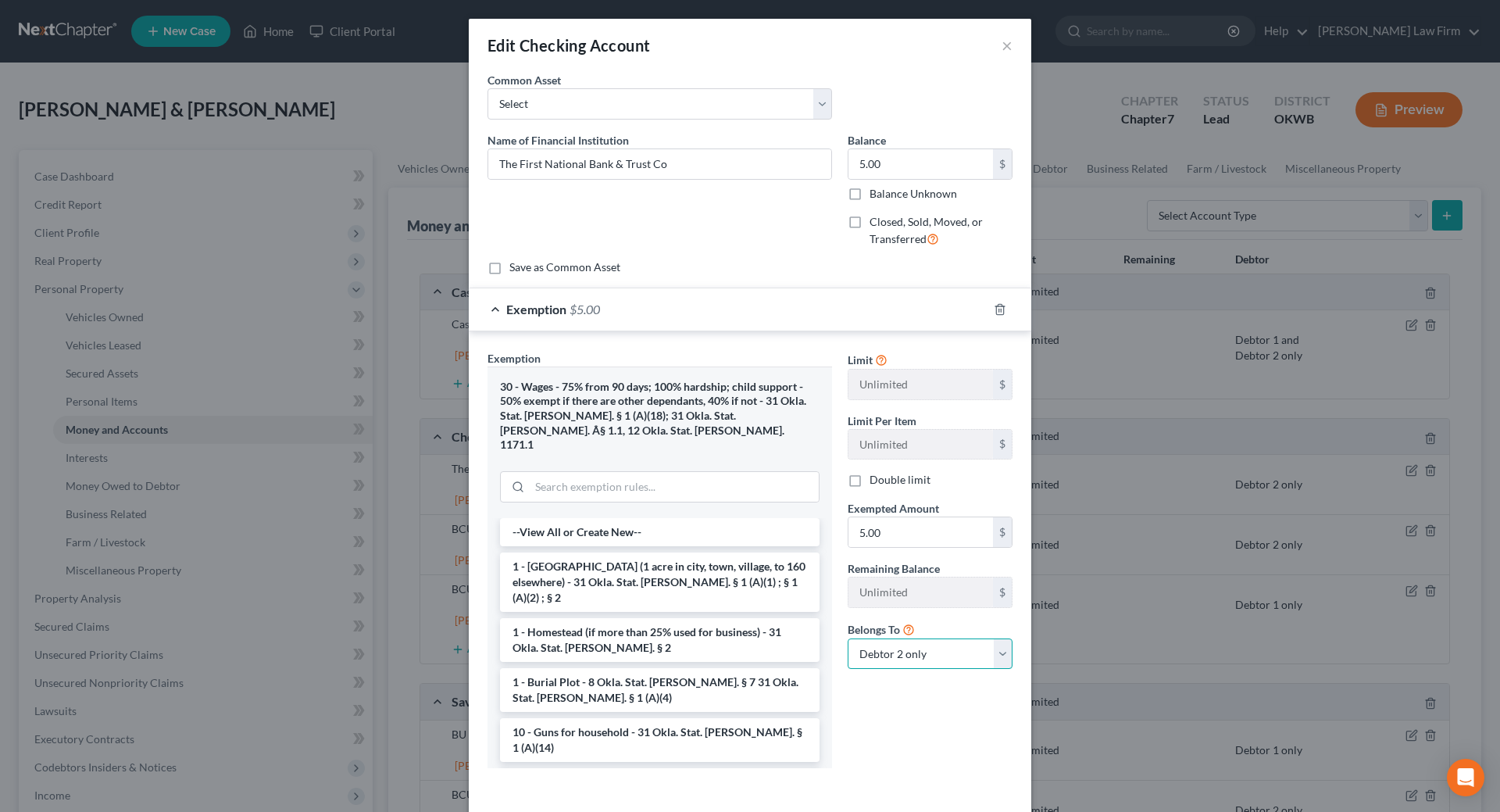
click at [903, 653] on select "Debtor 1 only Debtor 2 only Debtor 1 and Debtor 2 only" at bounding box center [929, 653] width 165 height 31
select select "2"
click at [847, 639] on select "Debtor 1 only Debtor 2 only Debtor 1 and Debtor 2 only" at bounding box center [929, 653] width 165 height 31
click at [1372, 507] on div "Edit Checking Account × An exemption set must first be selected from the Filing…" at bounding box center [750, 406] width 1500 height 812
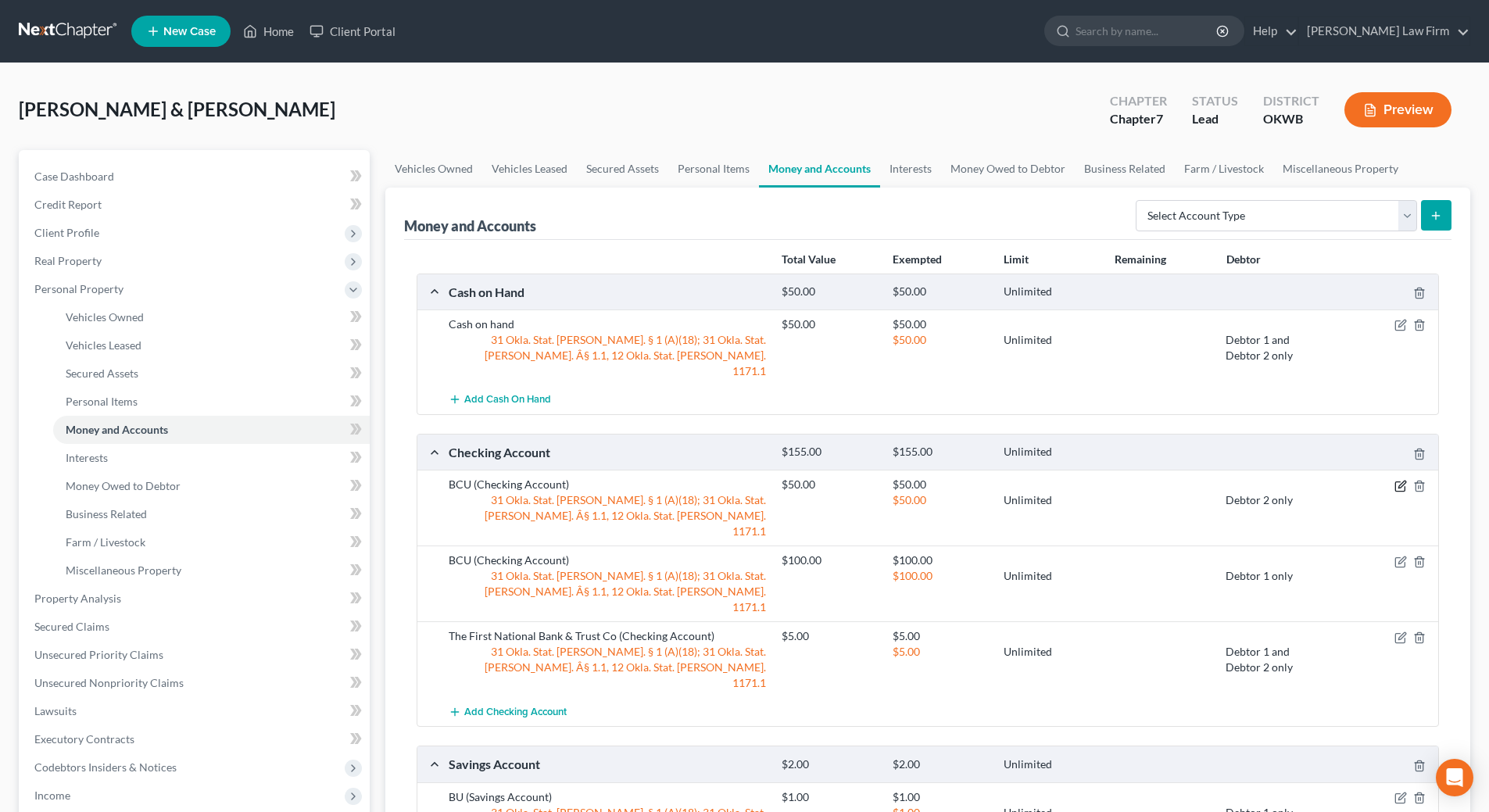
click at [1399, 481] on icon "button" at bounding box center [1402, 484] width 7 height 7
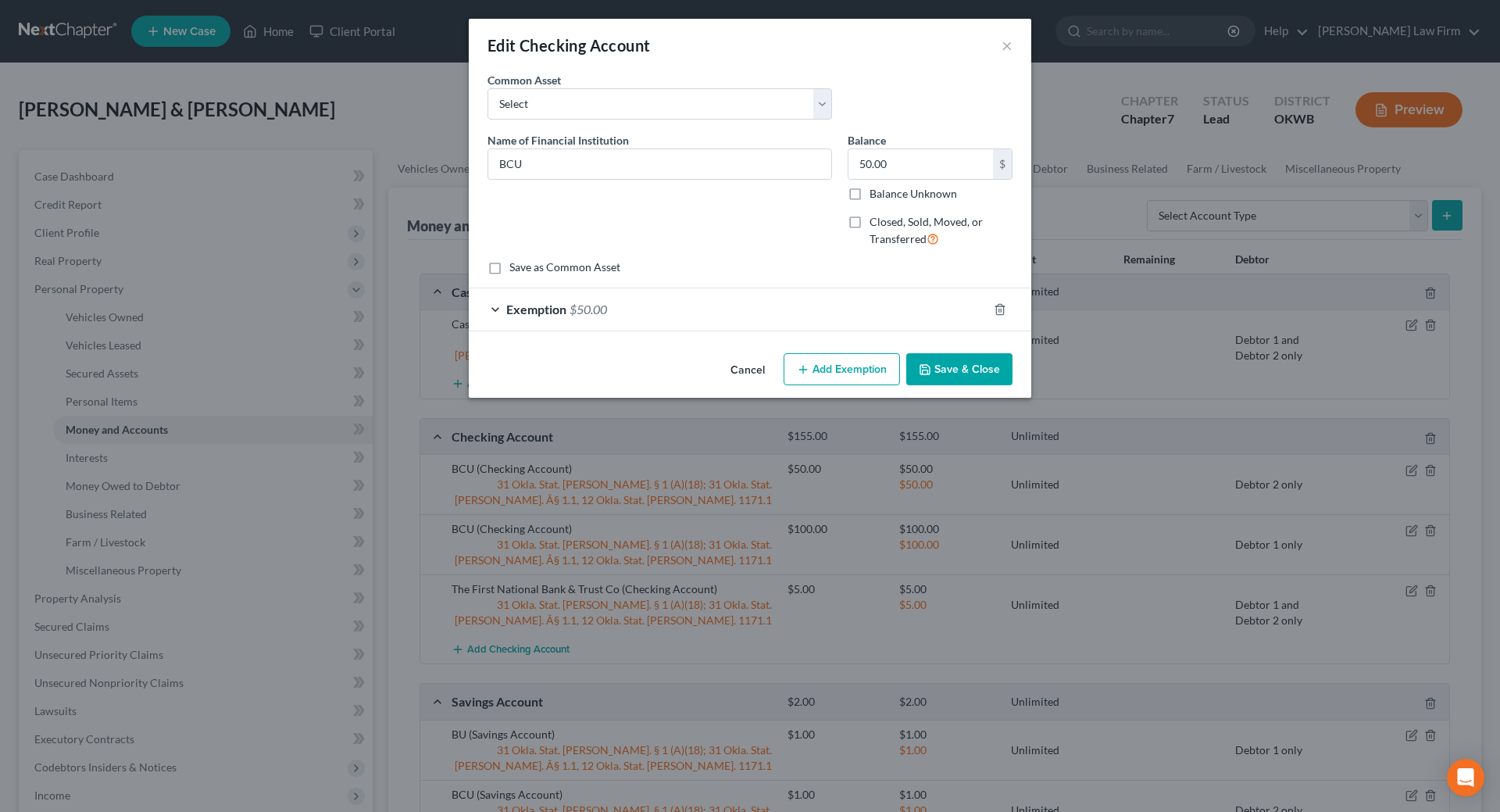
click at [494, 306] on div "Exemption $50.00" at bounding box center [728, 308] width 519 height 41
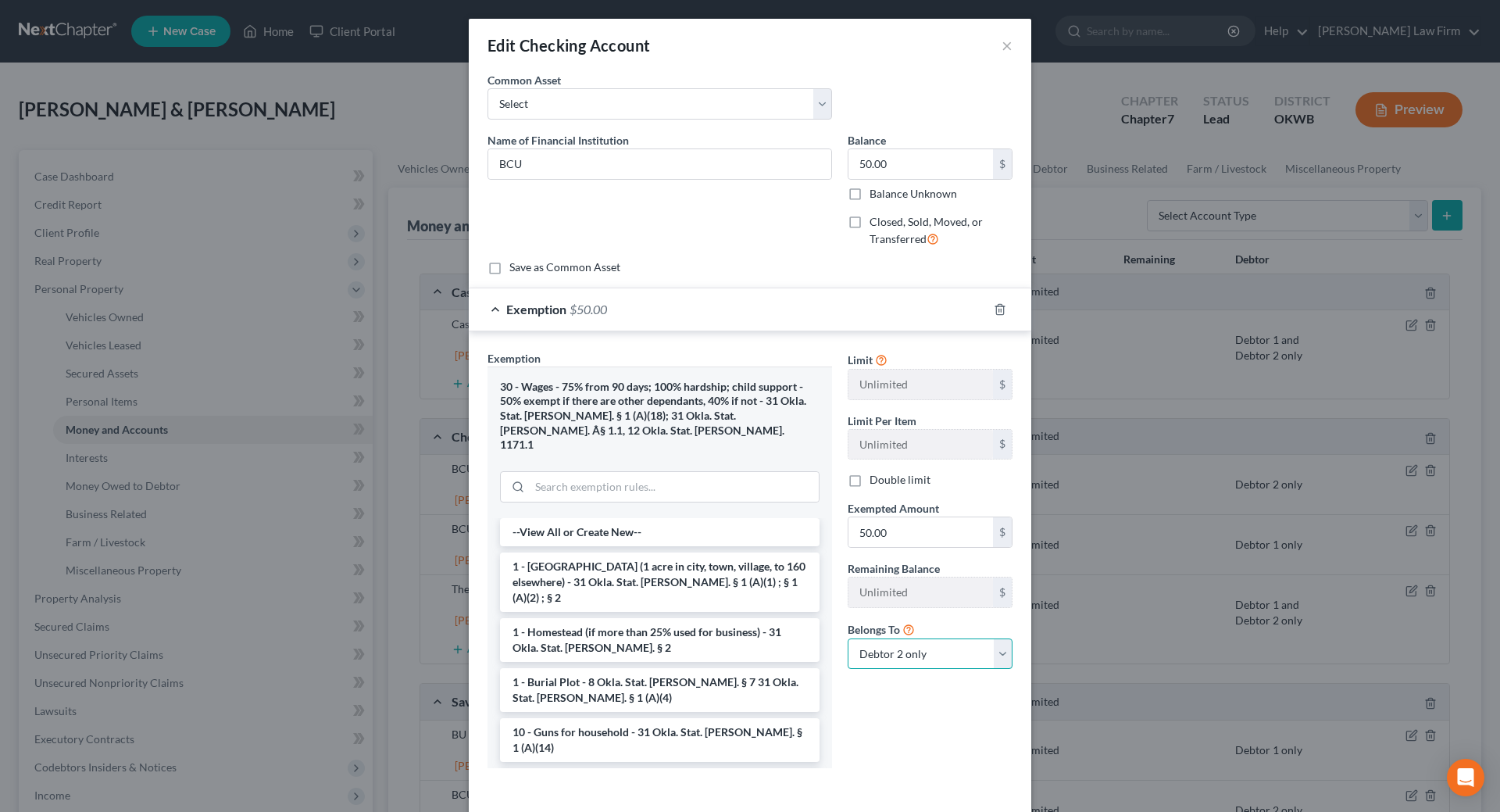
click at [914, 650] on select "Debtor 1 only Debtor 2 only Debtor 1 and Debtor 2 only" at bounding box center [929, 653] width 165 height 31
select select "2"
click at [847, 639] on select "Debtor 1 only Debtor 2 only Debtor 1 and Debtor 2 only" at bounding box center [929, 653] width 165 height 31
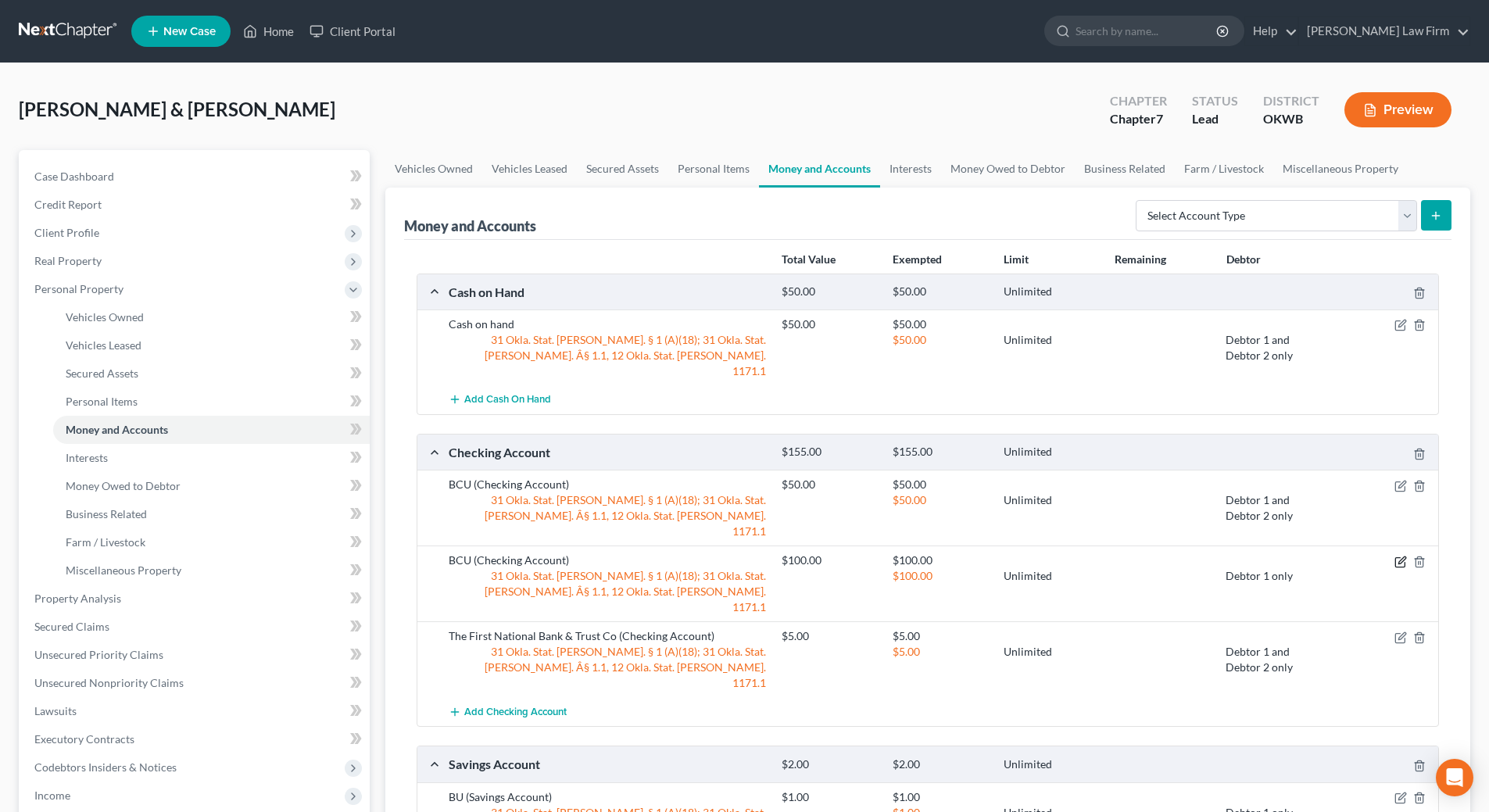
click at [1404, 557] on icon "button" at bounding box center [1402, 560] width 7 height 7
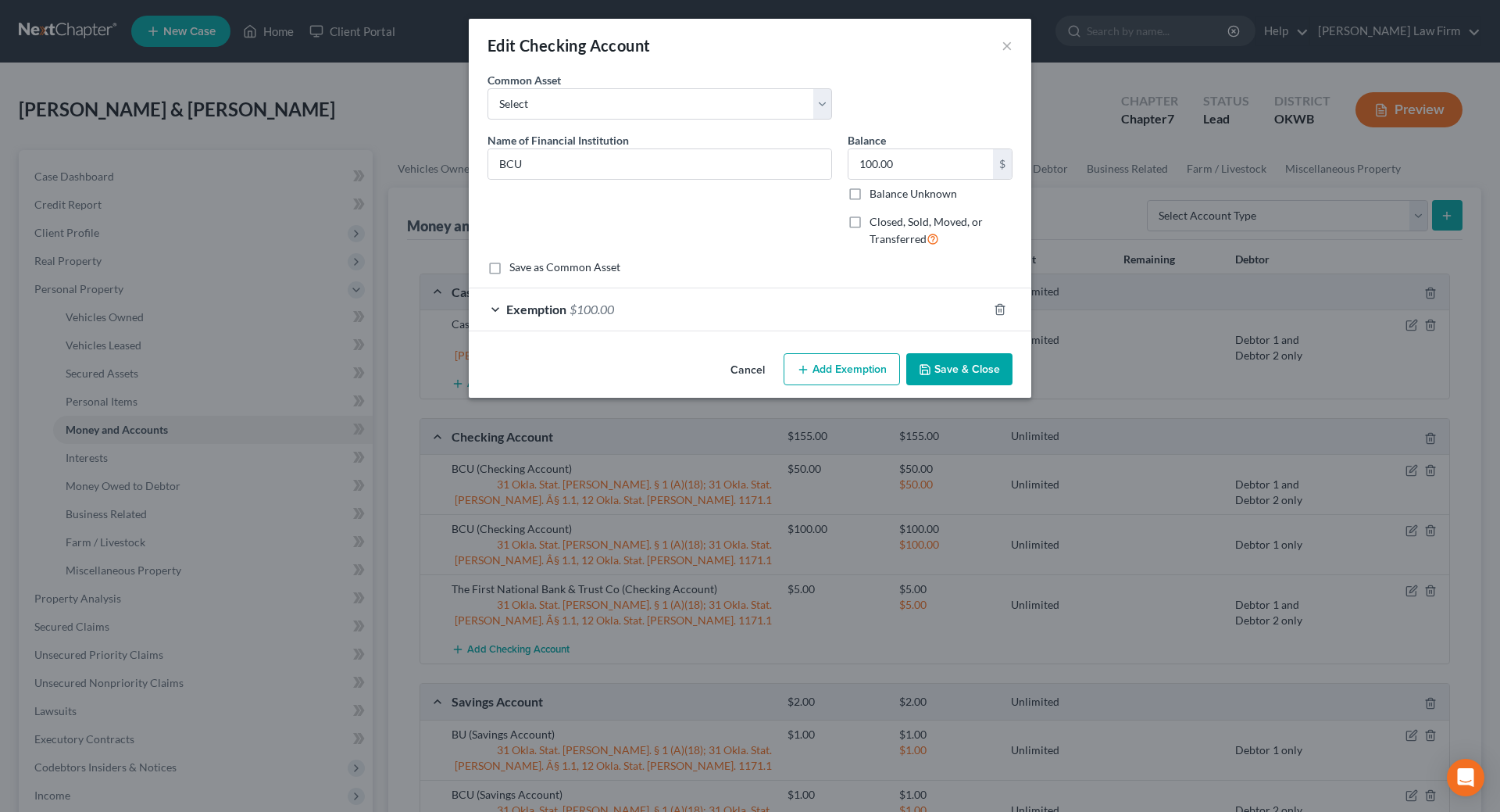
click at [494, 306] on div "Exemption $100.00" at bounding box center [728, 308] width 519 height 41
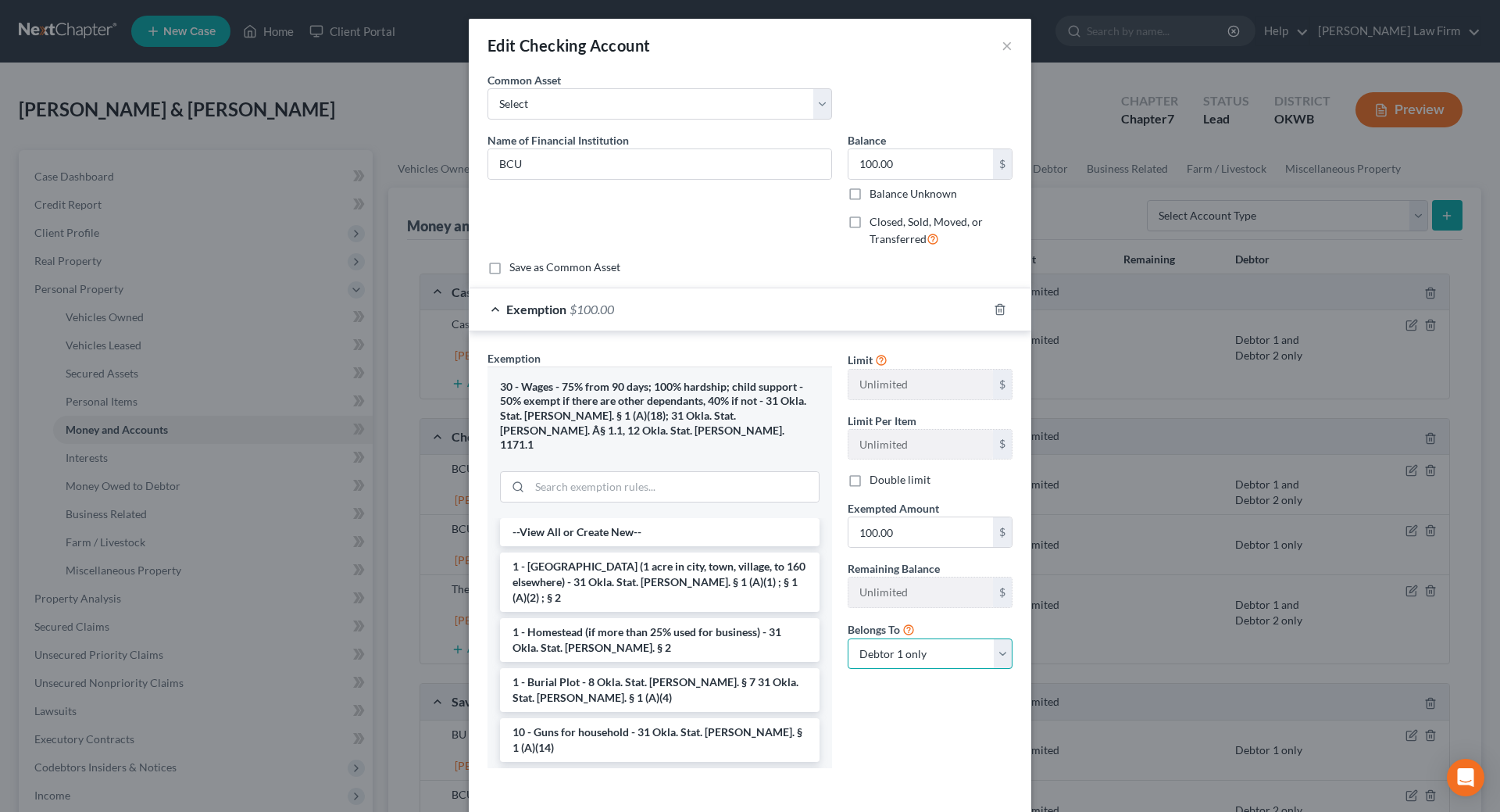
click at [881, 651] on select "Debtor 1 only Debtor 2 only Debtor 1 and Debtor 2 only" at bounding box center [929, 653] width 165 height 31
select select "2"
click at [847, 639] on select "Debtor 1 only Debtor 2 only Debtor 1 and Debtor 2 only" at bounding box center [929, 653] width 165 height 31
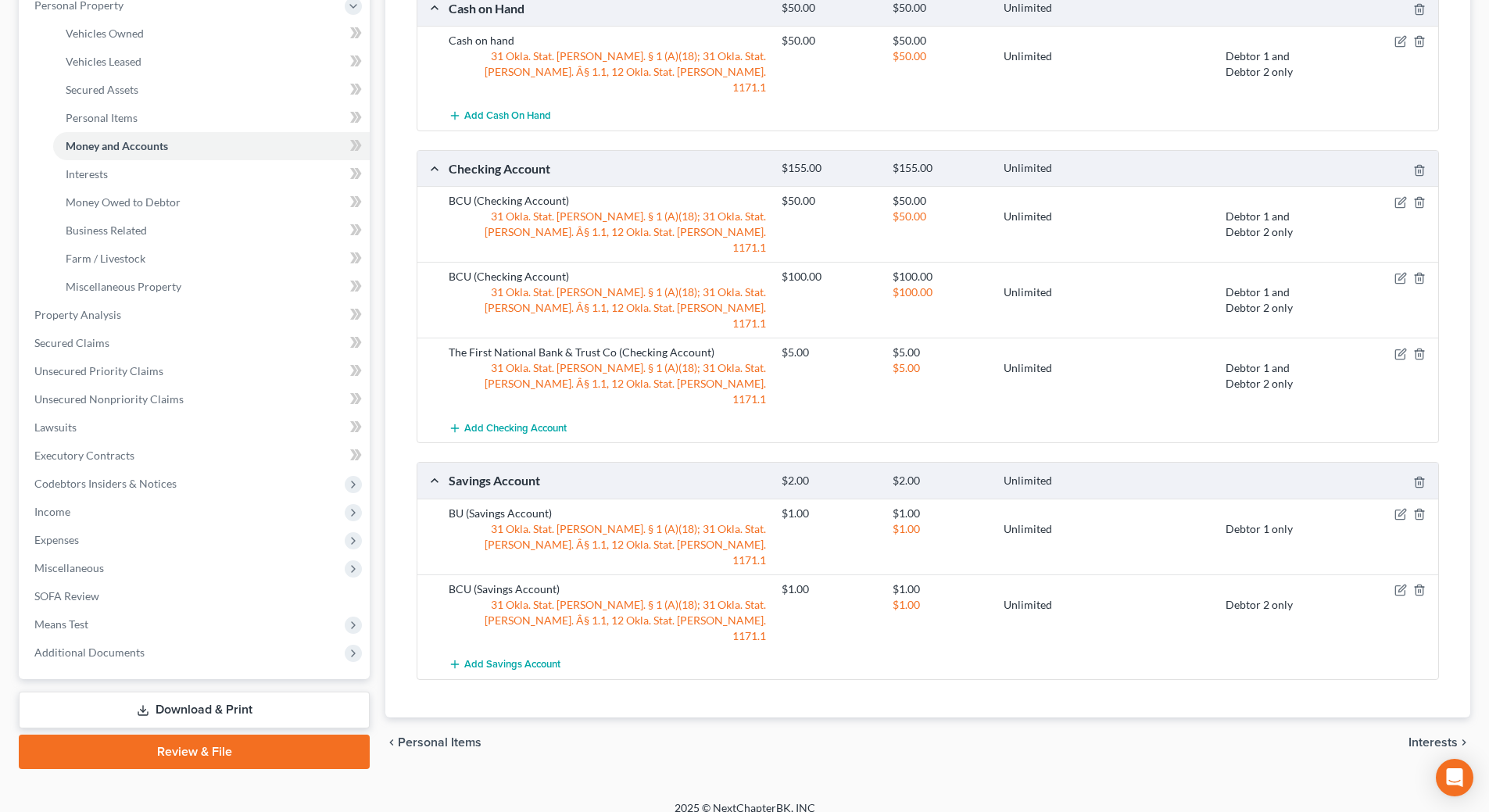
scroll to position [300, 0]
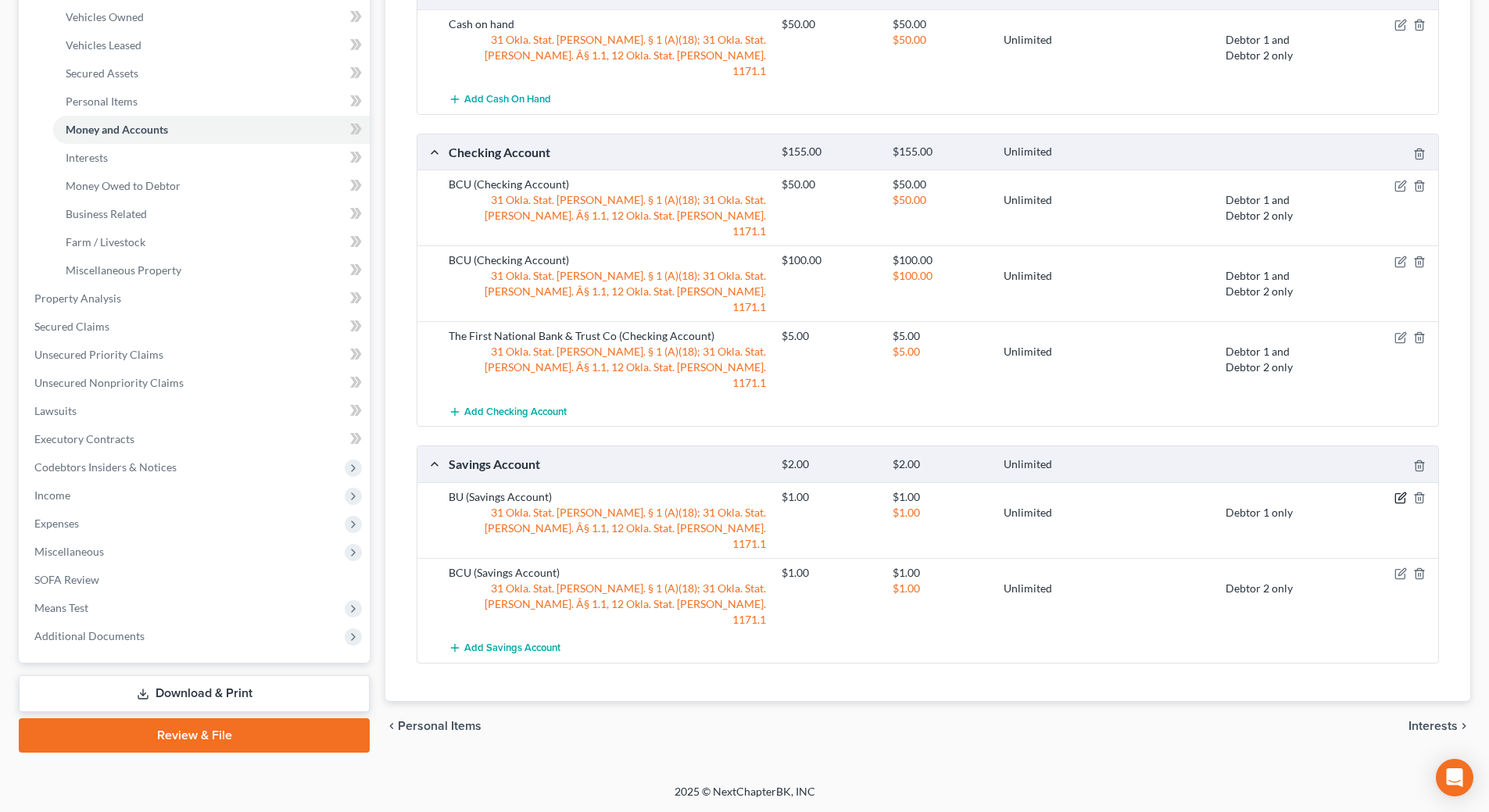
click at [1398, 491] on icon "button" at bounding box center [1400, 498] width 12 height 12
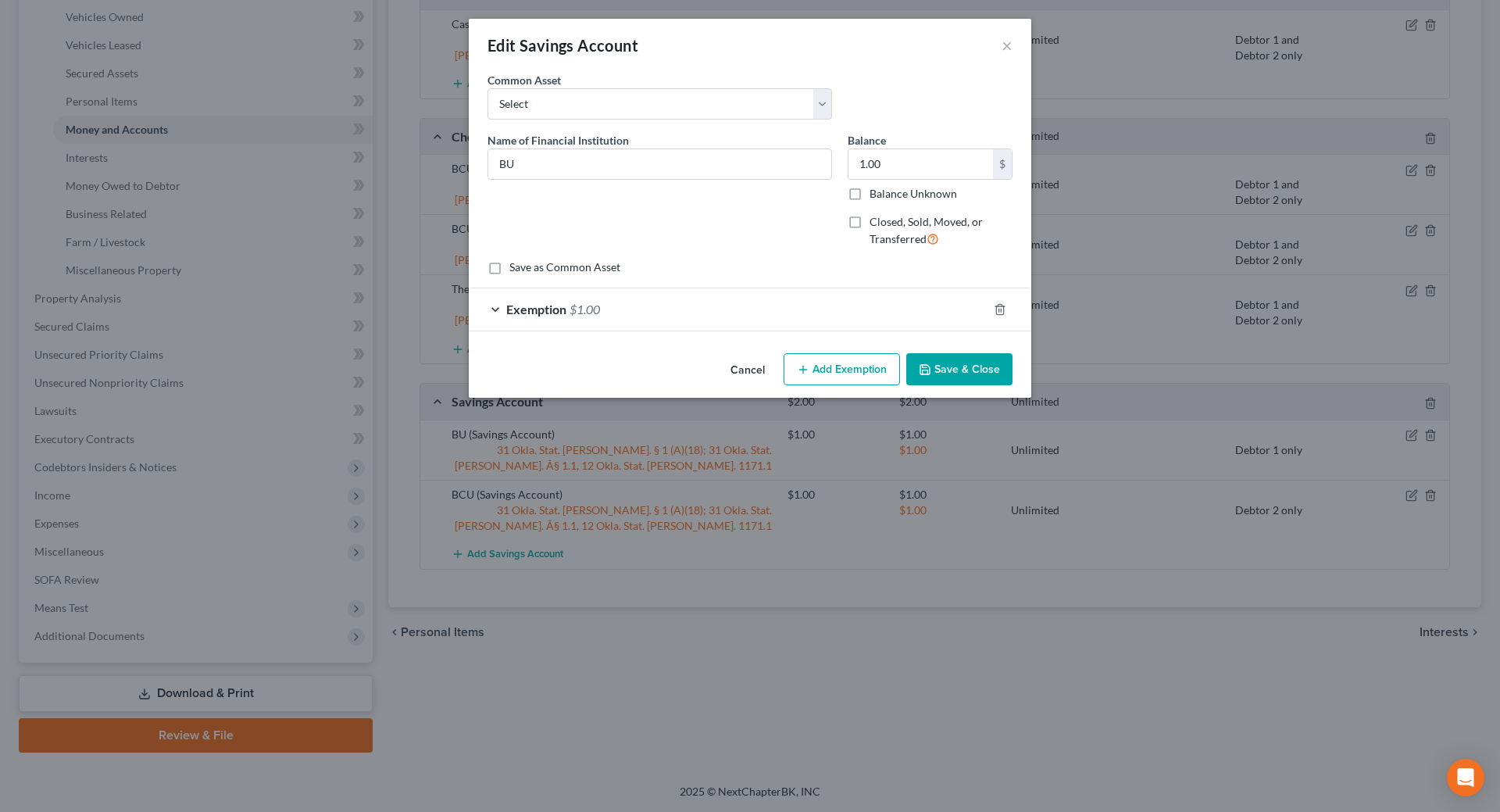
click at [518, 311] on span "Exemption" at bounding box center [536, 308] width 60 height 15
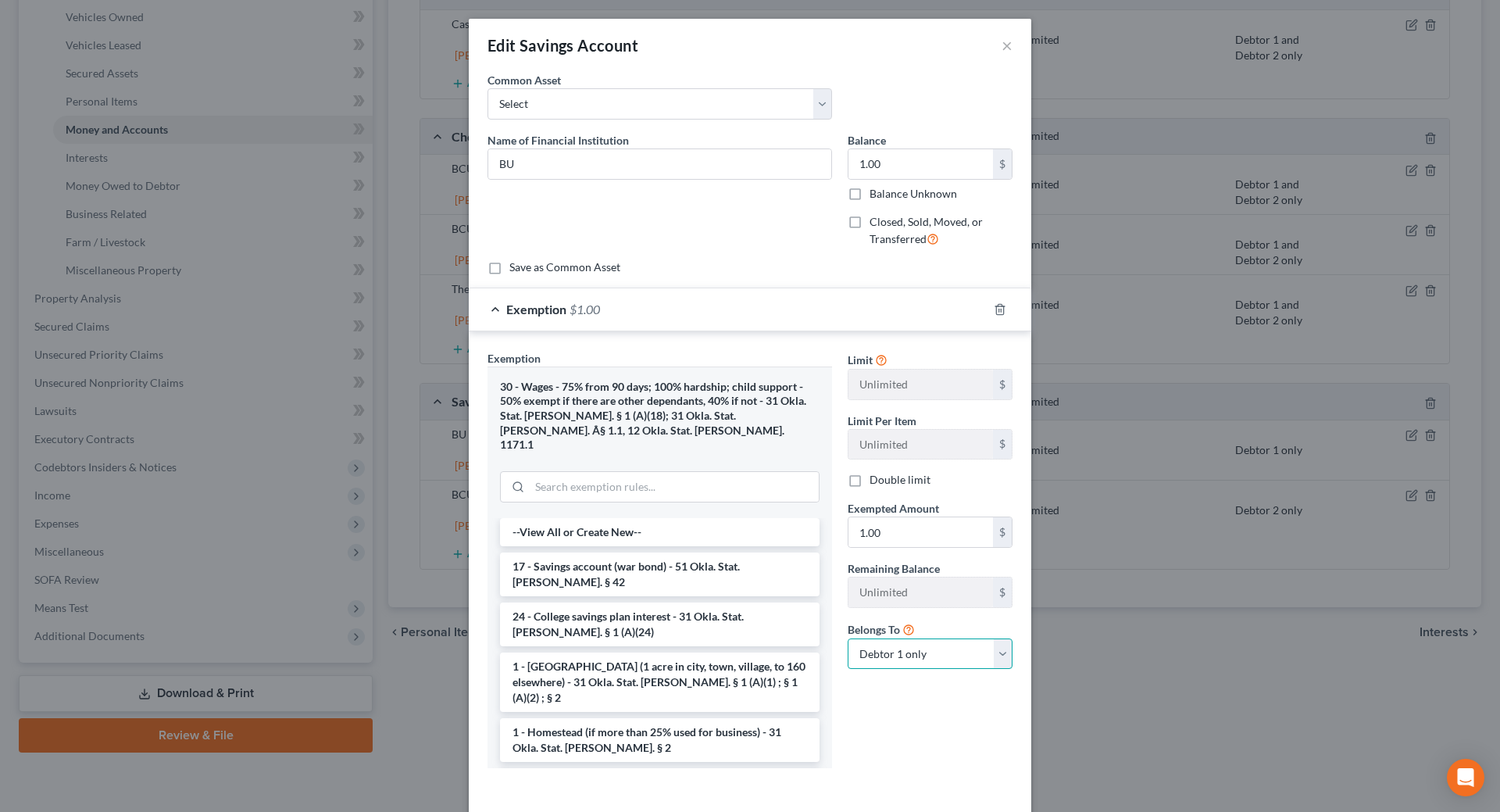
click at [926, 646] on select "Debtor 1 only Debtor 2 only Debtor 1 and Debtor 2 only" at bounding box center [929, 653] width 165 height 31
select select "2"
click at [847, 639] on select "Debtor 1 only Debtor 2 only Debtor 1 and Debtor 2 only" at bounding box center [929, 653] width 165 height 31
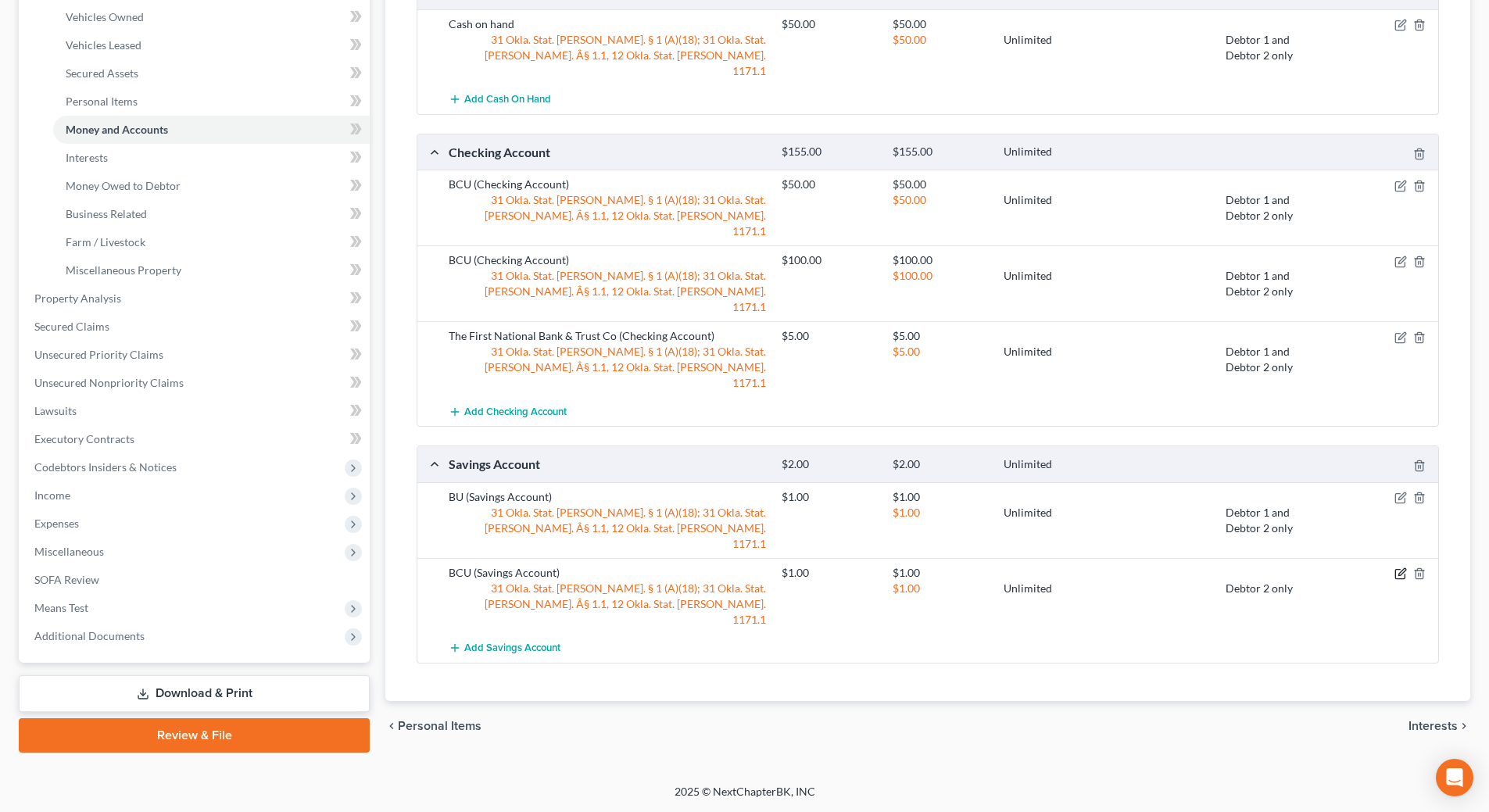
click at [1401, 568] on icon "button" at bounding box center [1402, 572] width 7 height 7
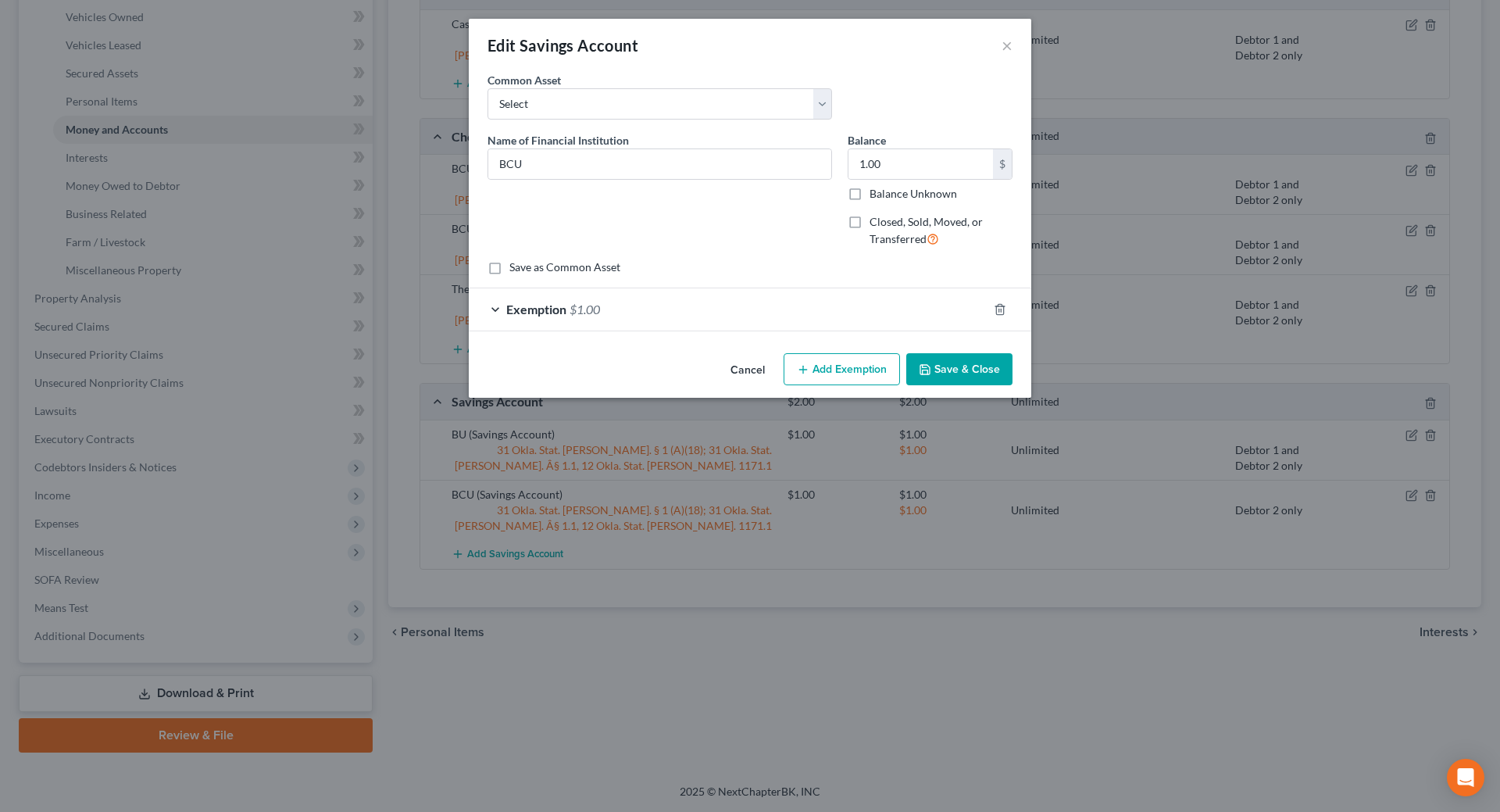
click at [493, 307] on div "Exemption $1.00" at bounding box center [728, 308] width 519 height 41
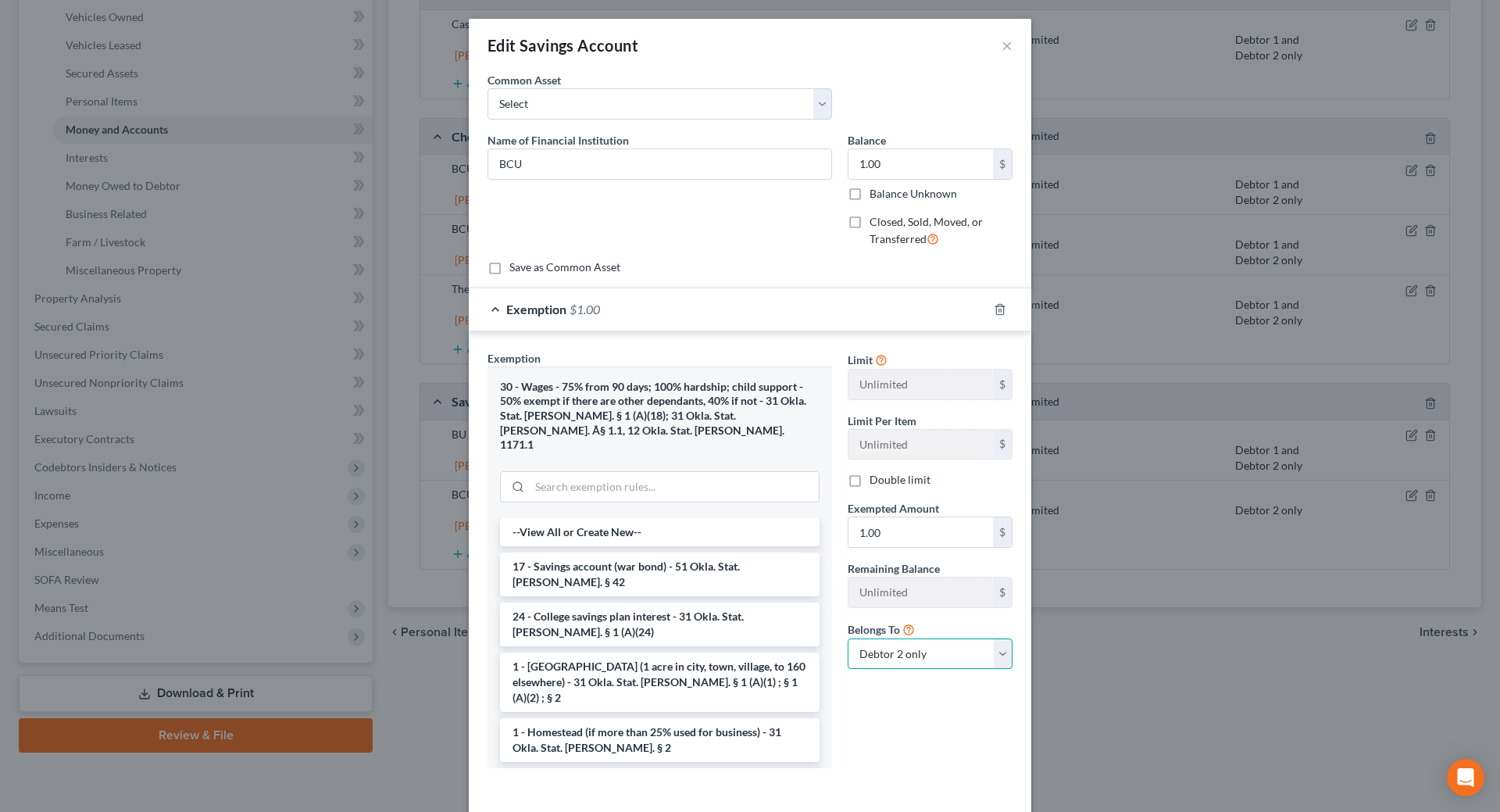
click at [882, 648] on select "Debtor 1 only Debtor 2 only Debtor 1 and Debtor 2 only" at bounding box center [929, 653] width 165 height 31
select select "2"
click at [847, 639] on select "Debtor 1 only Debtor 2 only Debtor 1 and Debtor 2 only" at bounding box center [929, 653] width 165 height 31
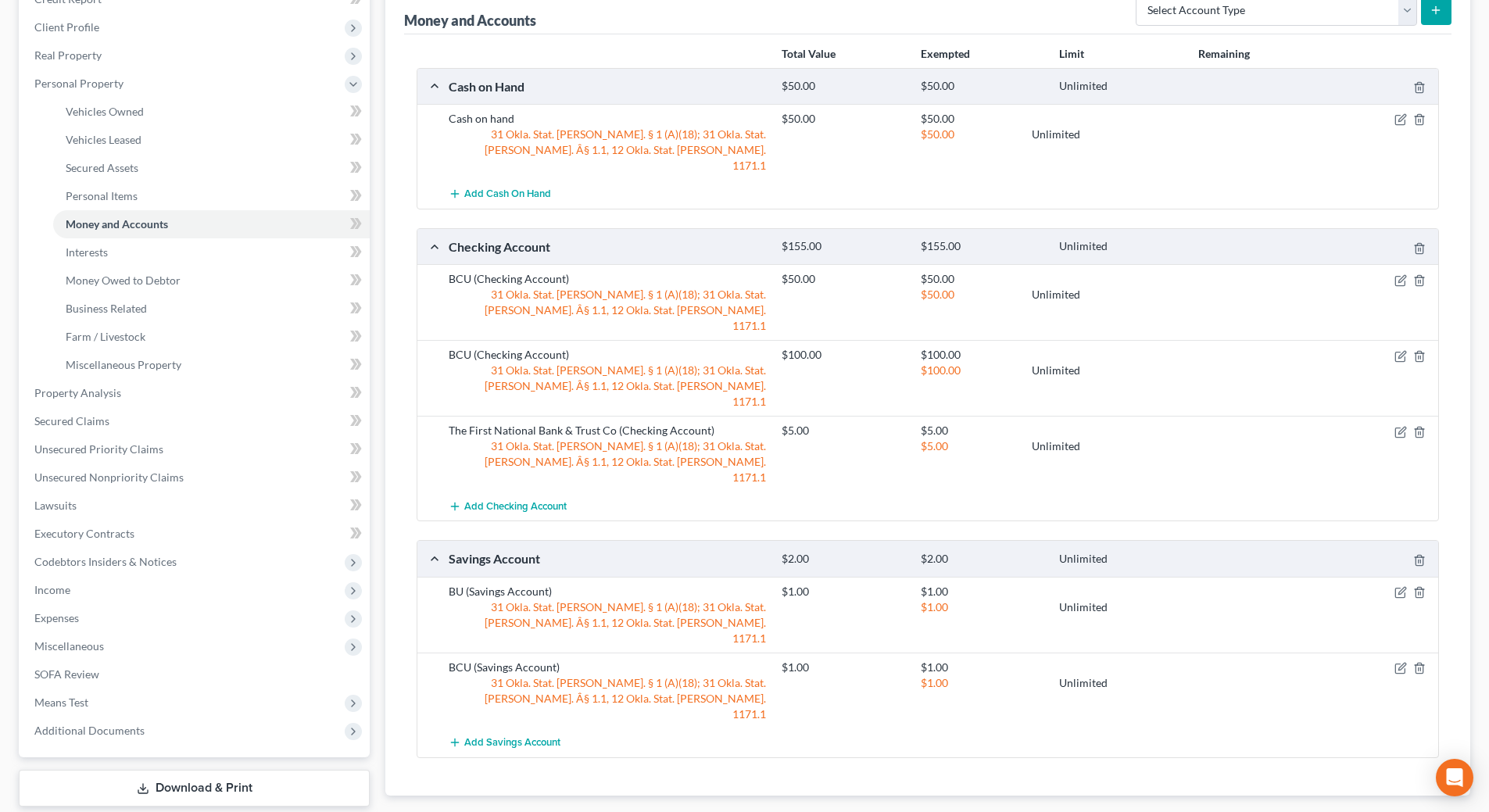
scroll to position [0, 0]
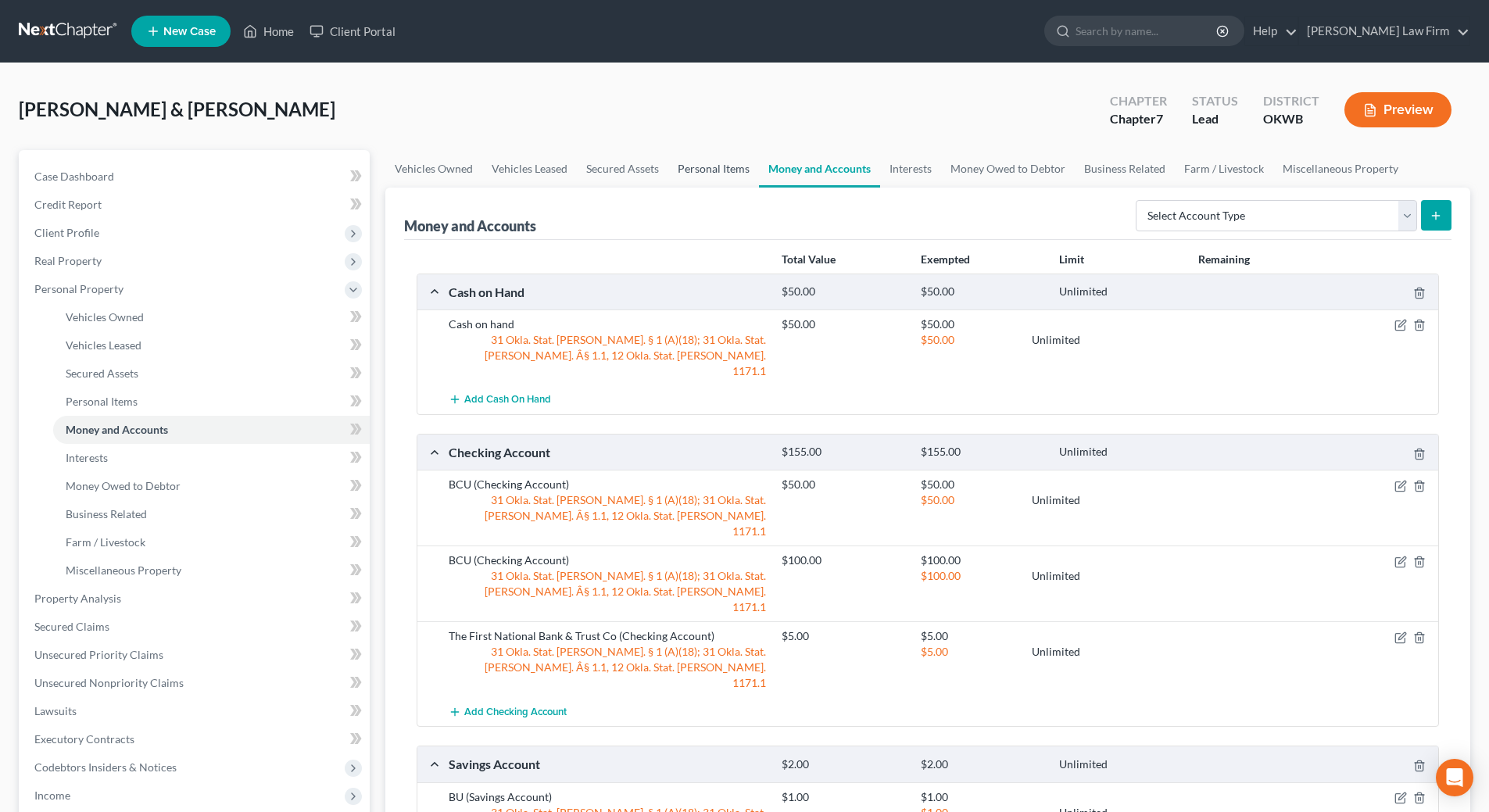
click at [693, 168] on link "Personal Items" at bounding box center [713, 168] width 91 height 38
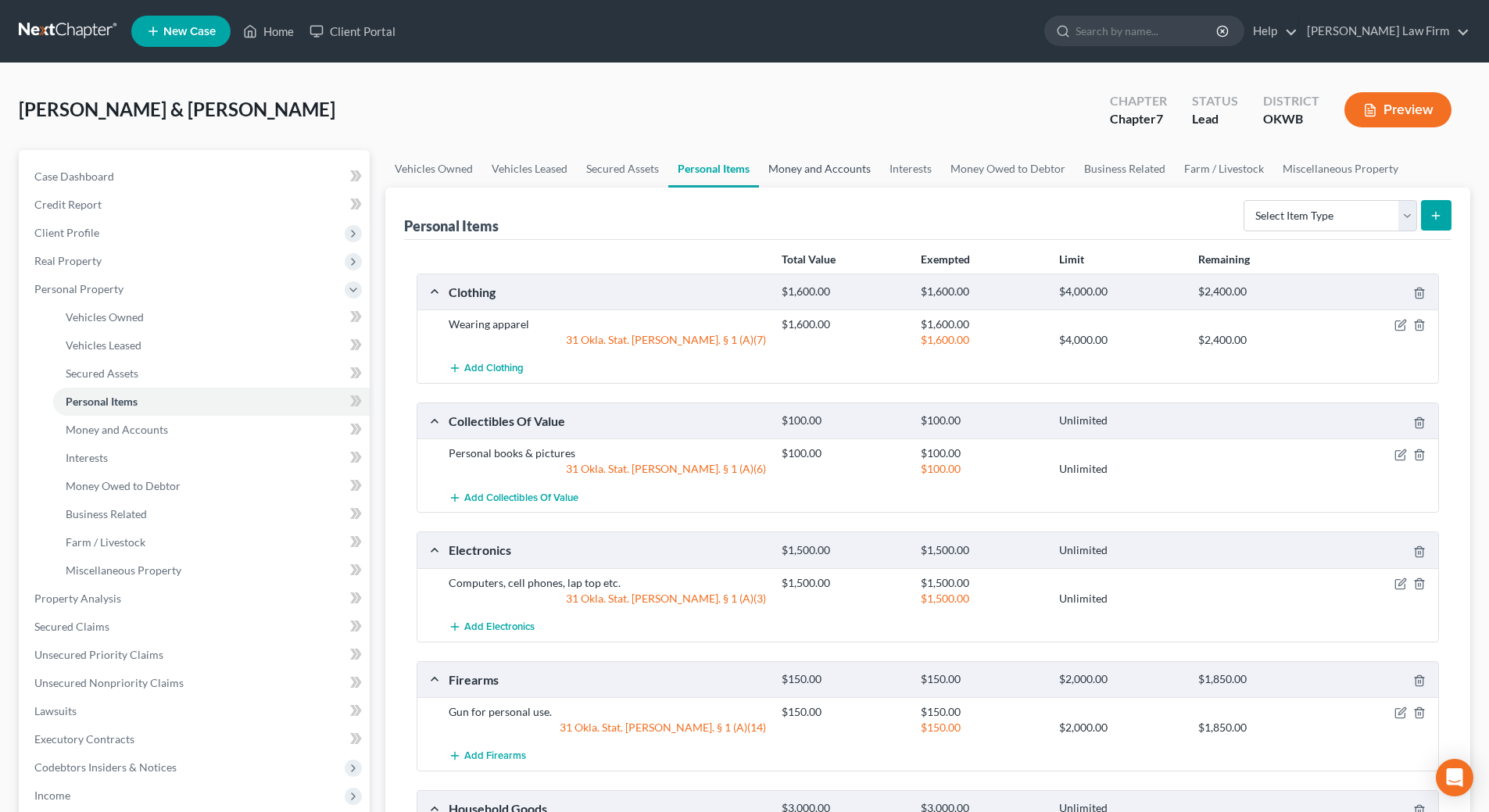
click at [831, 165] on link "Money and Accounts" at bounding box center [819, 168] width 121 height 38
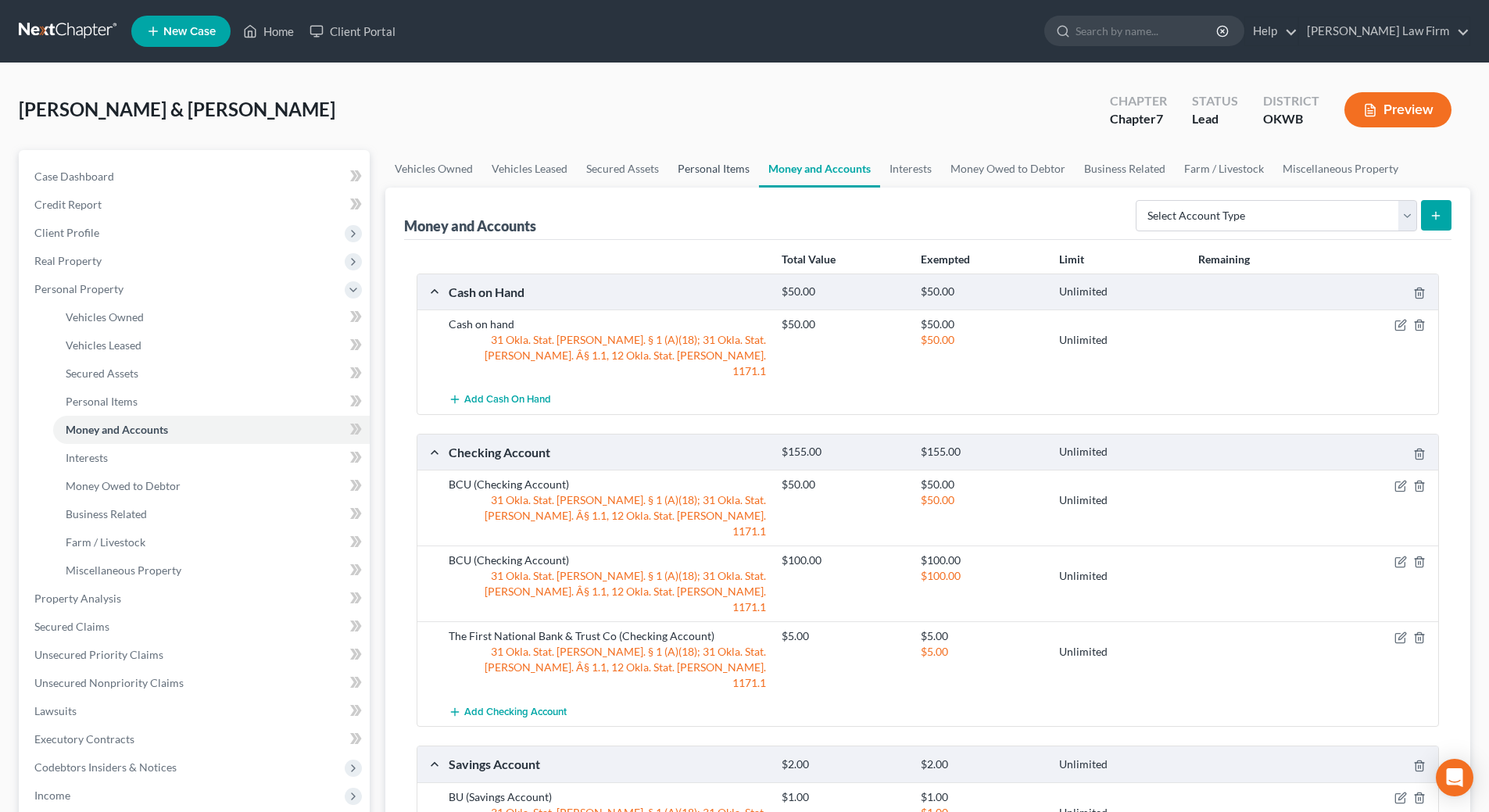
click at [715, 167] on link "Personal Items" at bounding box center [713, 168] width 91 height 38
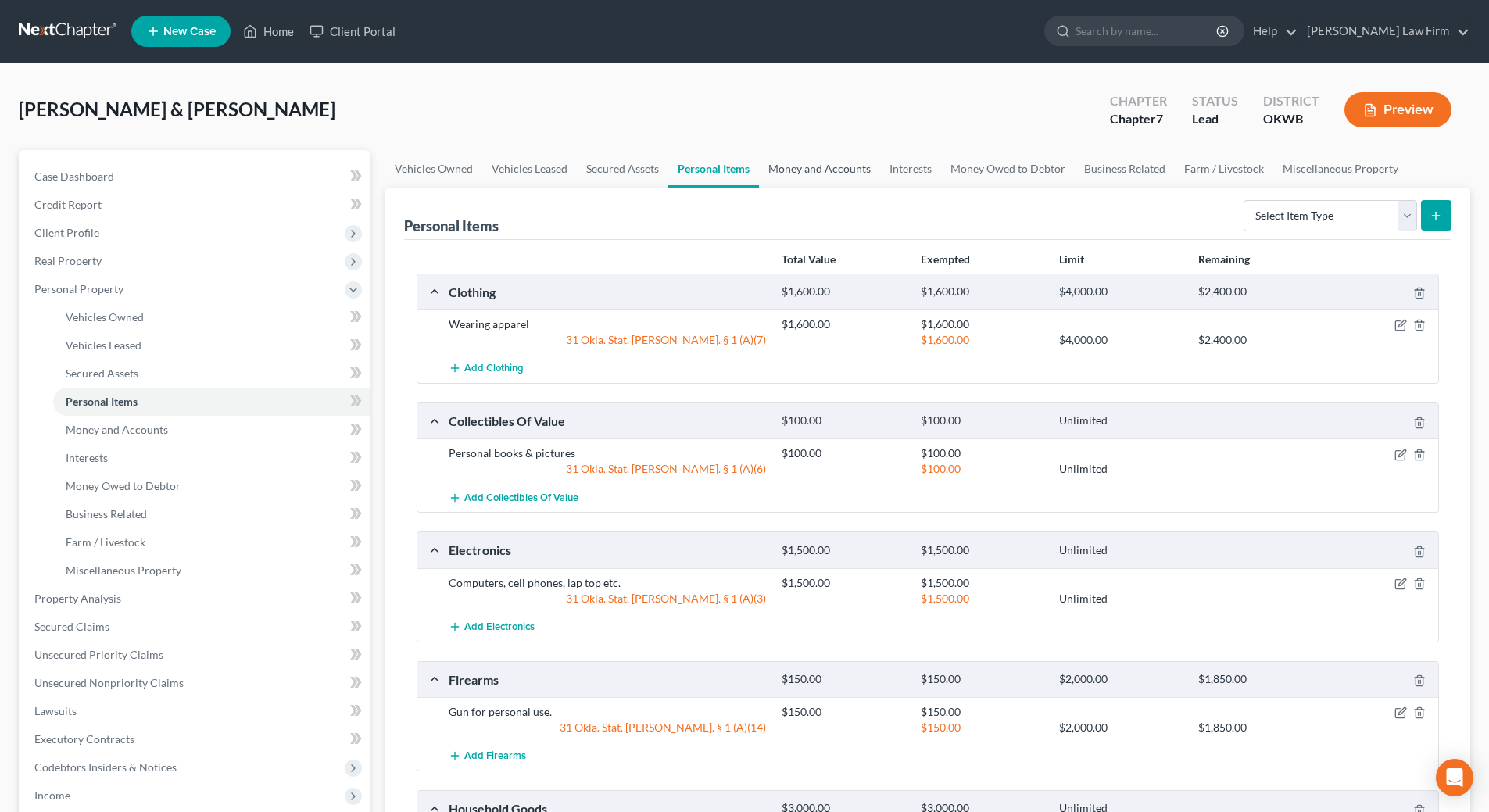
click at [819, 170] on link "Money and Accounts" at bounding box center [819, 168] width 121 height 38
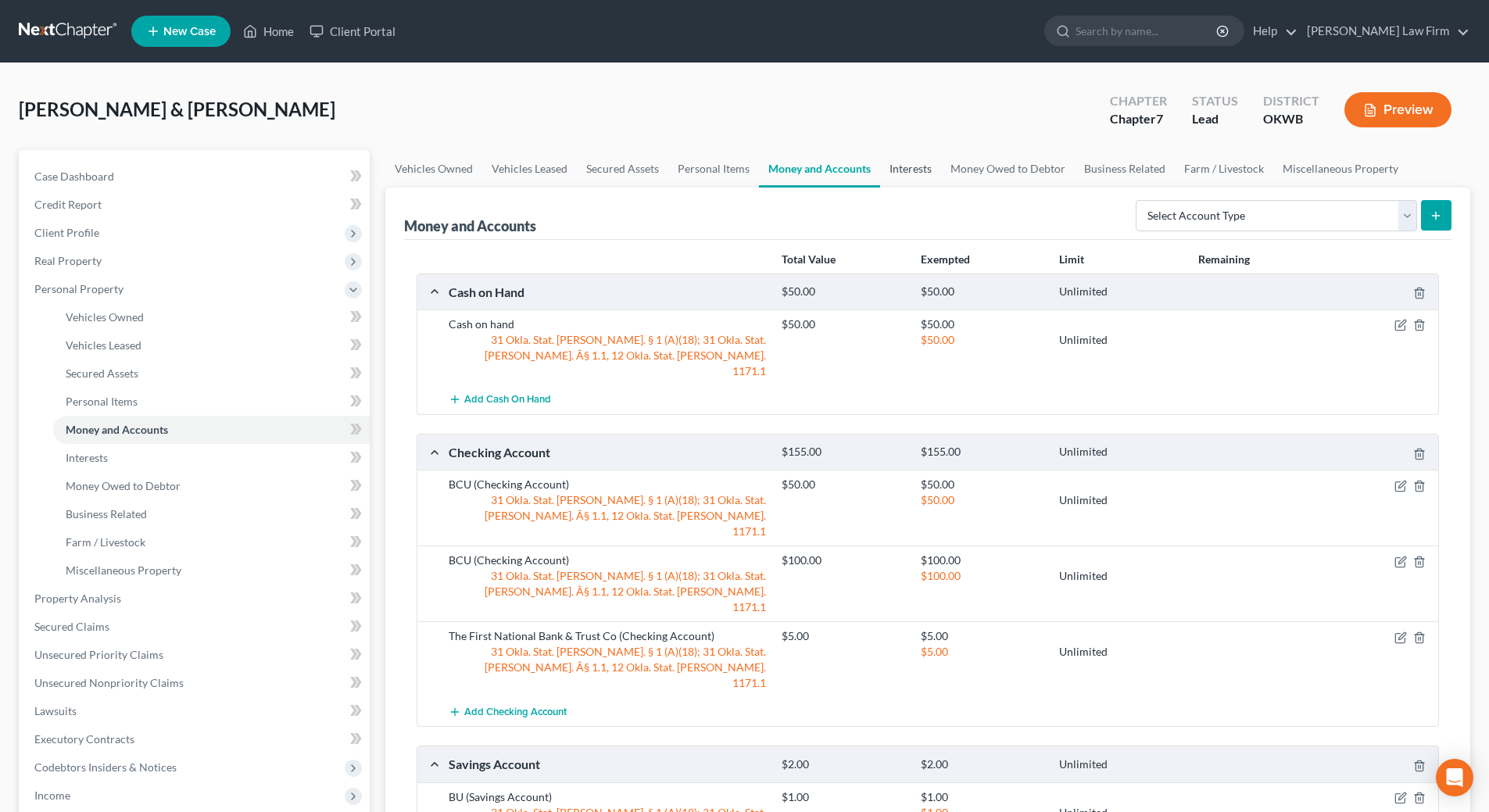
click at [908, 169] on link "Interests" at bounding box center [910, 168] width 61 height 38
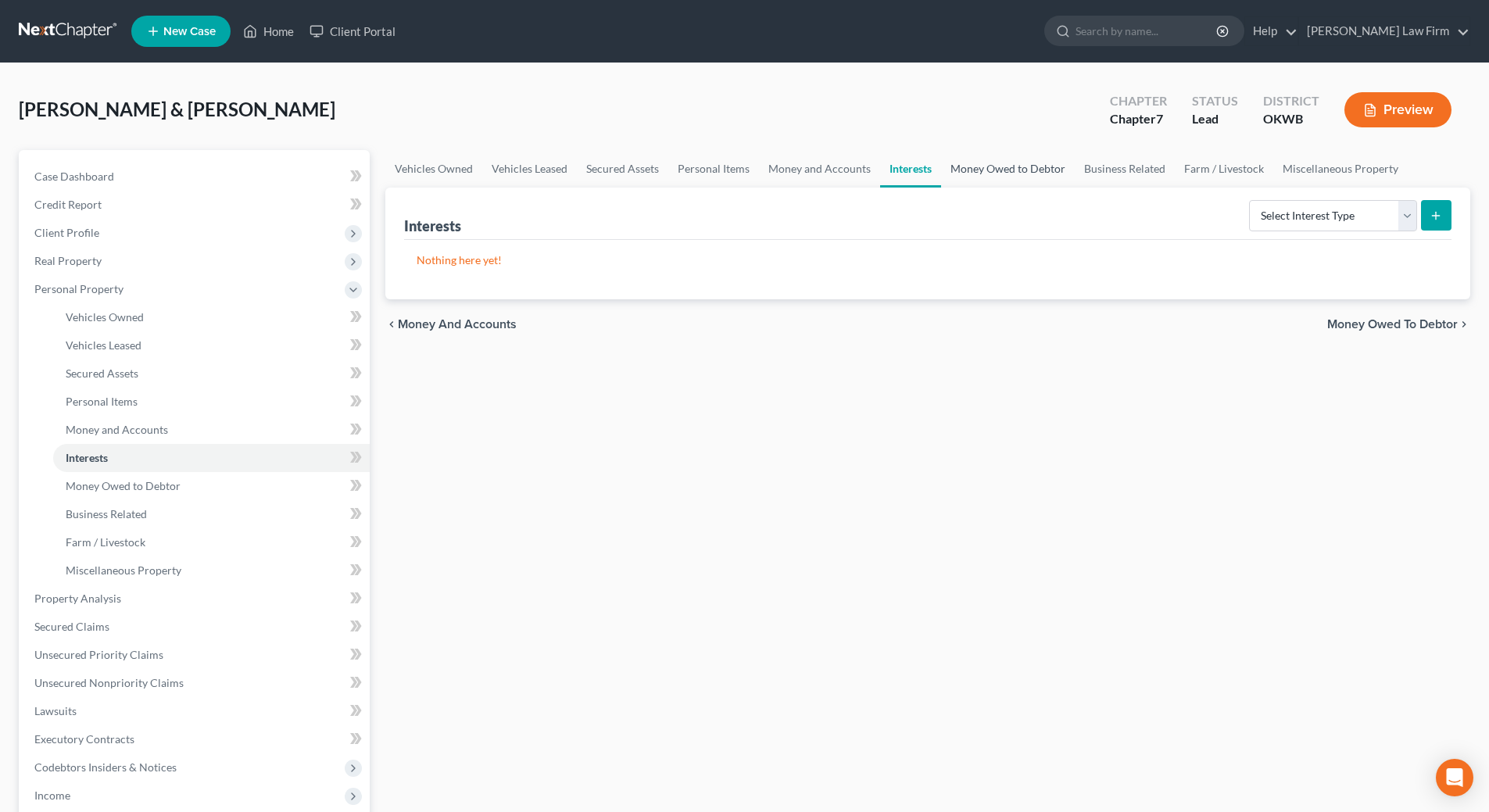
click at [985, 173] on link "Money Owed to Debtor" at bounding box center [1008, 168] width 134 height 38
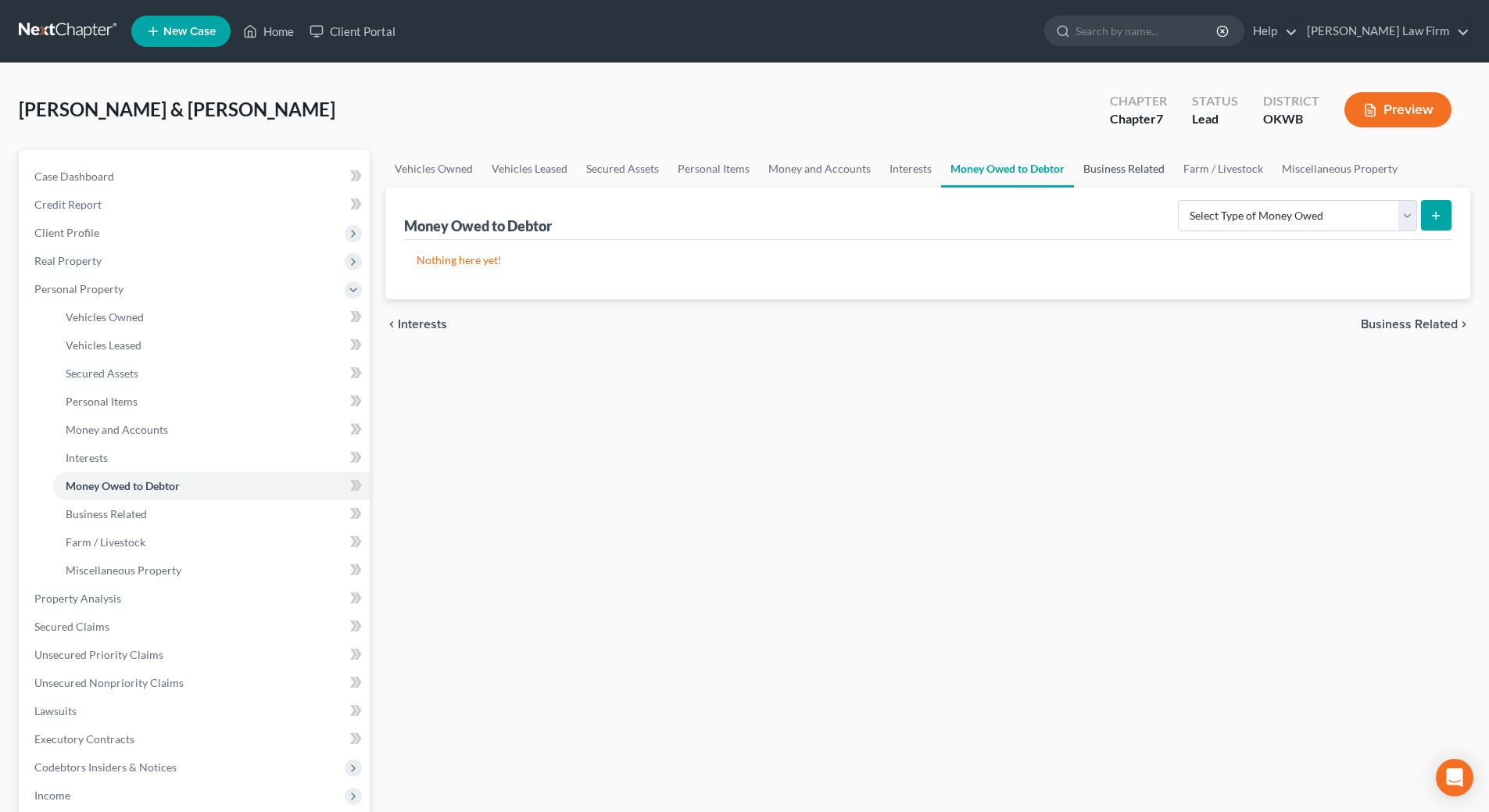
click at [1125, 168] on link "Business Related" at bounding box center [1124, 168] width 100 height 38
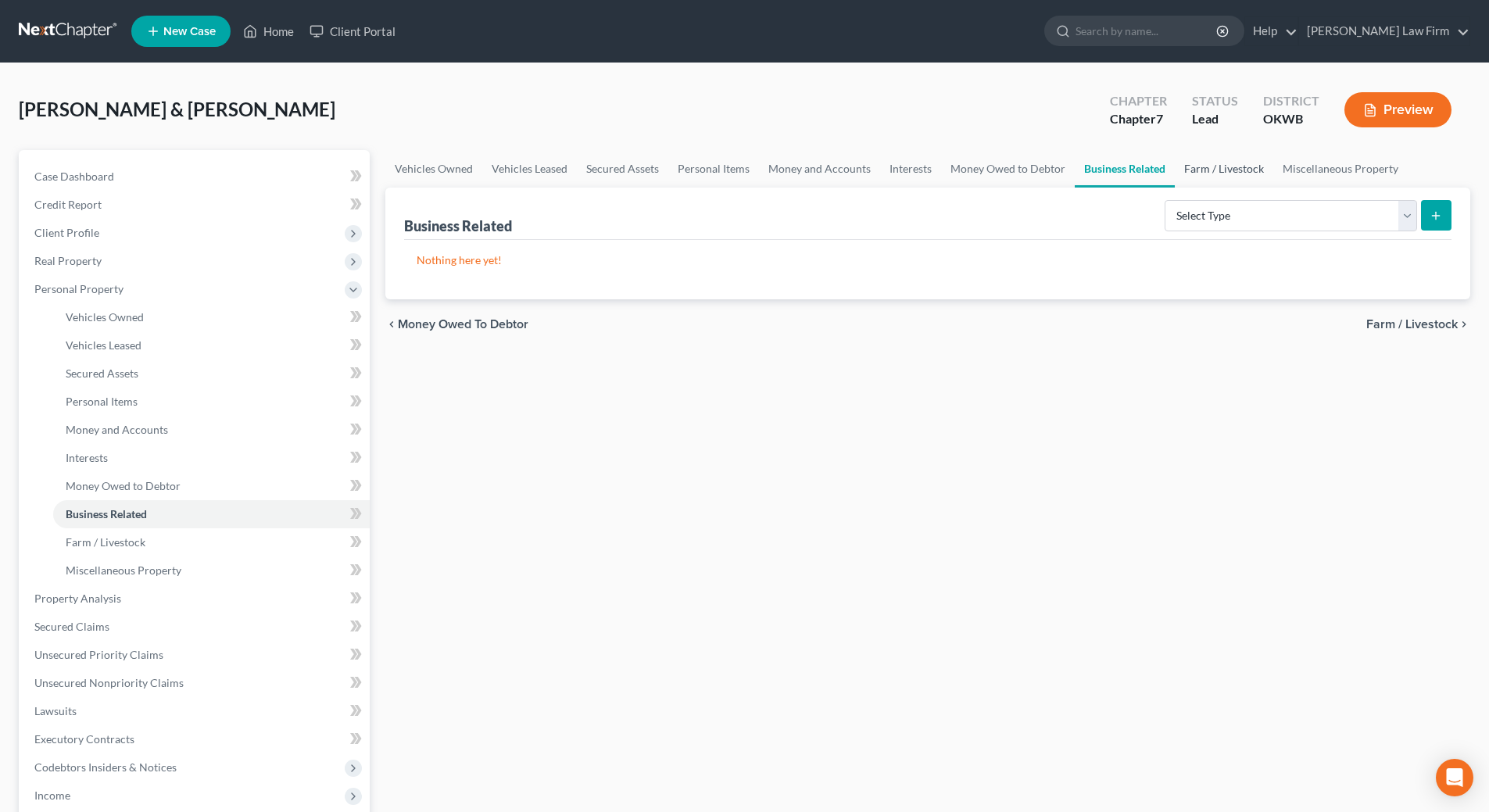
click at [1226, 169] on link "Farm / Livestock" at bounding box center [1224, 168] width 99 height 38
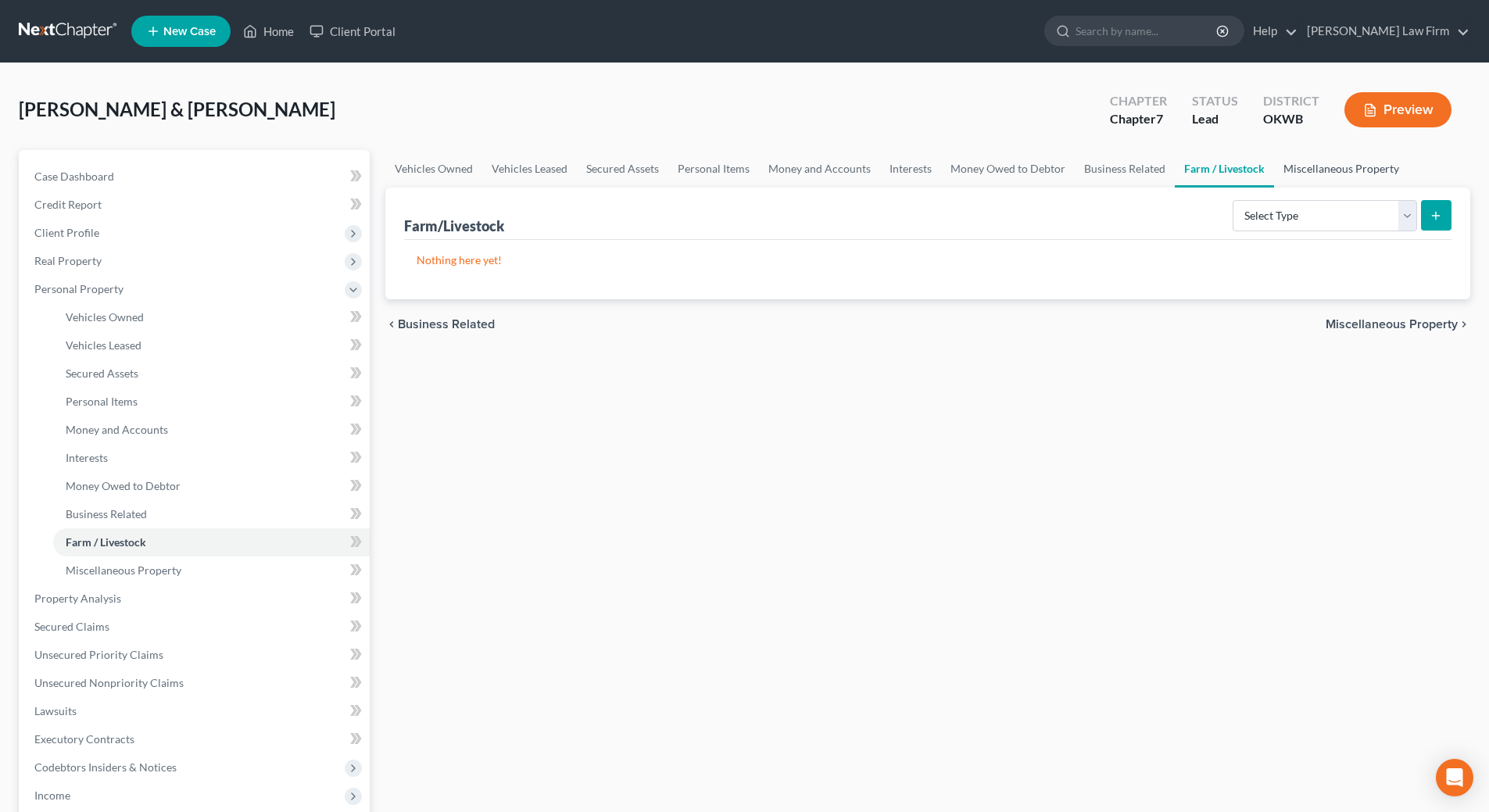
click at [1284, 171] on link "Miscellaneous Property" at bounding box center [1341, 168] width 135 height 38
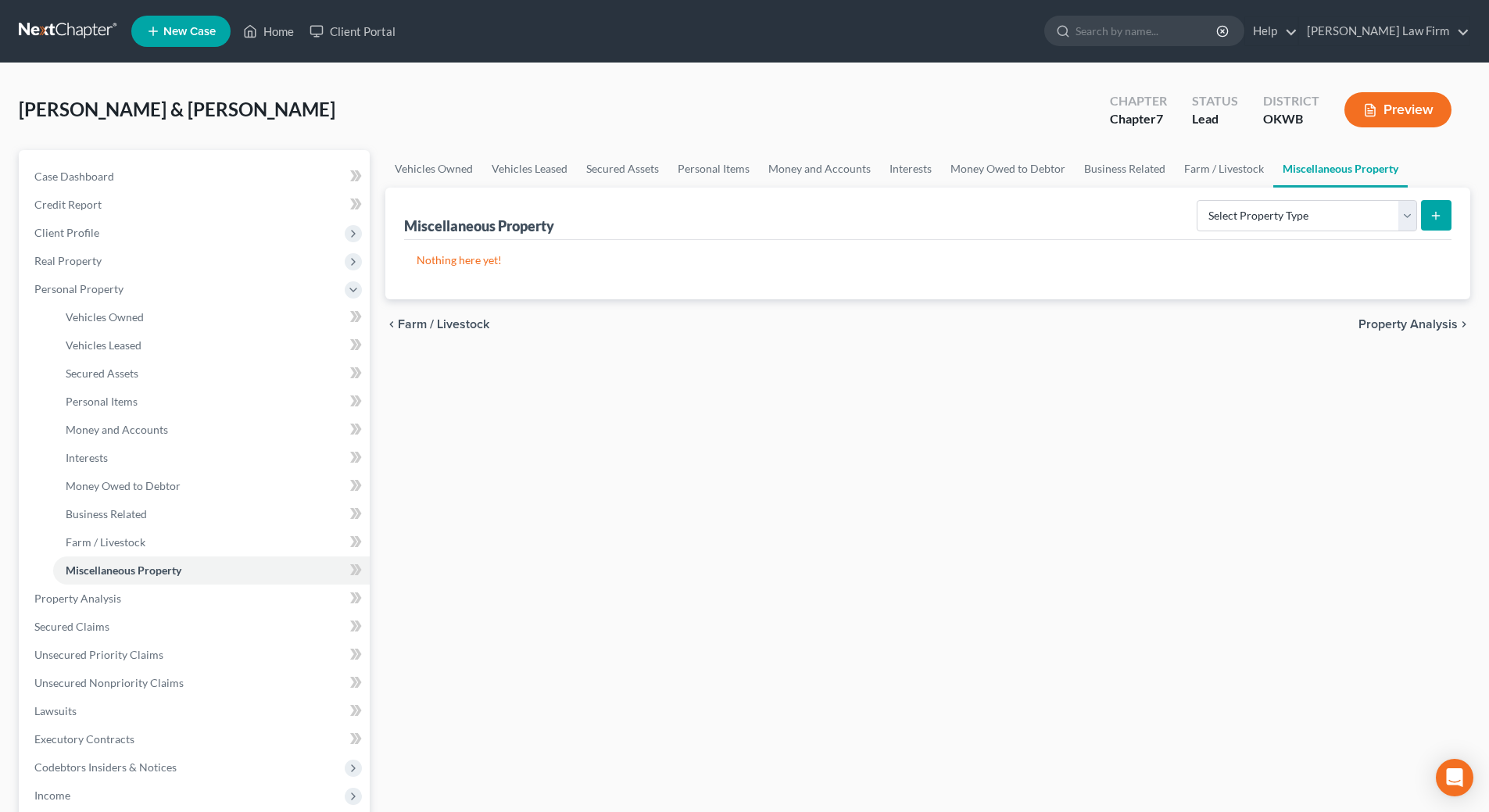
click at [1382, 104] on button "Preview" at bounding box center [1398, 110] width 107 height 35
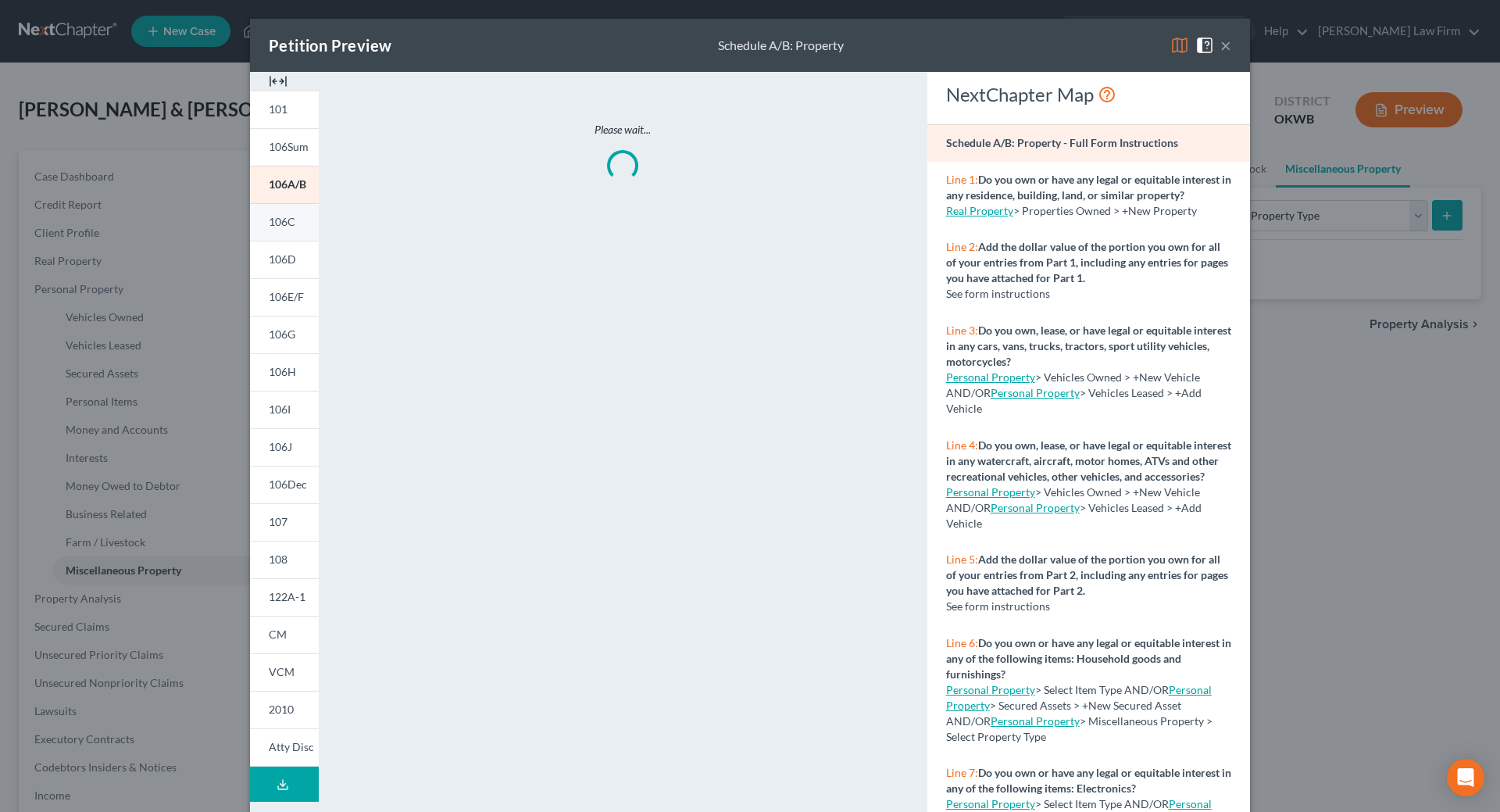
click at [277, 218] on span "106C" at bounding box center [282, 221] width 26 height 13
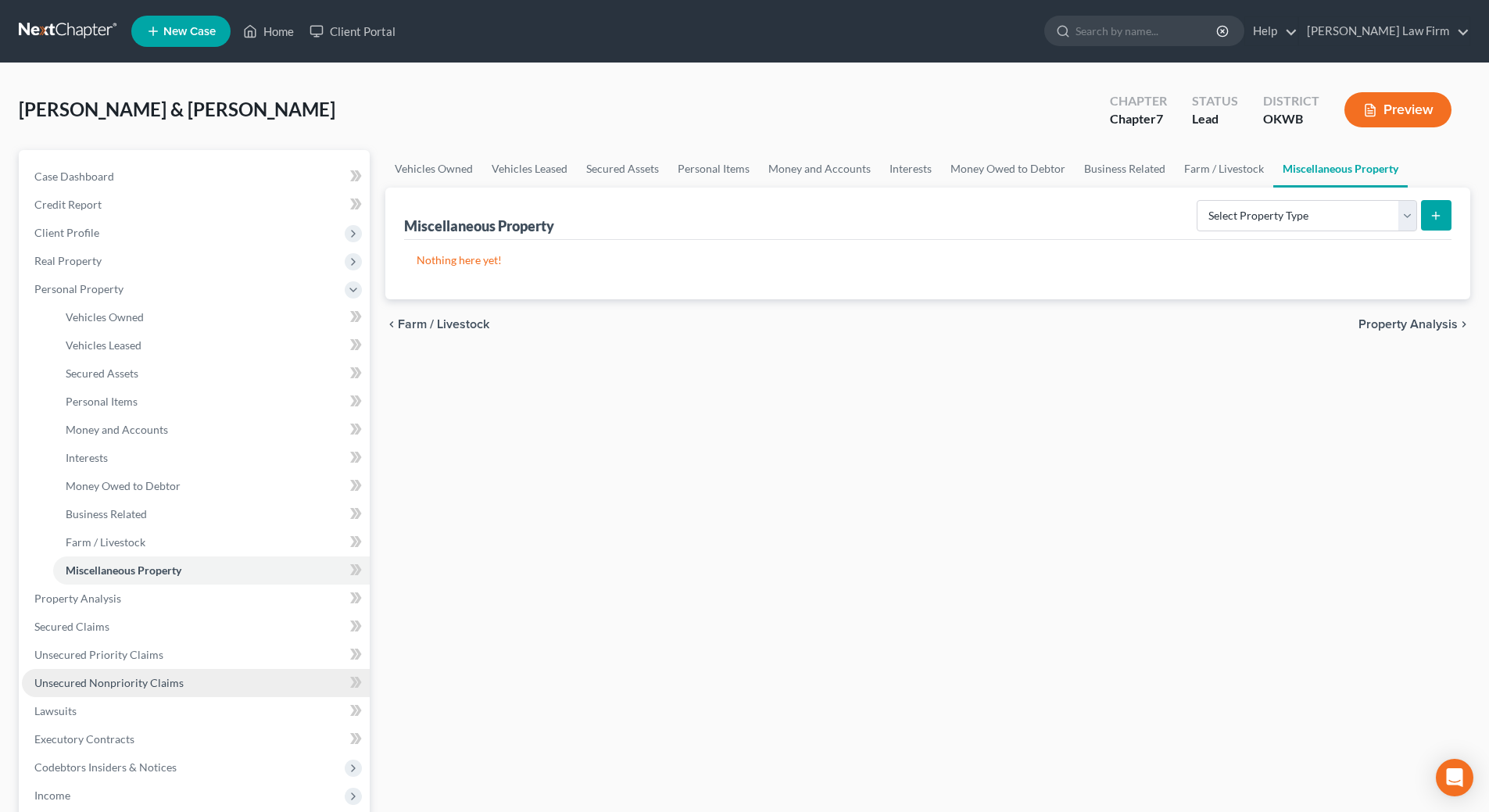
scroll to position [300, 0]
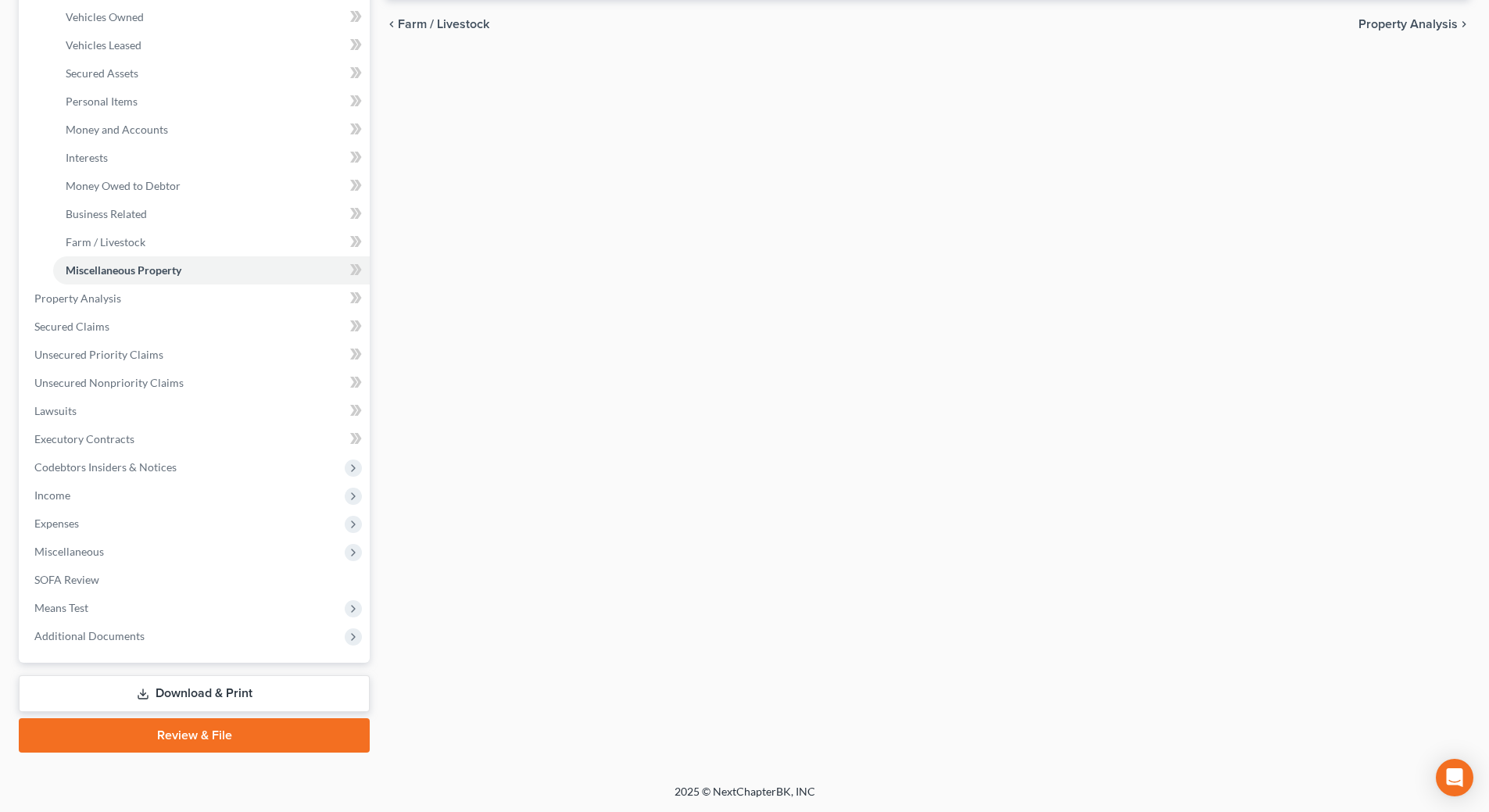
click at [219, 699] on link "Download & Print" at bounding box center [194, 693] width 351 height 37
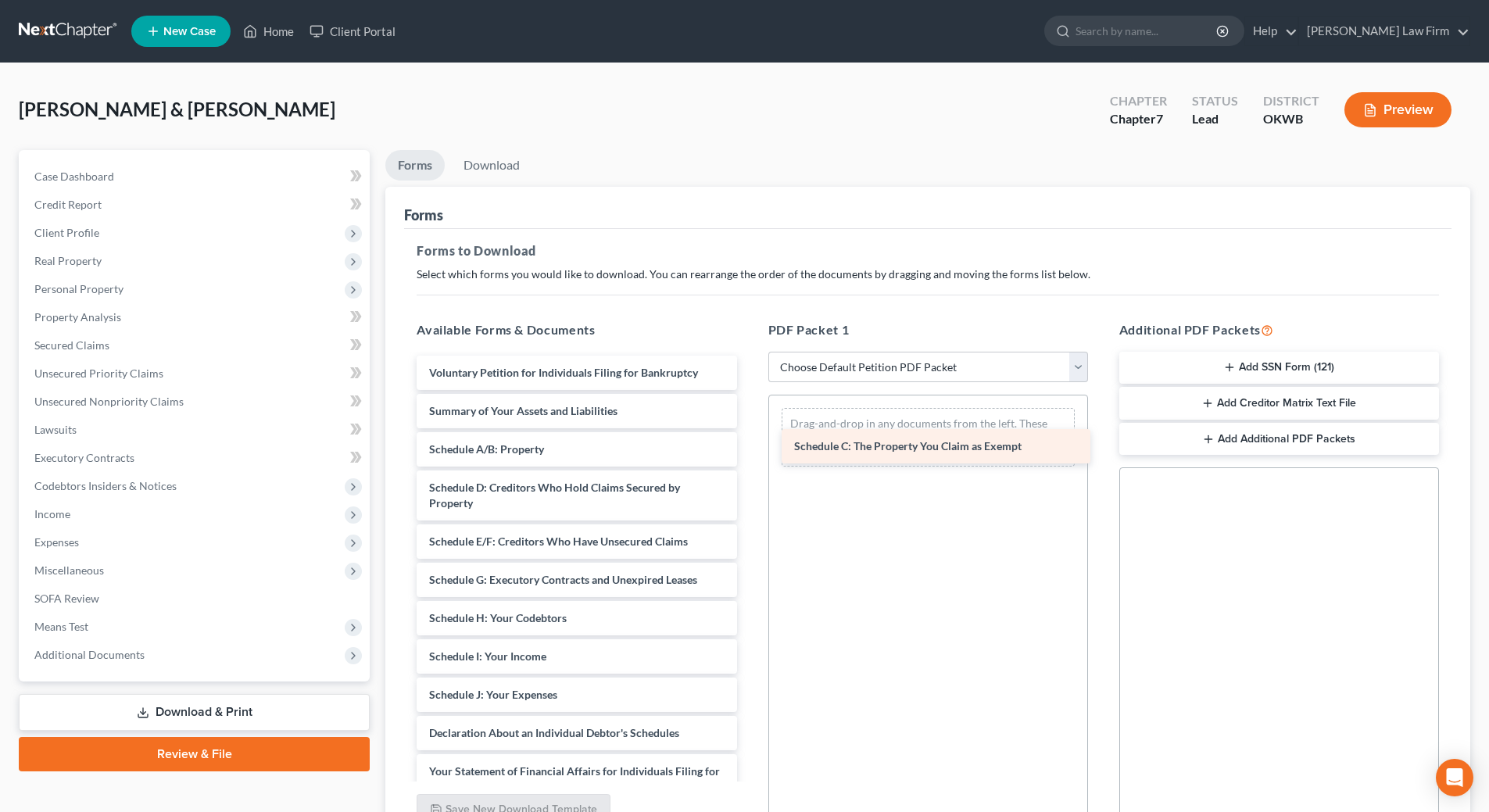
drag, startPoint x: 466, startPoint y: 489, endPoint x: 831, endPoint y: 447, distance: 367.4
click at [749, 447] on div "Schedule C: The Property You Claim as Exempt Voluntary Petition for Individuals…" at bounding box center [576, 710] width 344 height 709
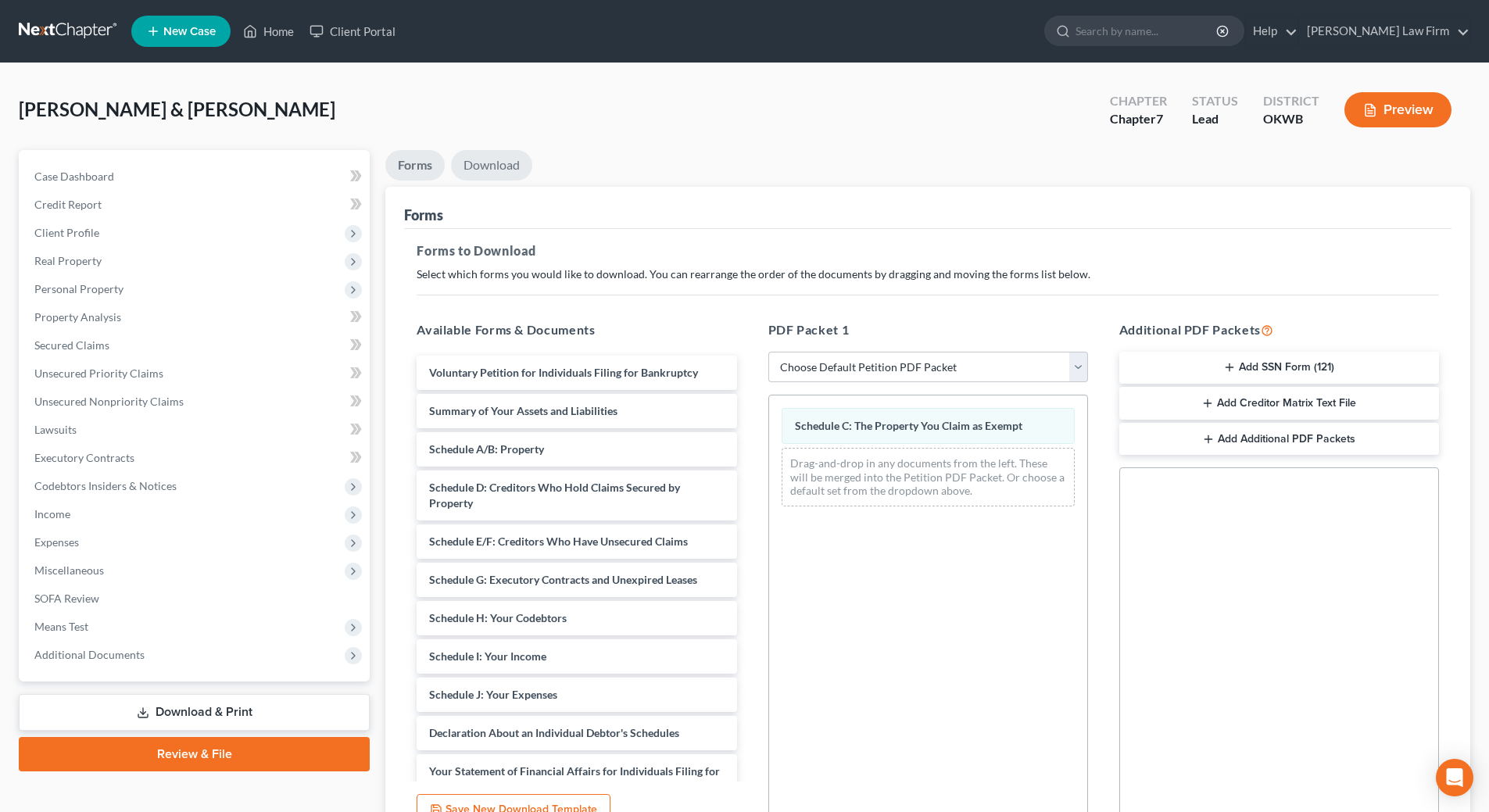
click at [484, 156] on link "Download" at bounding box center [492, 165] width 81 height 31
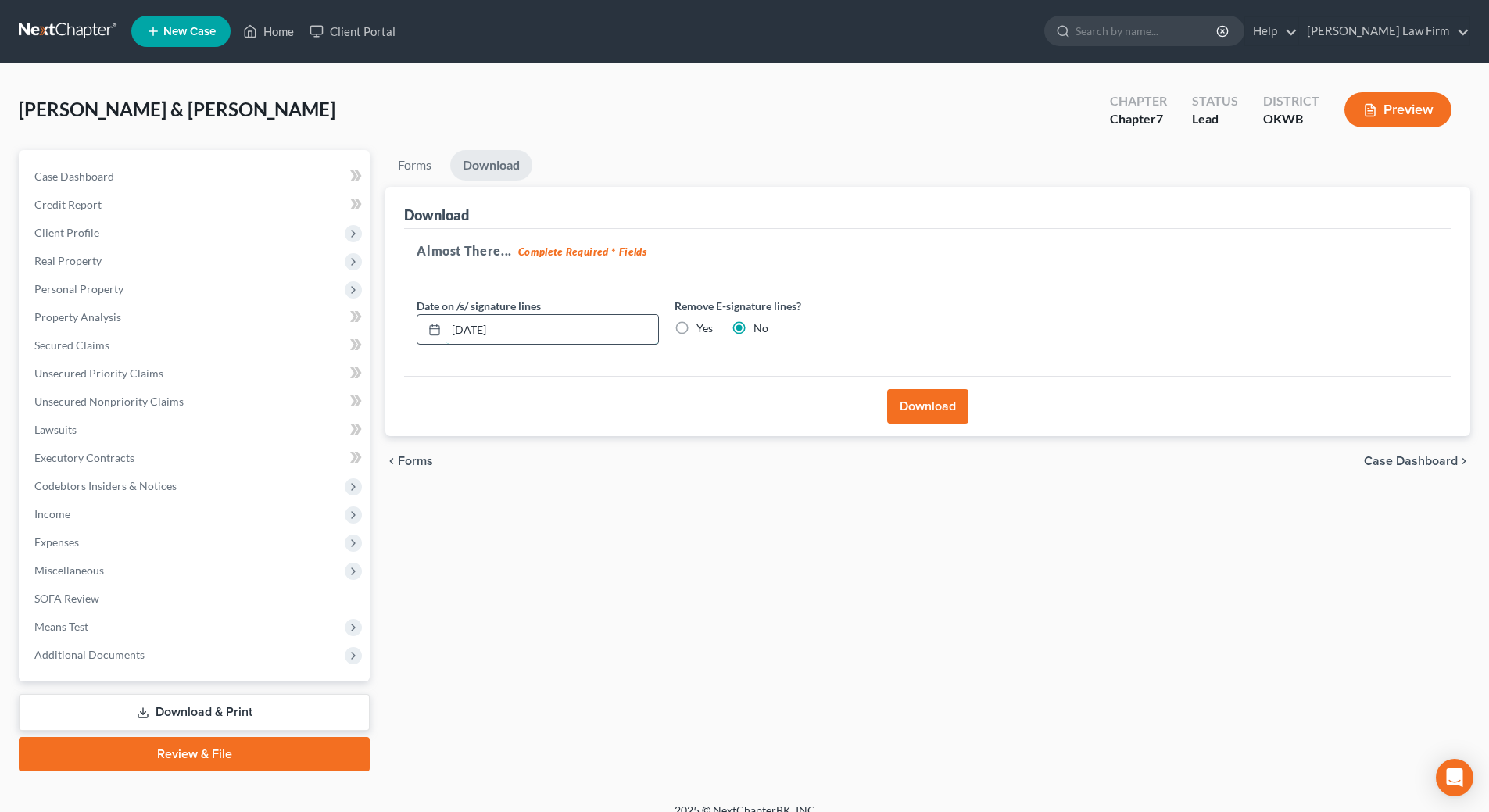
drag, startPoint x: 525, startPoint y: 326, endPoint x: 525, endPoint y: 336, distance: 10.0
click at [525, 336] on input "10/04/2025" at bounding box center [552, 329] width 211 height 30
click at [696, 330] on label "Yes" at bounding box center [704, 328] width 17 height 16
click at [702, 330] on input "Yes" at bounding box center [707, 326] width 11 height 11
radio input "true"
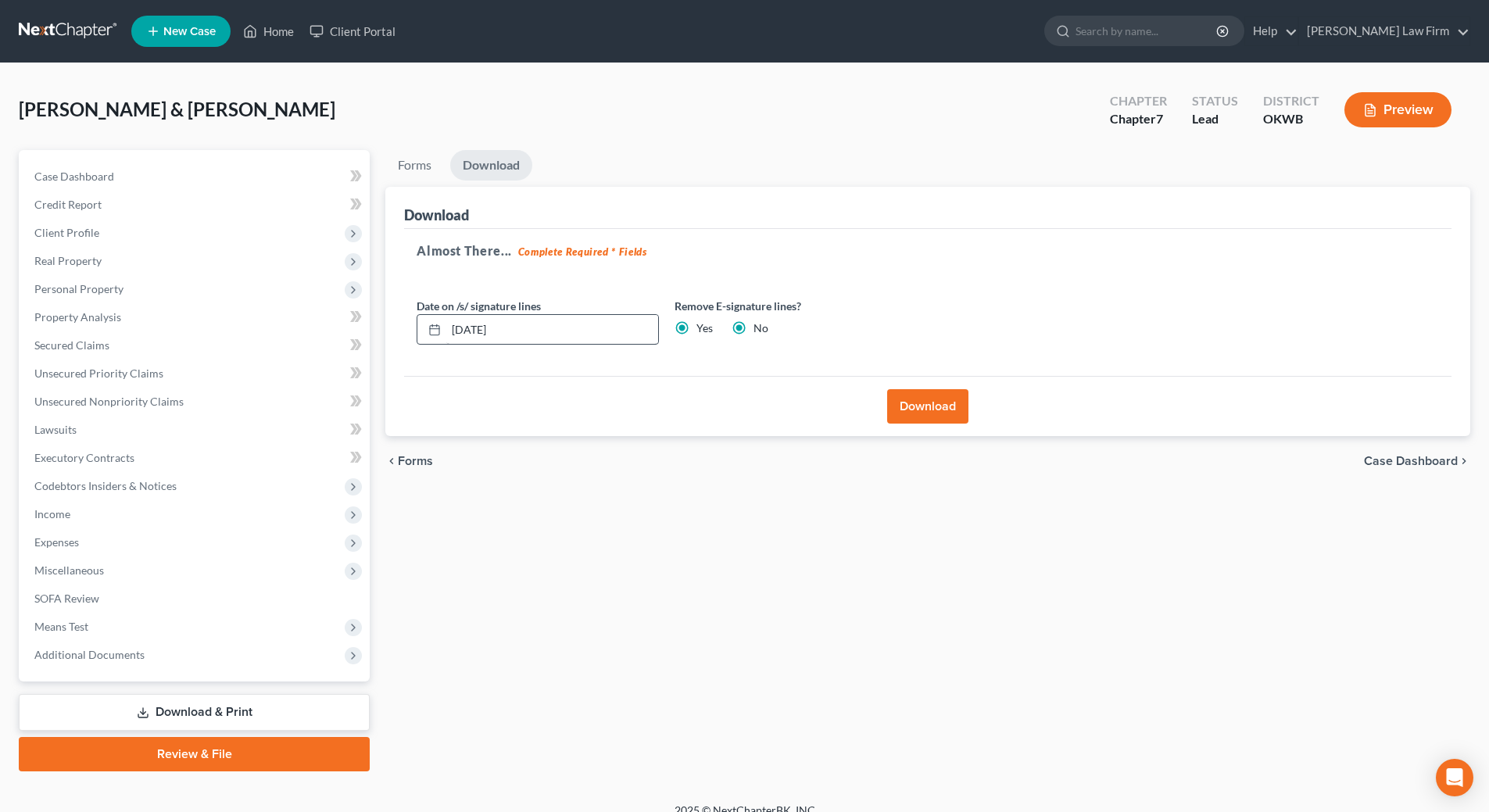
radio input "false"
click at [543, 328] on input "10/04/2025" at bounding box center [552, 329] width 211 height 30
type input "1"
click at [928, 400] on button "Download" at bounding box center [928, 406] width 81 height 34
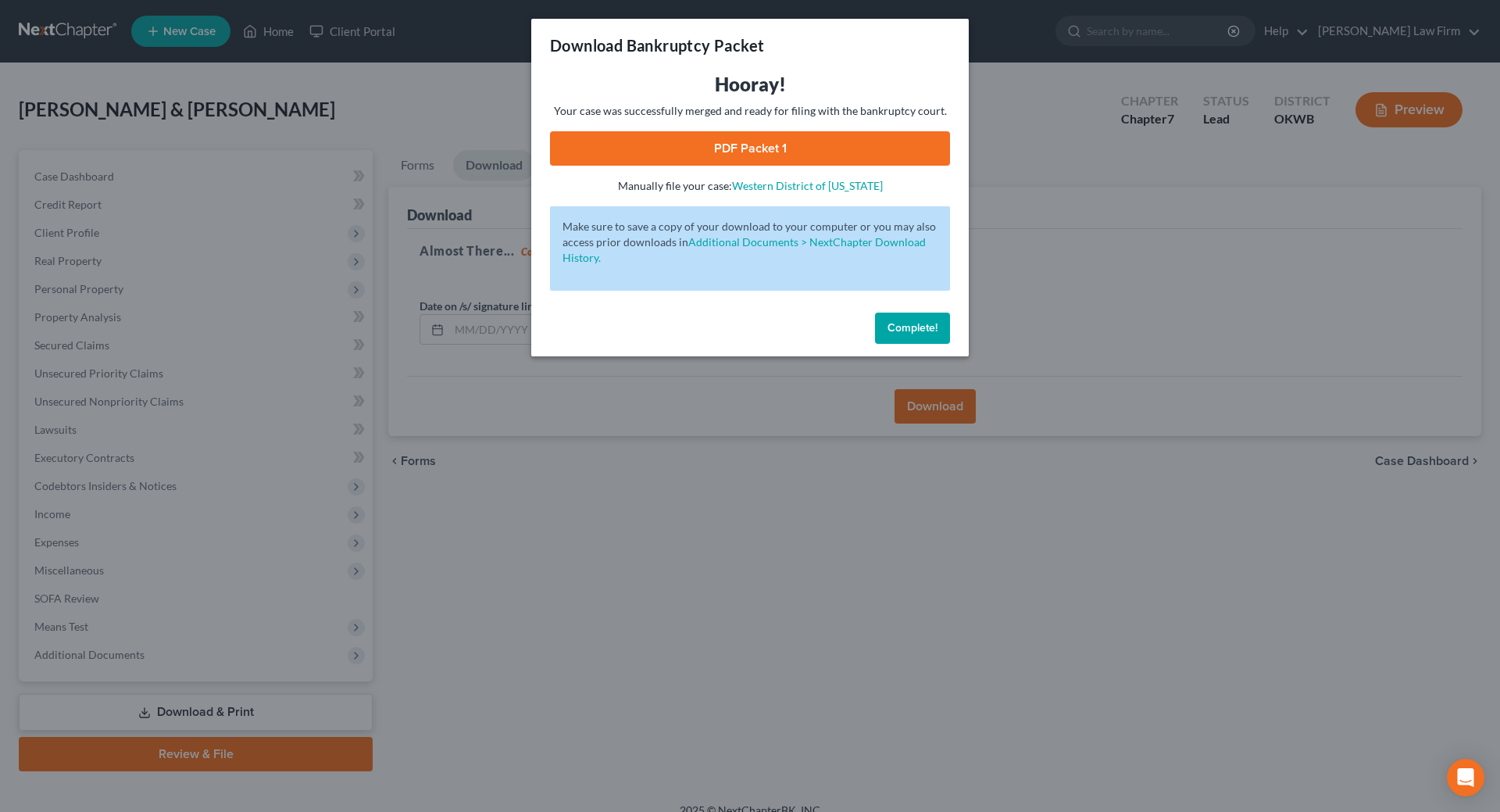
click at [719, 153] on link "PDF Packet 1" at bounding box center [750, 148] width 400 height 34
click at [912, 328] on span "Complete!" at bounding box center [913, 328] width 50 height 13
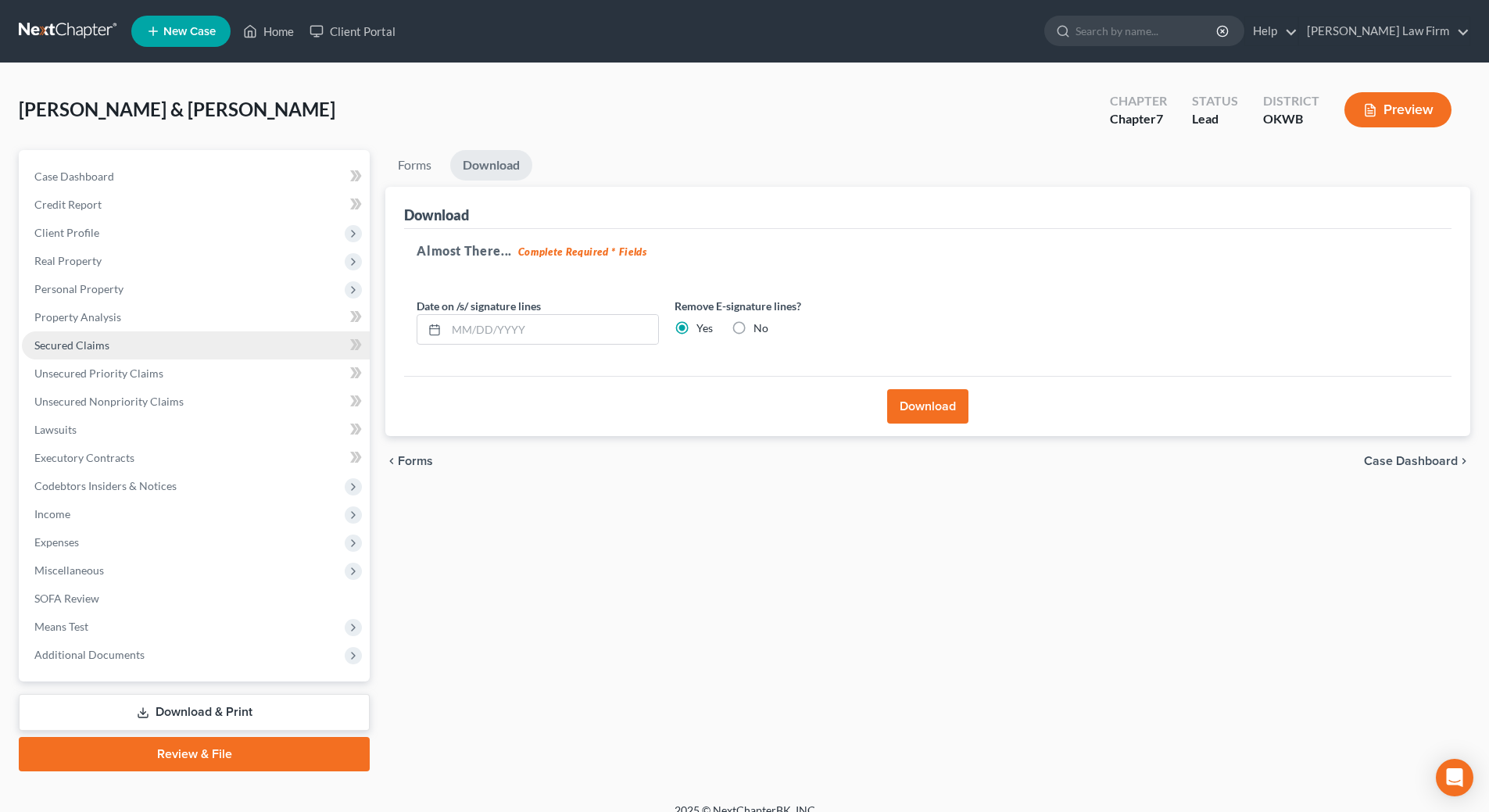
click at [80, 351] on span "Secured Claims" at bounding box center [71, 344] width 75 height 13
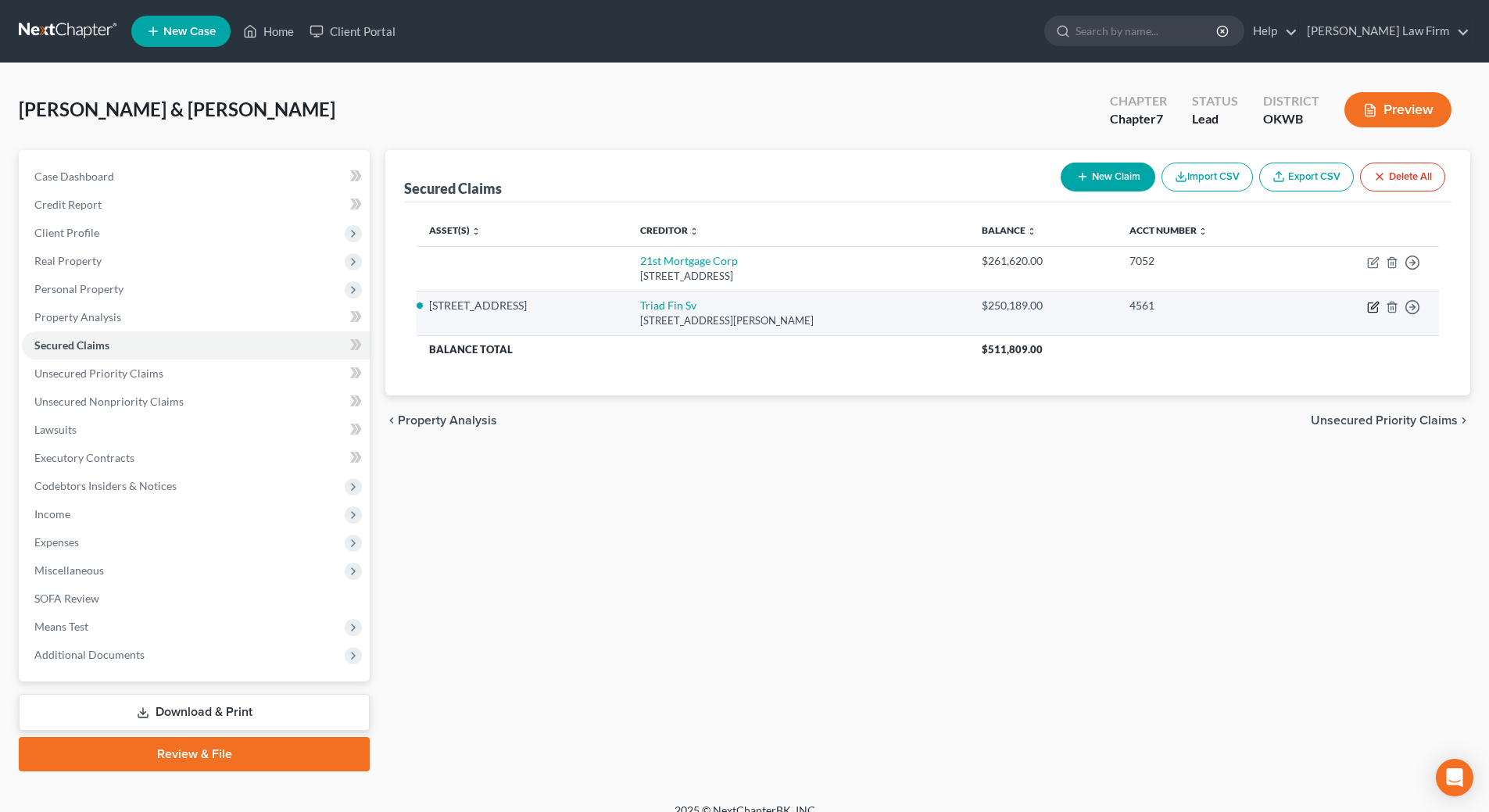
click at [1373, 307] on icon "button" at bounding box center [1373, 307] width 12 height 12
select select "9"
select select "2"
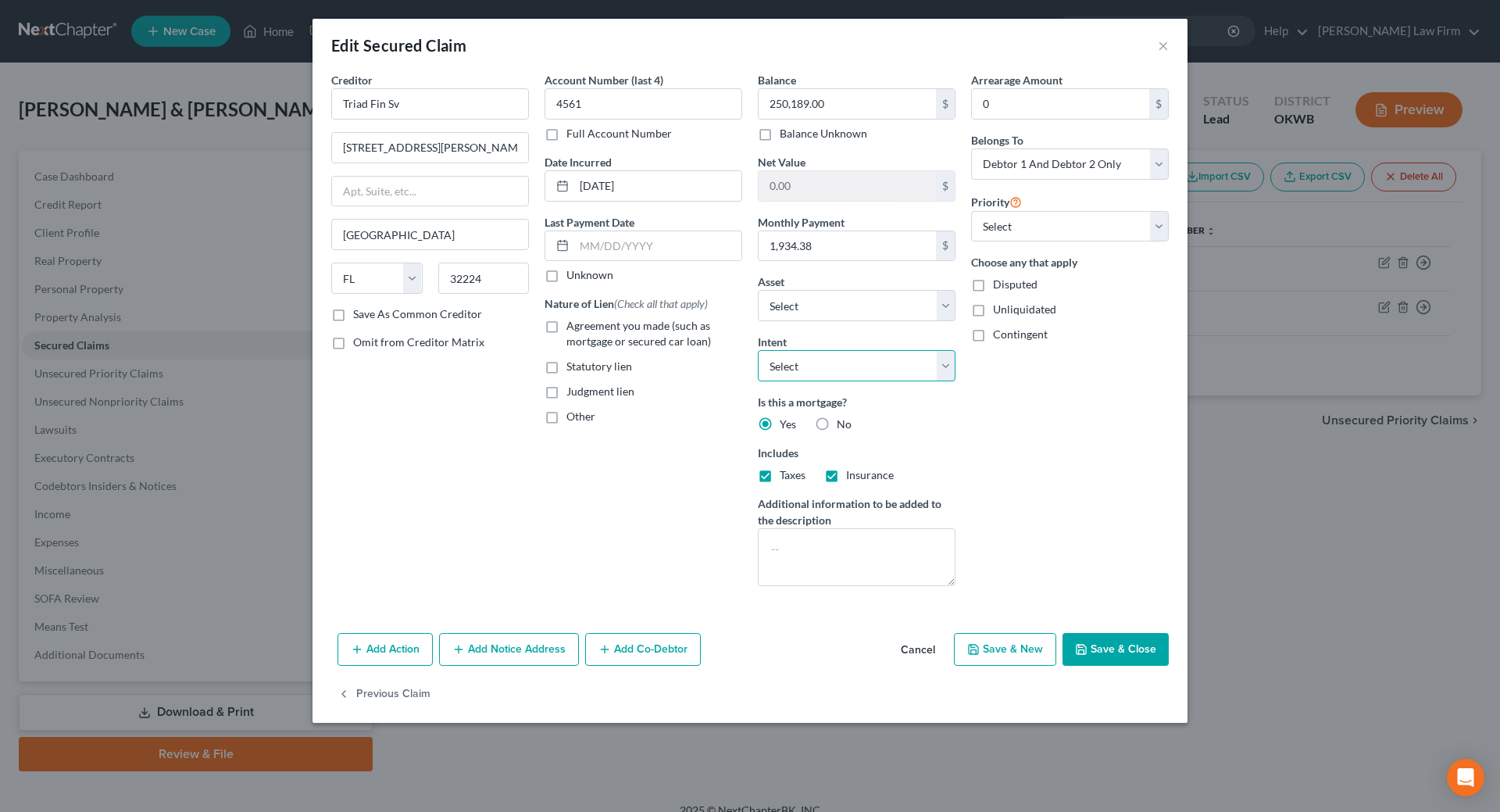
click at [947, 373] on select "Select Surrender Redeem Reaffirm Avoid Other" at bounding box center [856, 365] width 197 height 31
click at [1105, 646] on button "Save & Close" at bounding box center [1115, 648] width 107 height 33
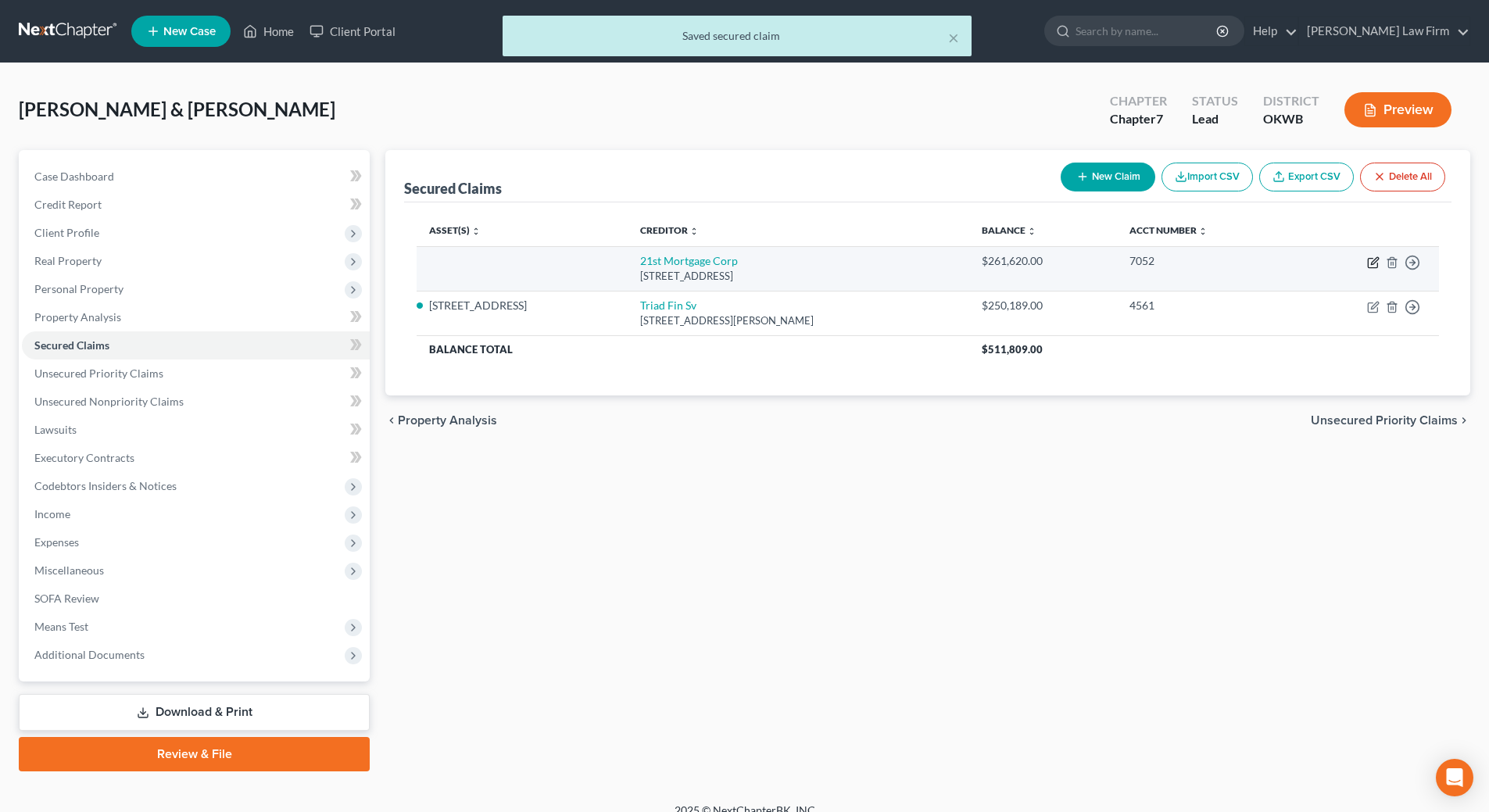
click at [1377, 262] on icon "button" at bounding box center [1373, 262] width 12 height 12
select select "44"
select select "2"
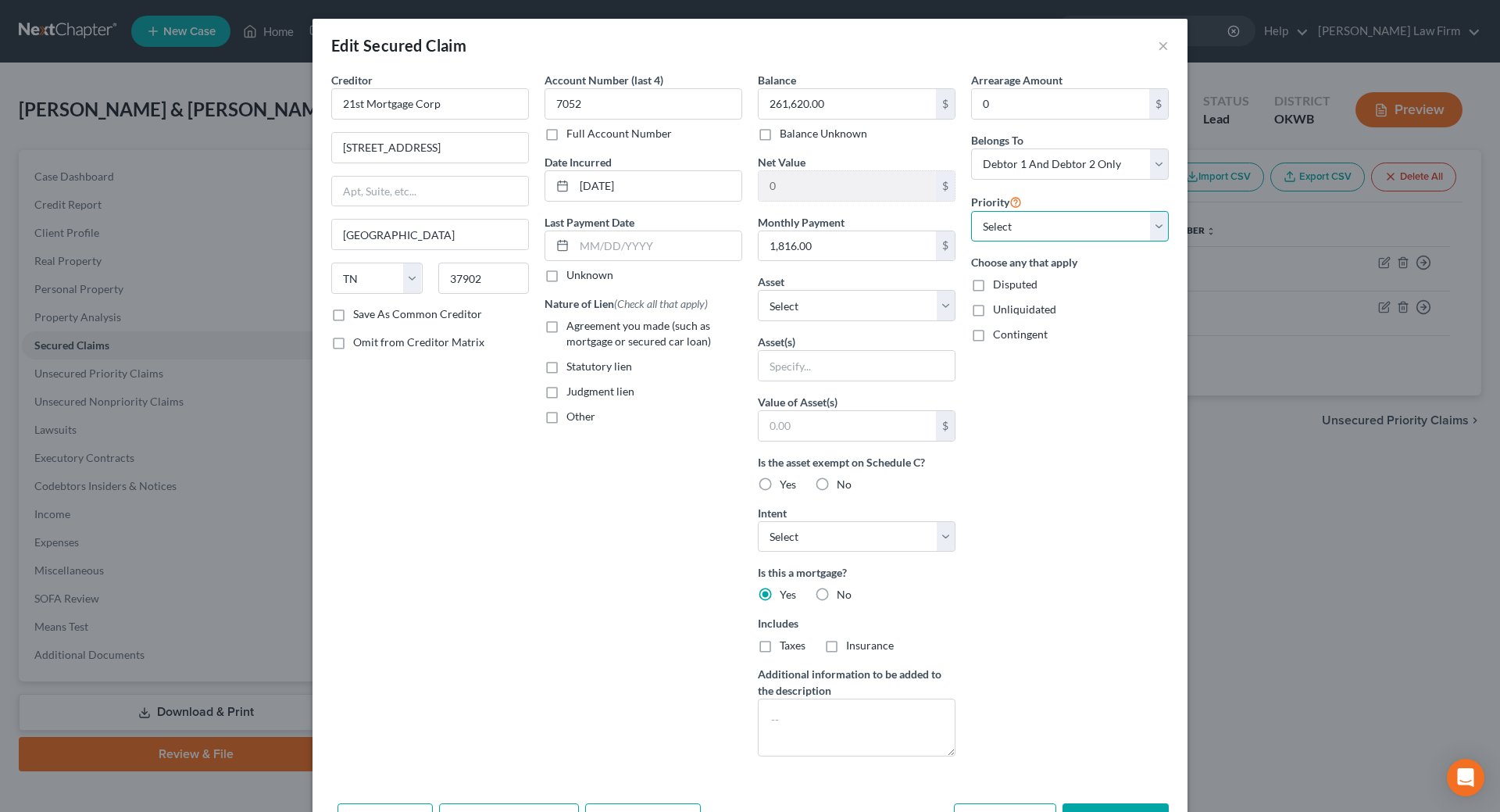
click at [1076, 228] on select "Select 1st 2nd 3rd 4th 5th 6th 7th 8th 9th 10th 11th 12th 13th 14th 15th 16th 1…" at bounding box center [1070, 225] width 197 height 31
click at [1158, 50] on button "×" at bounding box center [1164, 45] width 11 height 18
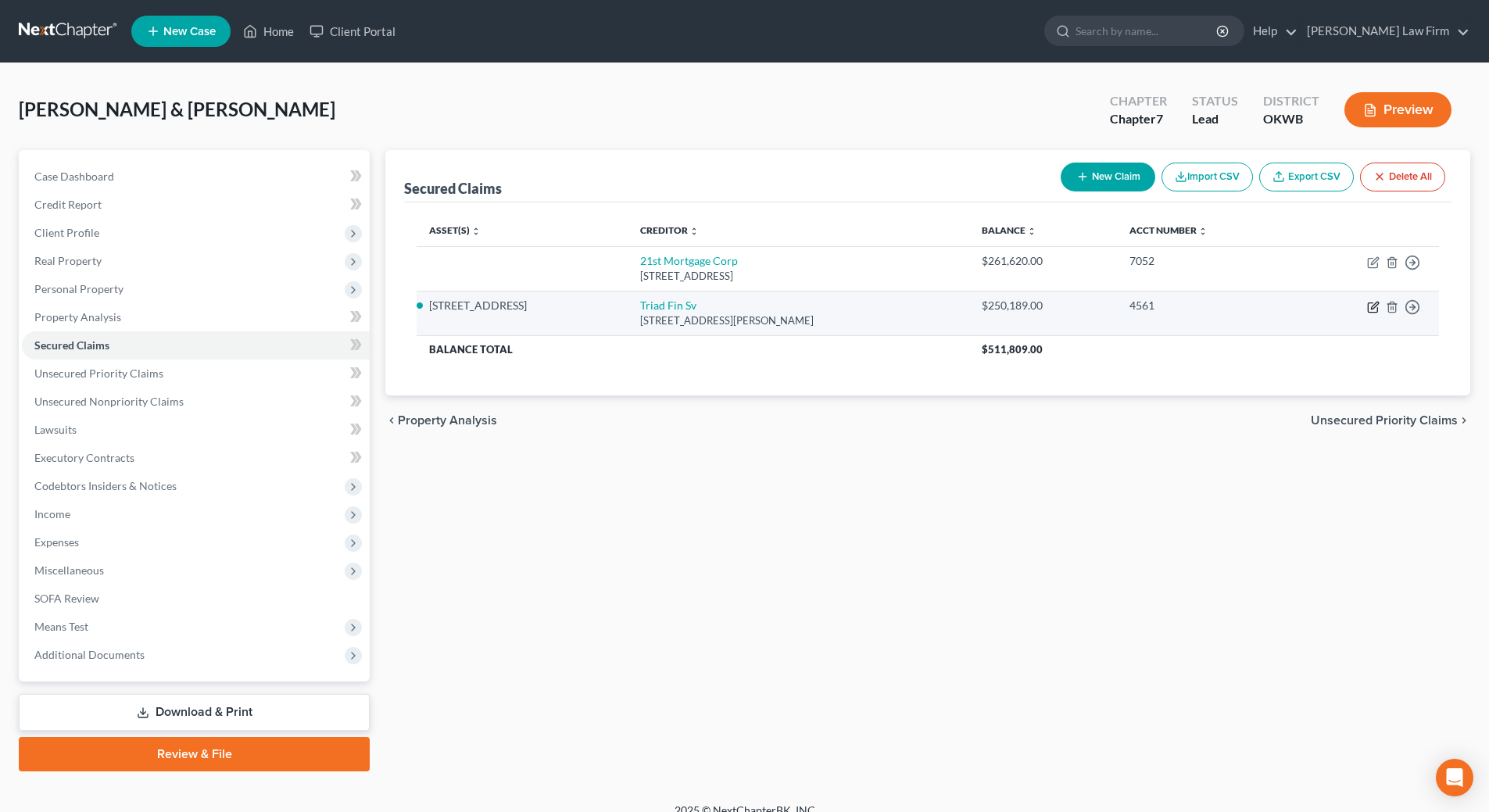
click at [1374, 301] on icon "button" at bounding box center [1373, 307] width 12 height 12
select select "9"
select select "6"
select select "2"
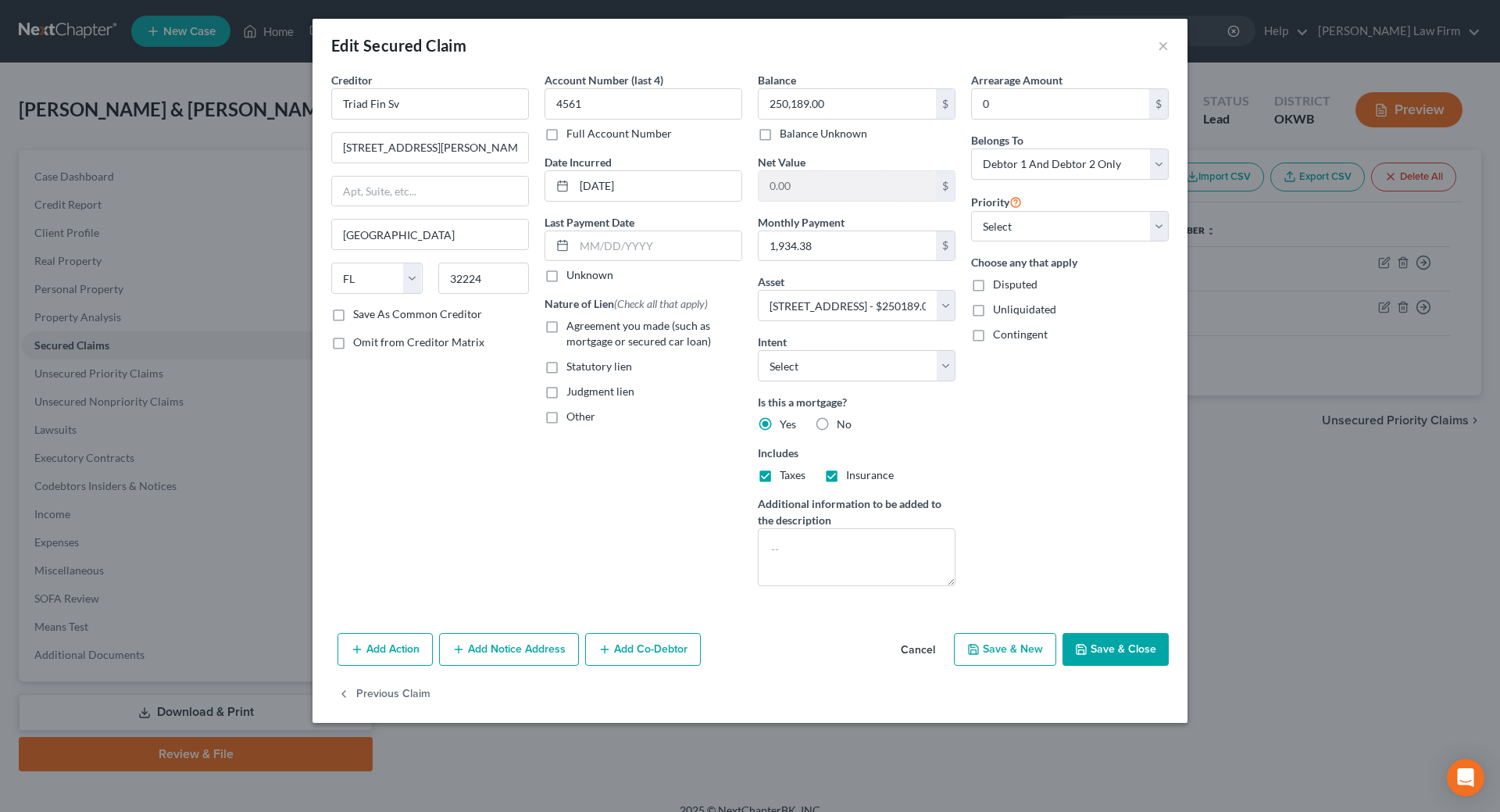
click at [1115, 646] on button "Save & Close" at bounding box center [1115, 648] width 107 height 33
select select
